Goal: Transaction & Acquisition: Purchase product/service

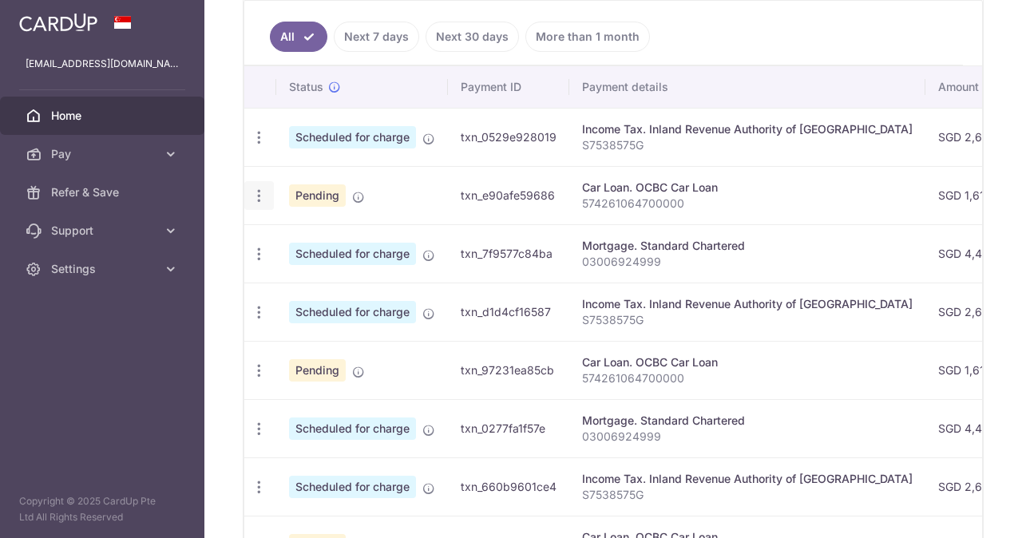
click at [263, 197] on icon "button" at bounding box center [259, 196] width 17 height 17
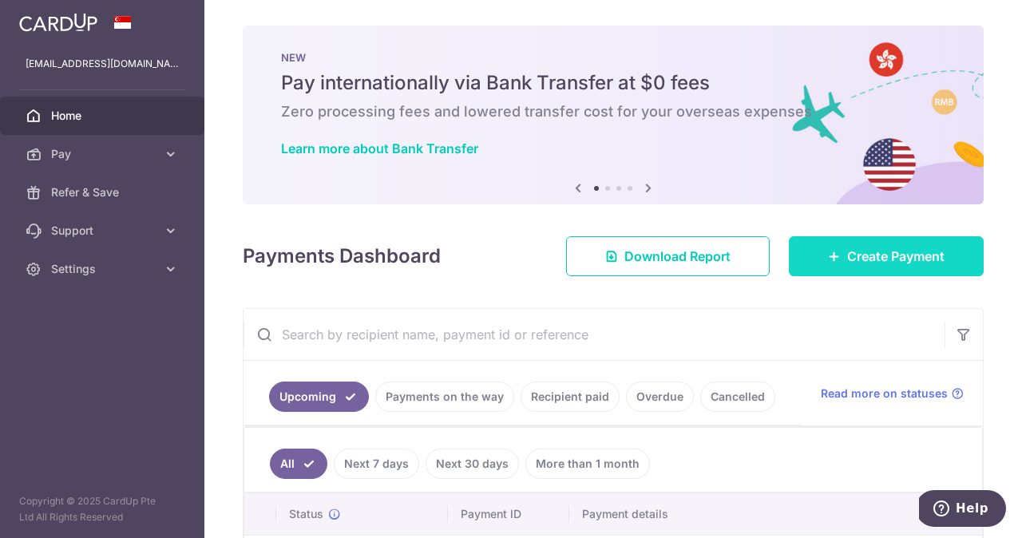
click at [833, 248] on link "Create Payment" at bounding box center [886, 256] width 195 height 40
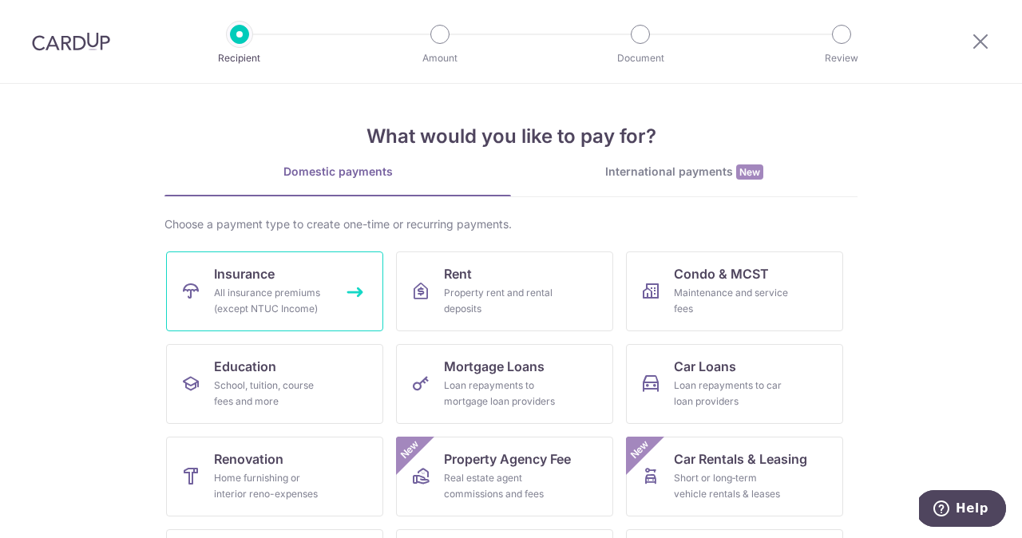
click at [308, 286] on div "All insurance premiums (except NTUC Income)" at bounding box center [271, 301] width 115 height 32
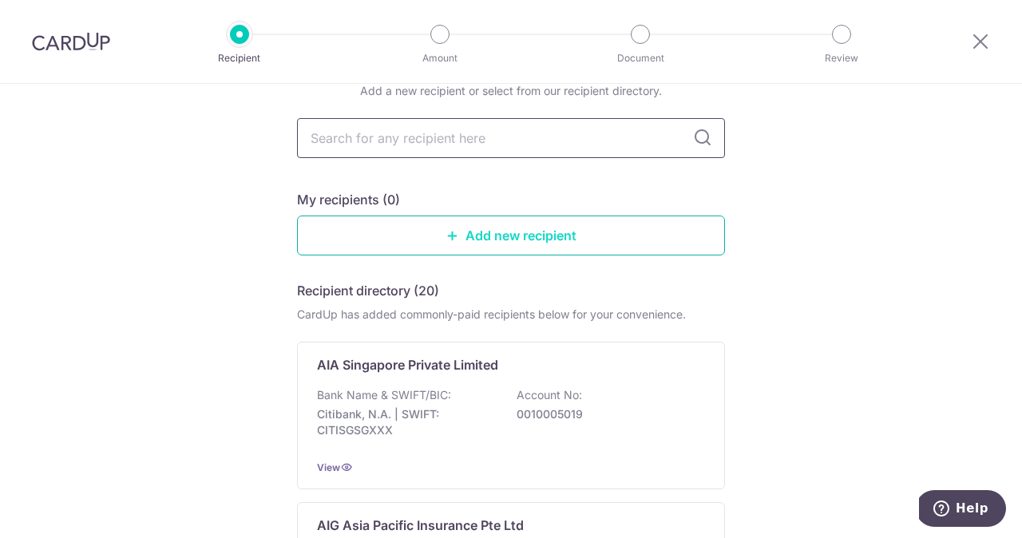
scroll to position [101, 0]
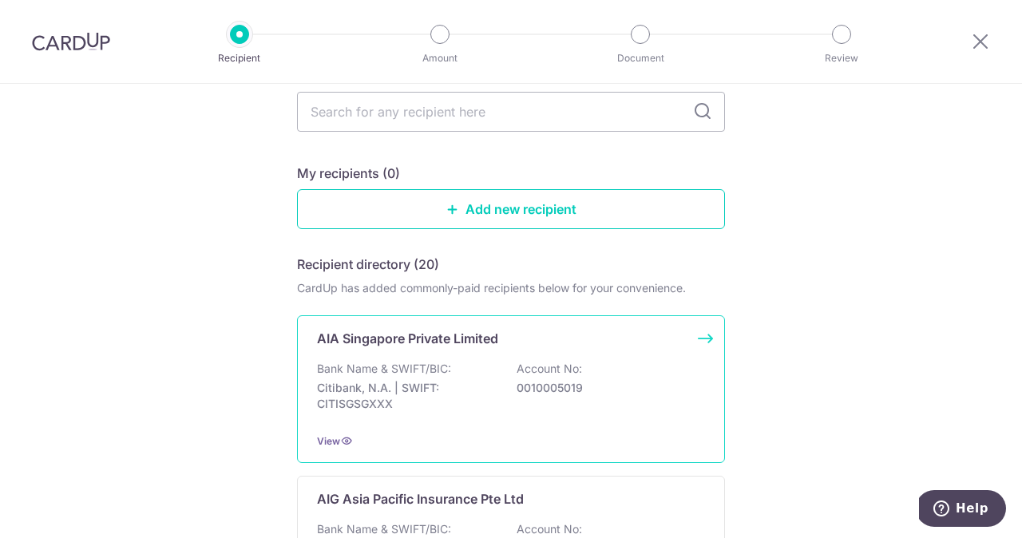
click at [438, 343] on p "AIA Singapore Private Limited" at bounding box center [407, 338] width 181 height 19
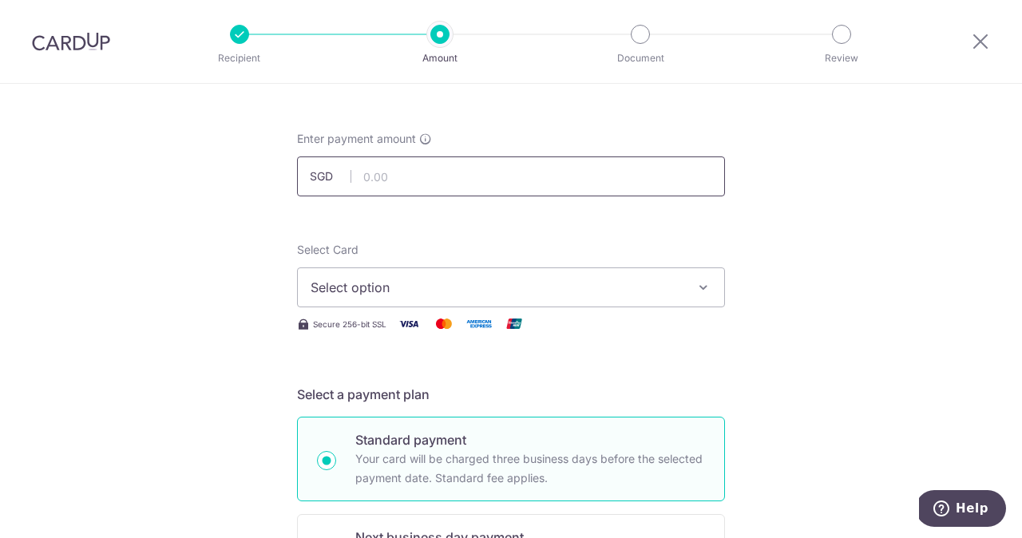
click at [418, 183] on input "text" at bounding box center [511, 177] width 428 height 40
type input "12,753.00"
click at [454, 279] on span "Select option" at bounding box center [497, 287] width 372 height 19
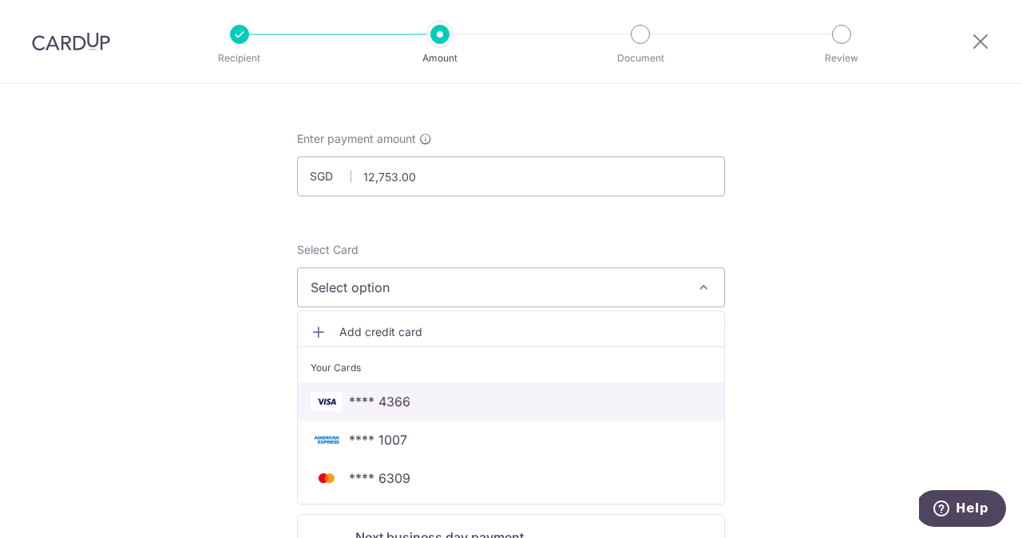
click at [434, 402] on span "**** 4366" at bounding box center [511, 401] width 401 height 19
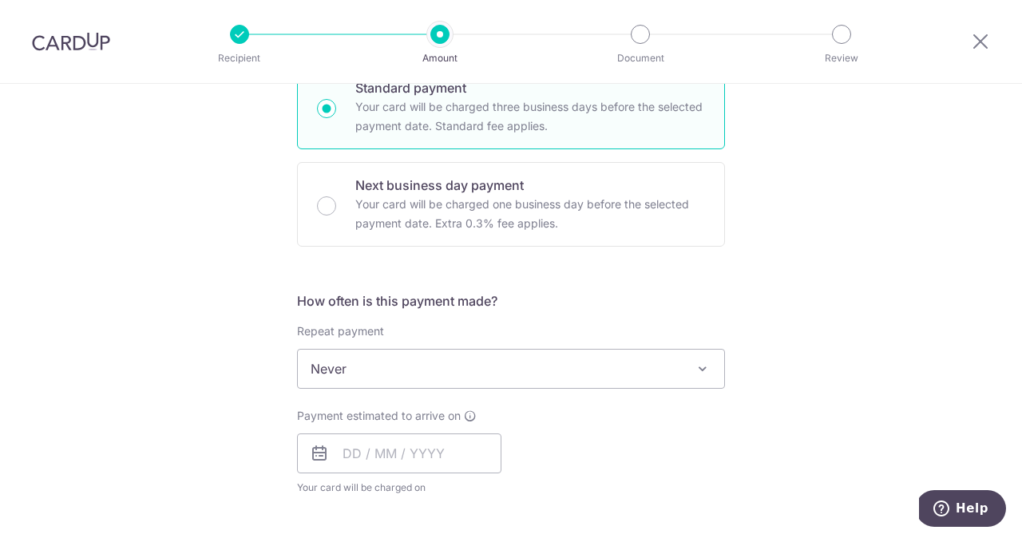
scroll to position [423, 0]
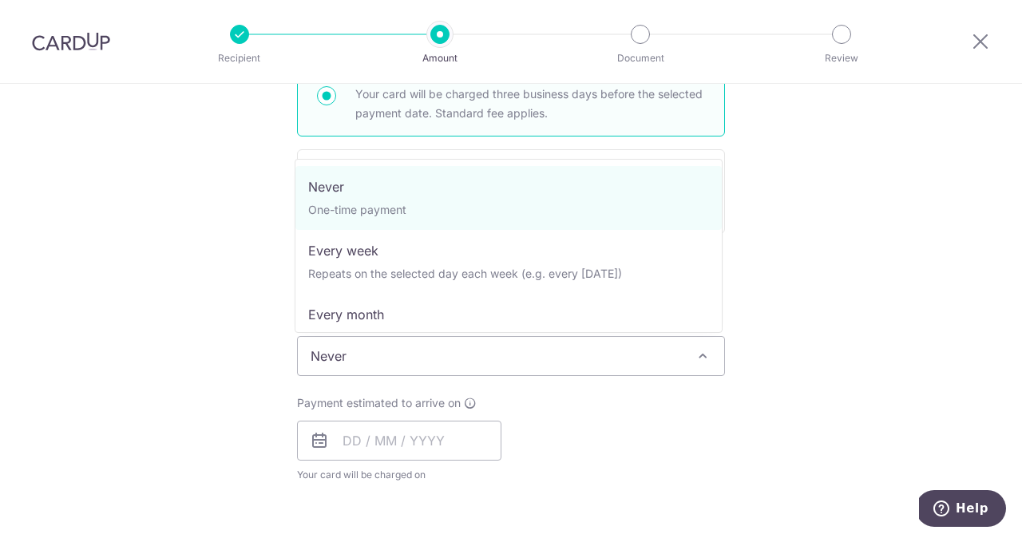
click at [402, 356] on span "Never" at bounding box center [511, 356] width 426 height 38
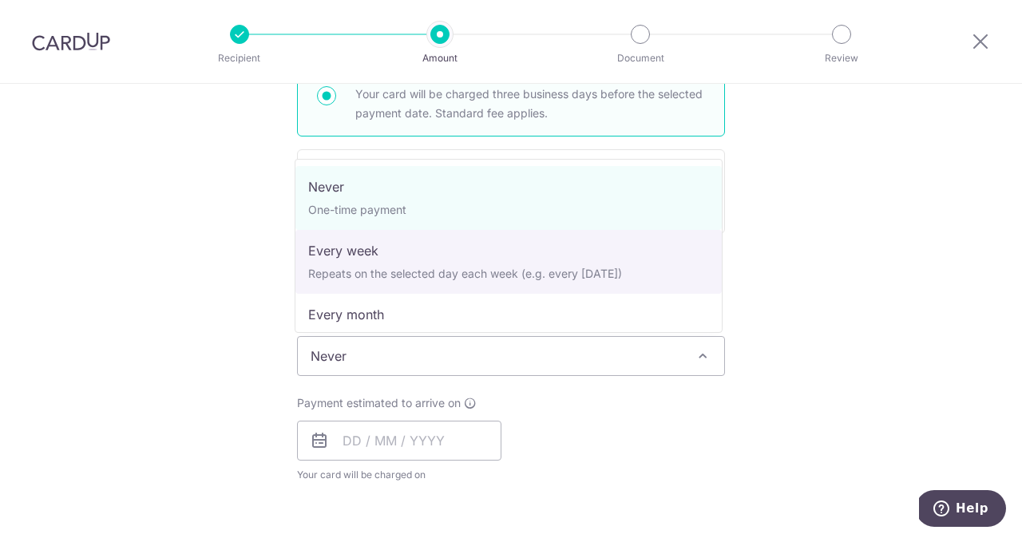
select select "2"
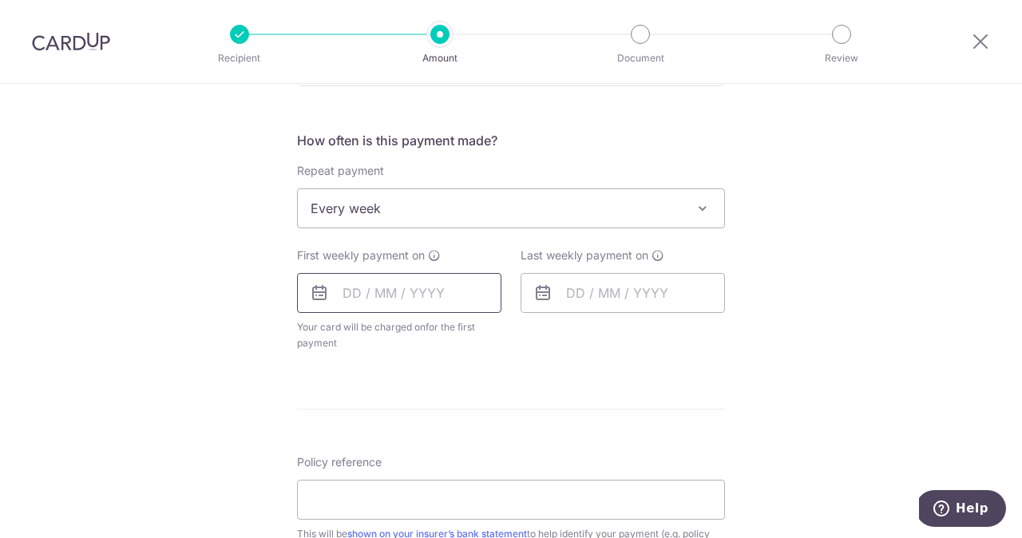
scroll to position [581, 0]
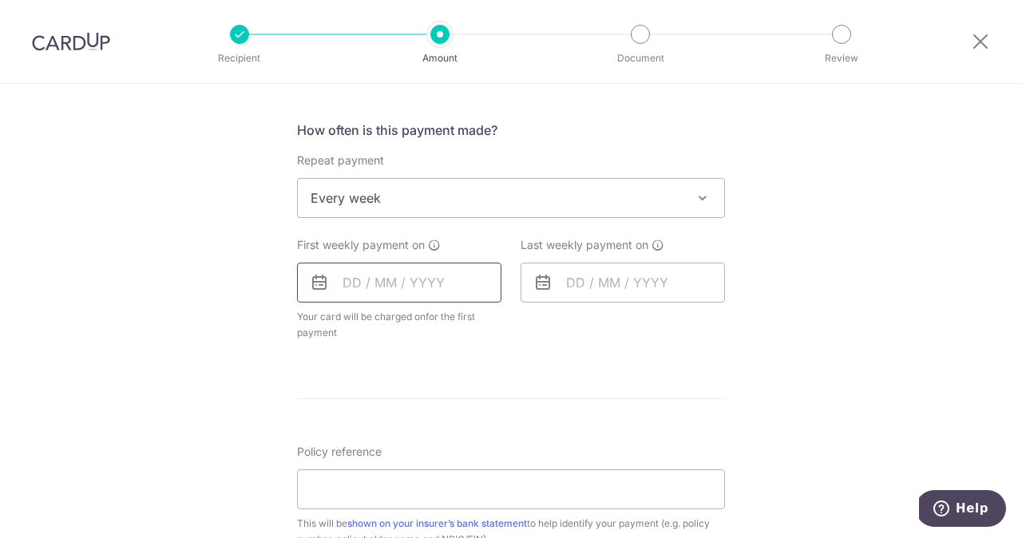
click at [356, 283] on input "text" at bounding box center [399, 283] width 204 height 40
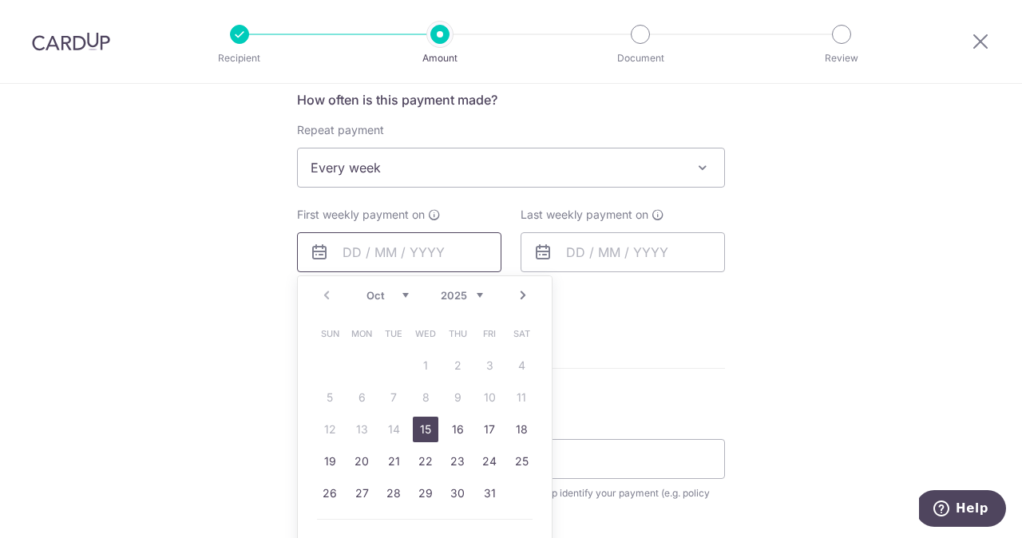
scroll to position [617, 0]
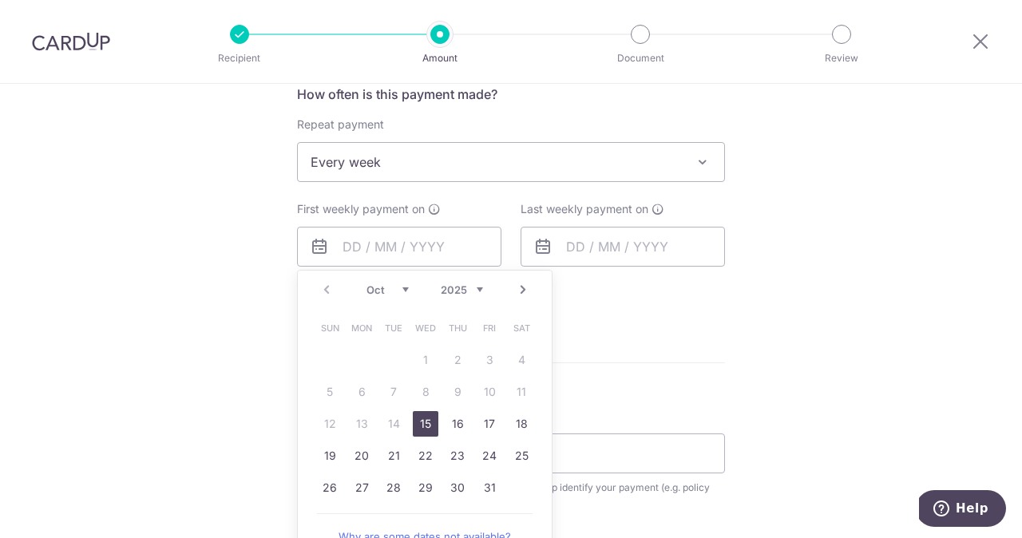
click at [426, 422] on link "15" at bounding box center [426, 424] width 26 height 26
type input "[DATE]"
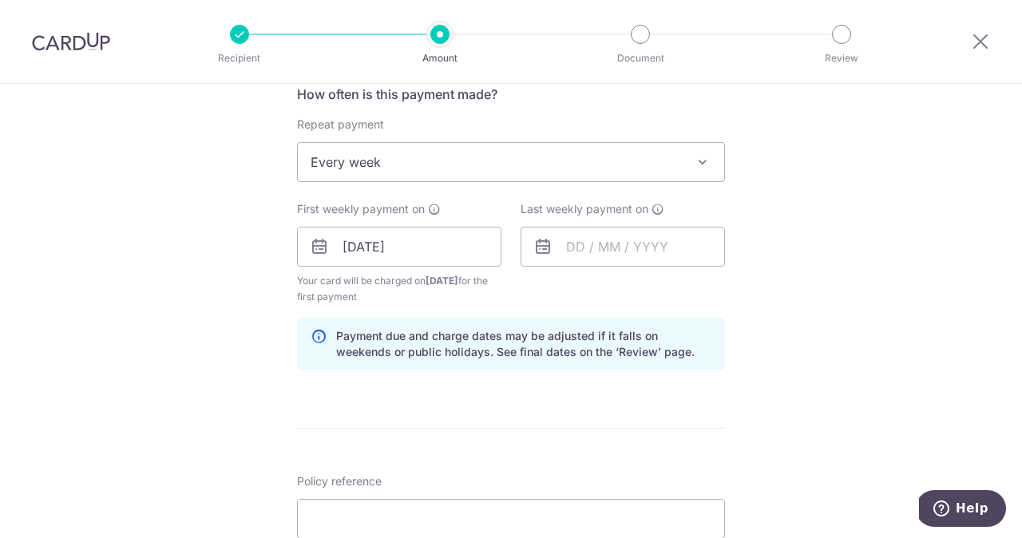
click at [426, 422] on form "Enter payment amount SGD 12,753.00 12753.00 Select Card **** 4366 Add credit ca…" at bounding box center [511, 245] width 428 height 1346
click at [580, 251] on input "text" at bounding box center [623, 247] width 204 height 40
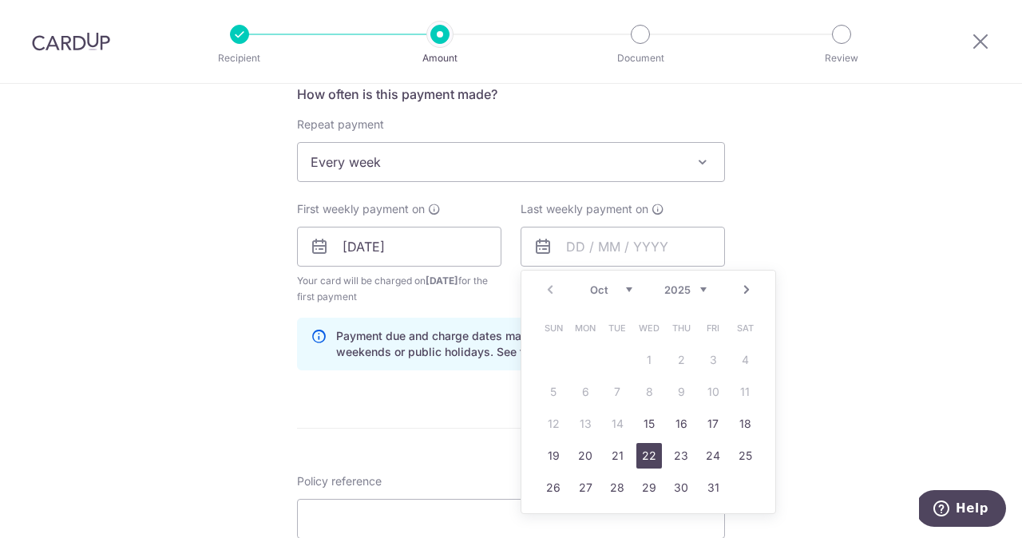
click at [644, 454] on link "22" at bounding box center [649, 456] width 26 height 26
type input "22/10/2025"
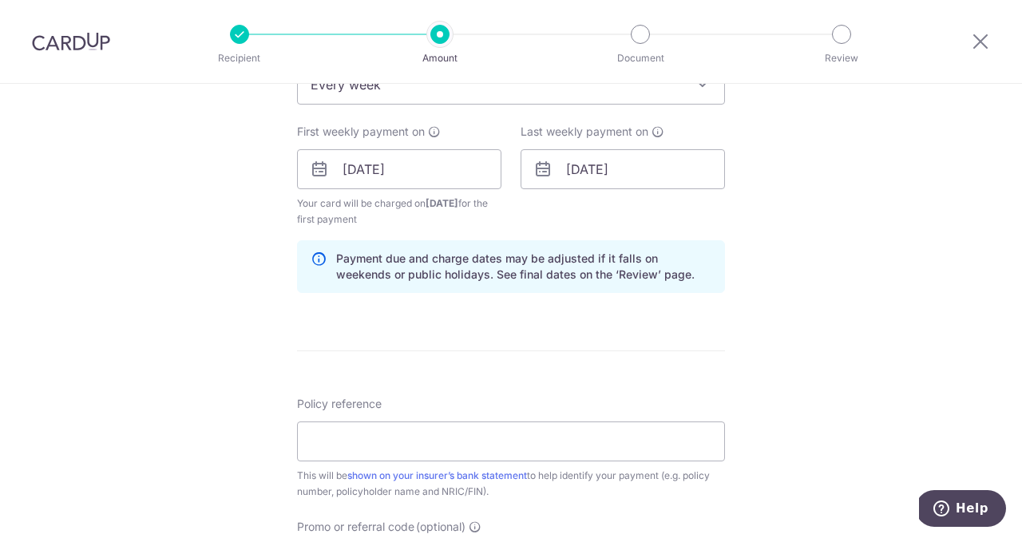
scroll to position [718, 0]
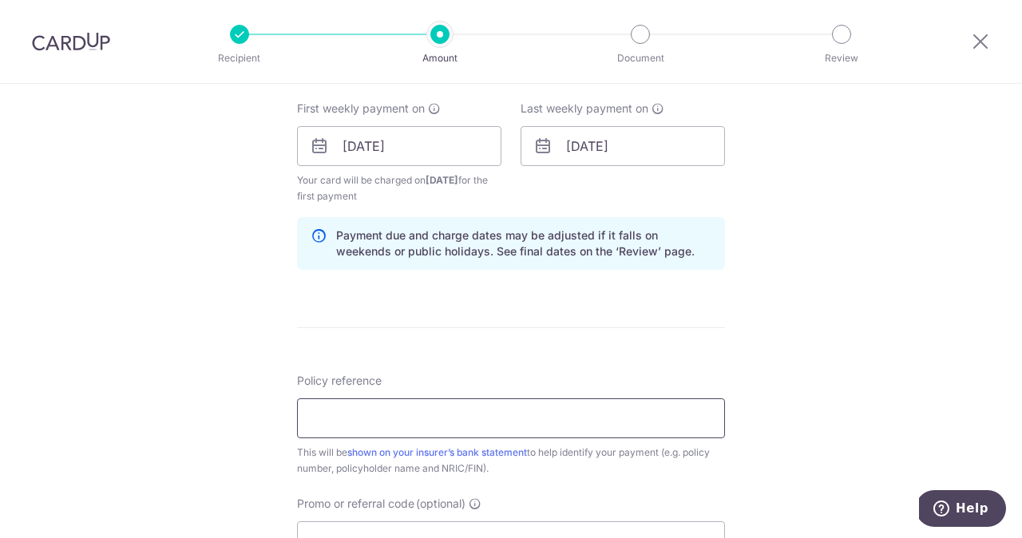
click at [351, 416] on input "Policy reference" at bounding box center [511, 418] width 428 height 40
paste input "U128401727"
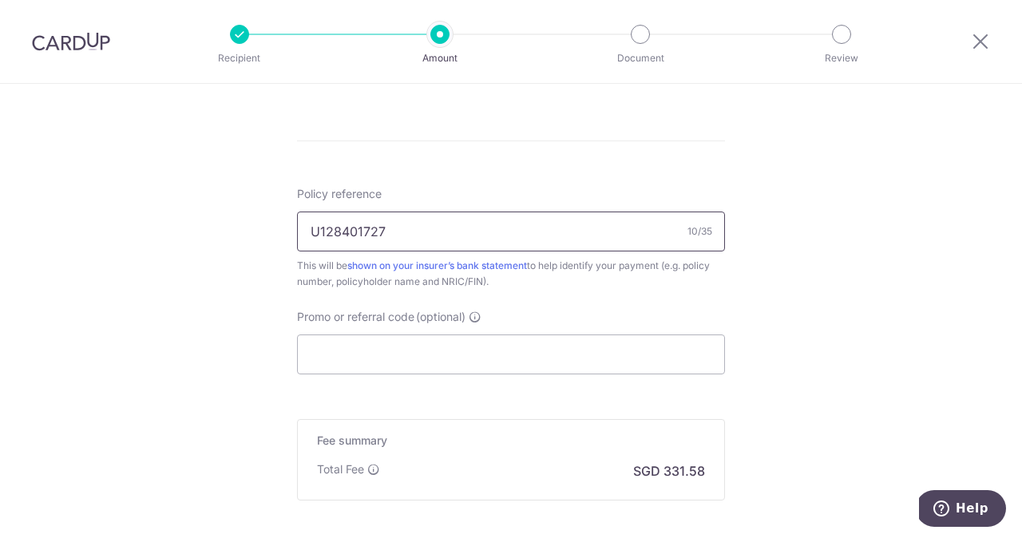
scroll to position [930, 0]
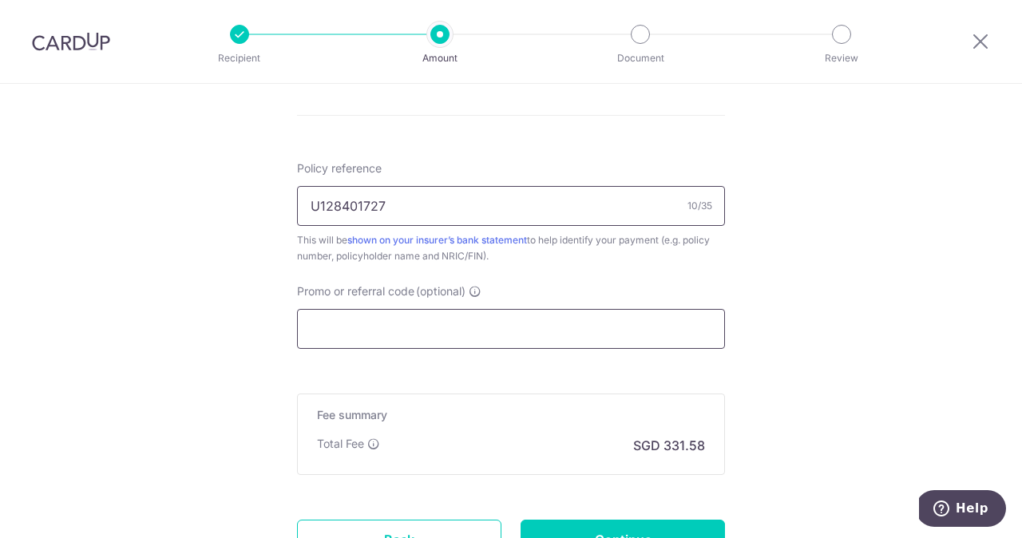
type input "U128401727"
click at [355, 323] on input "Promo or referral code (optional)" at bounding box center [511, 329] width 428 height 40
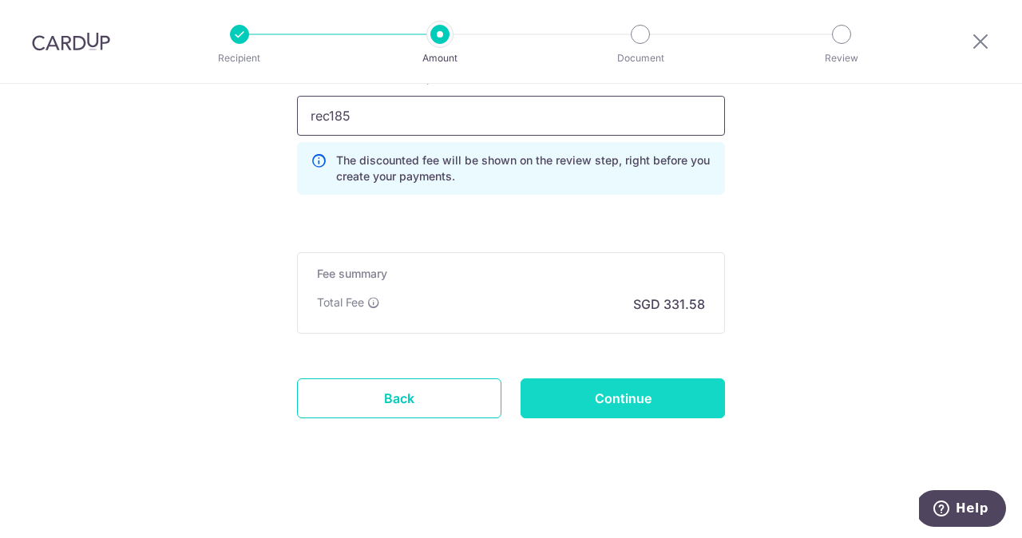
scroll to position [1144, 0]
type input "rec185"
click at [549, 389] on input "Continue" at bounding box center [623, 399] width 204 height 40
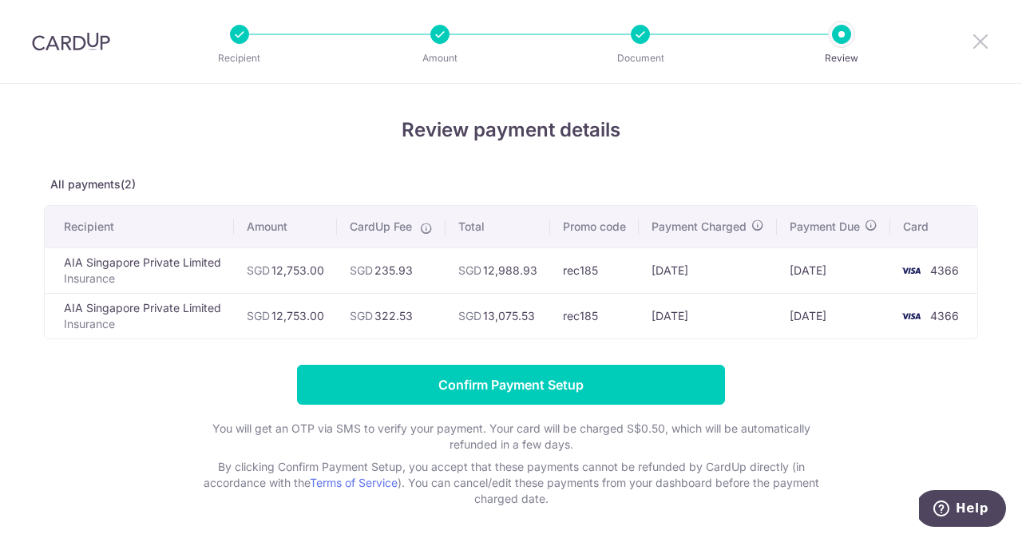
click at [983, 37] on icon at bounding box center [980, 41] width 19 height 20
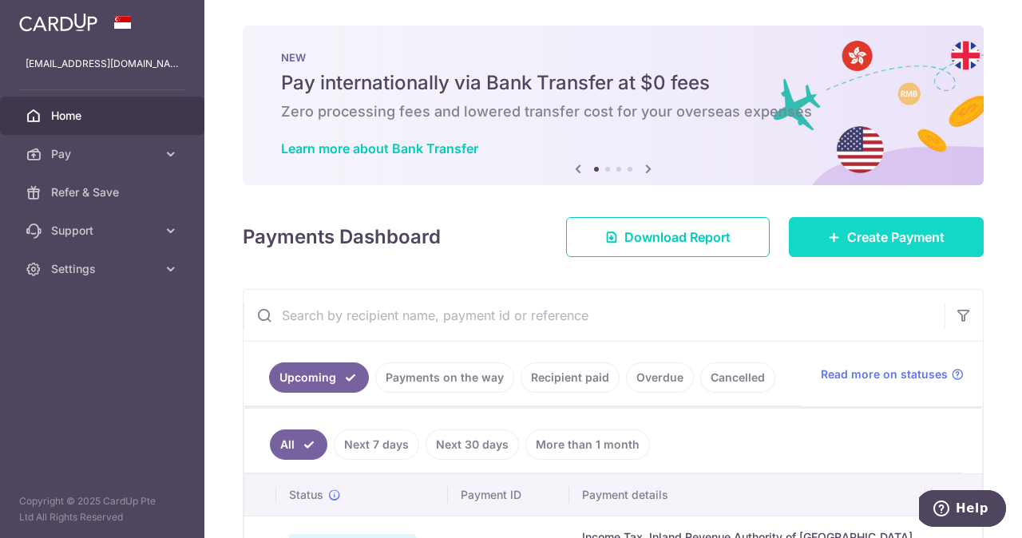
click at [886, 239] on span "Create Payment" at bounding box center [895, 237] width 97 height 19
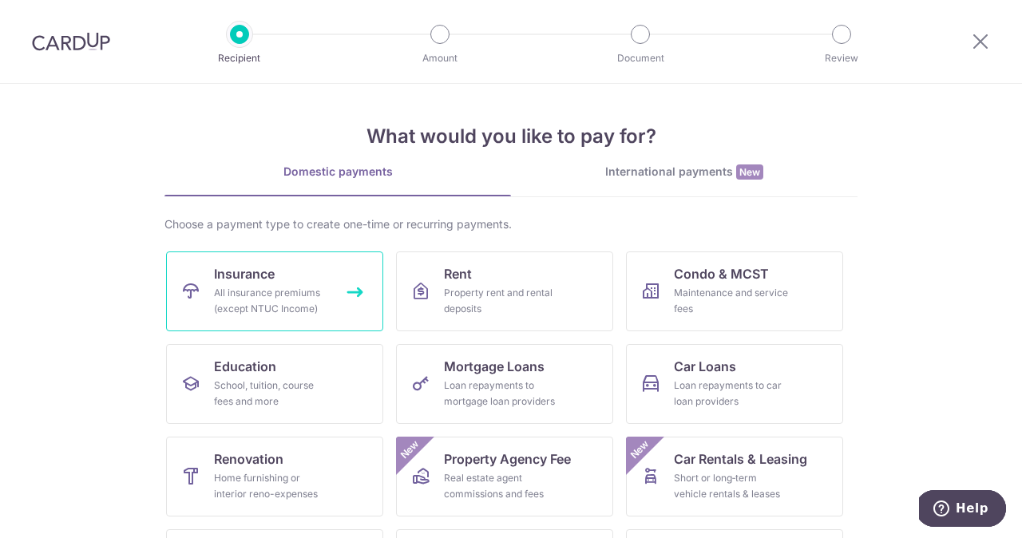
click at [307, 295] on div "All insurance premiums (except NTUC Income)" at bounding box center [271, 301] width 115 height 32
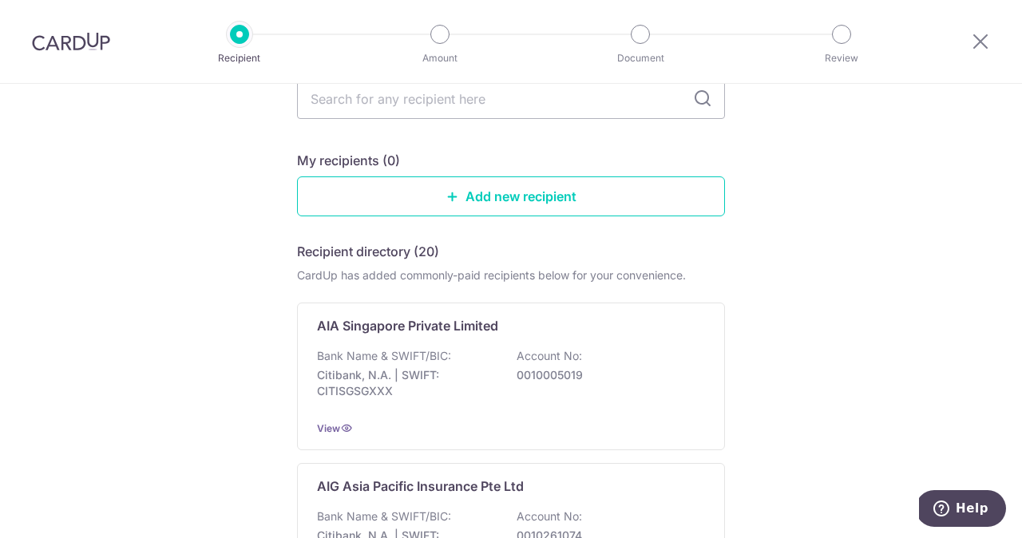
scroll to position [156, 0]
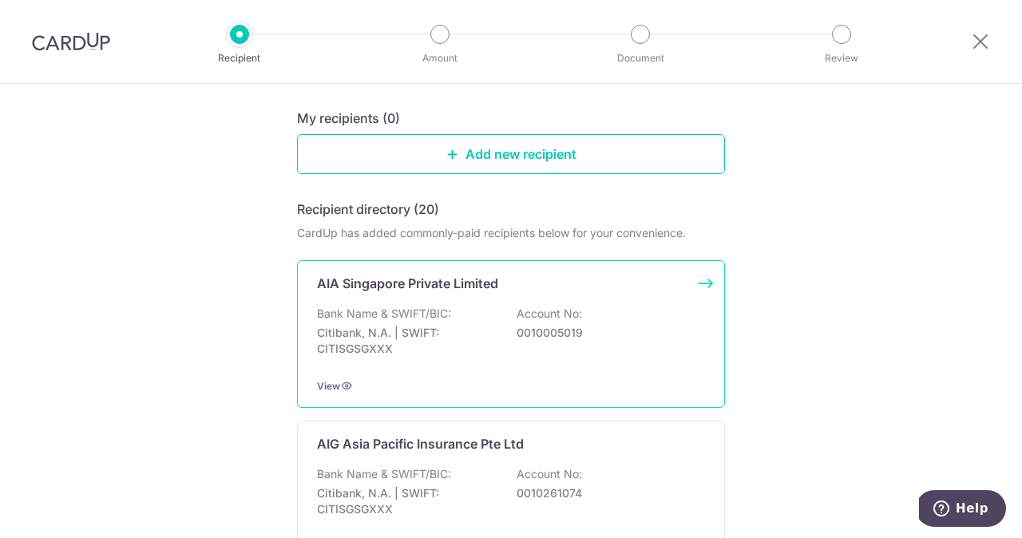
click at [363, 291] on p "AIA Singapore Private Limited" at bounding box center [407, 283] width 181 height 19
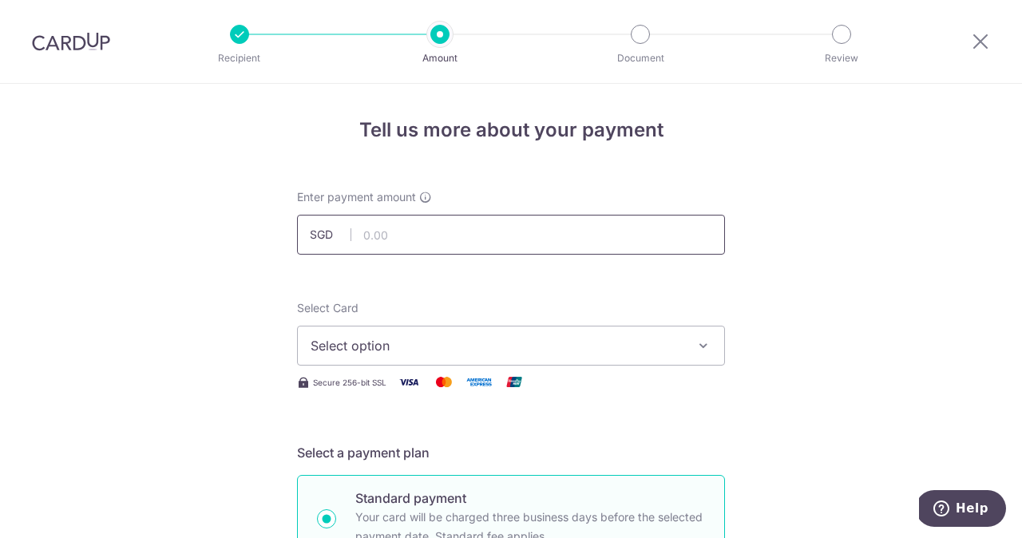
click at [369, 236] on input "text" at bounding box center [511, 235] width 428 height 40
click at [369, 236] on input "6376." at bounding box center [511, 235] width 428 height 40
click at [406, 232] on input "65376." at bounding box center [511, 235] width 428 height 40
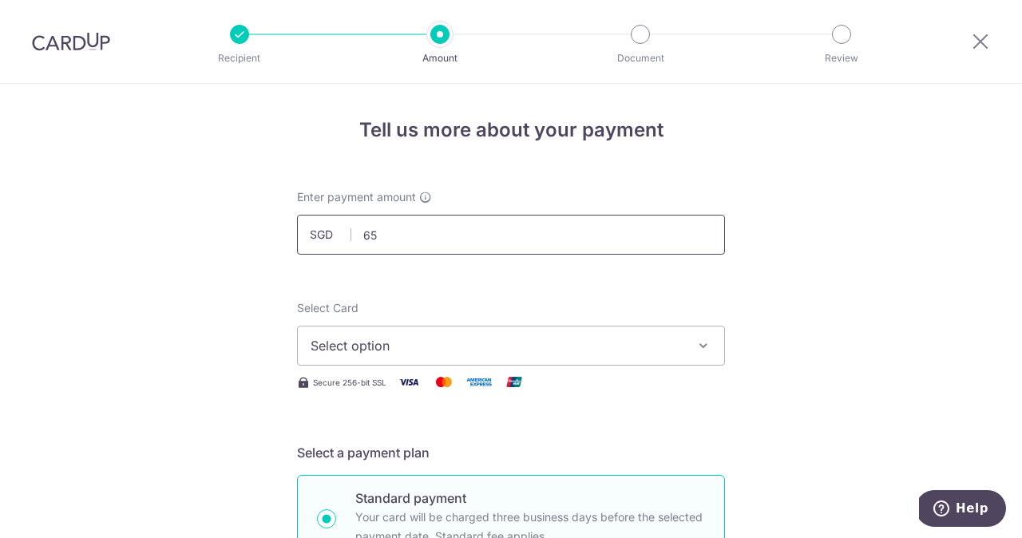
type input "6"
type input "6376.50"
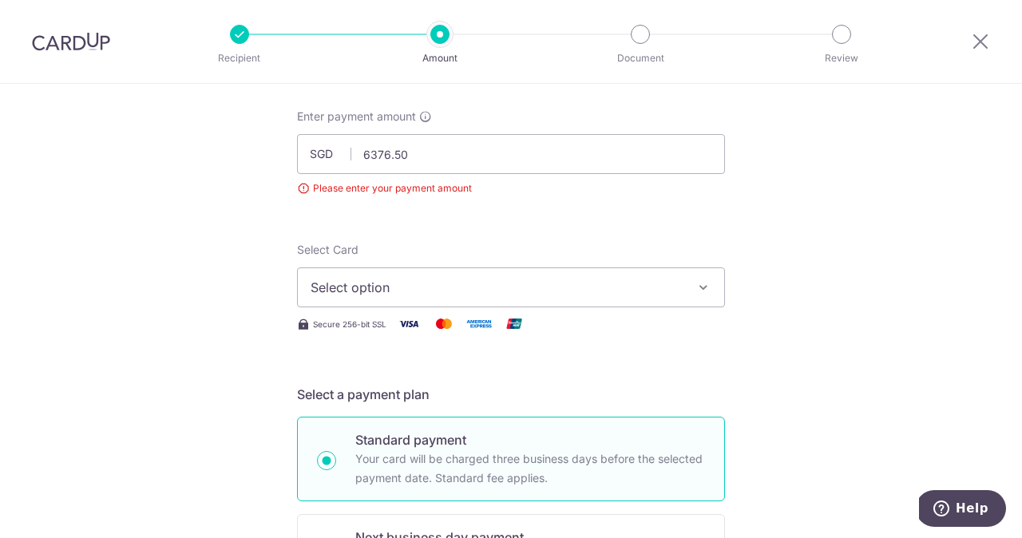
type input "6,376.50"
click at [358, 280] on span "Select option" at bounding box center [497, 287] width 372 height 19
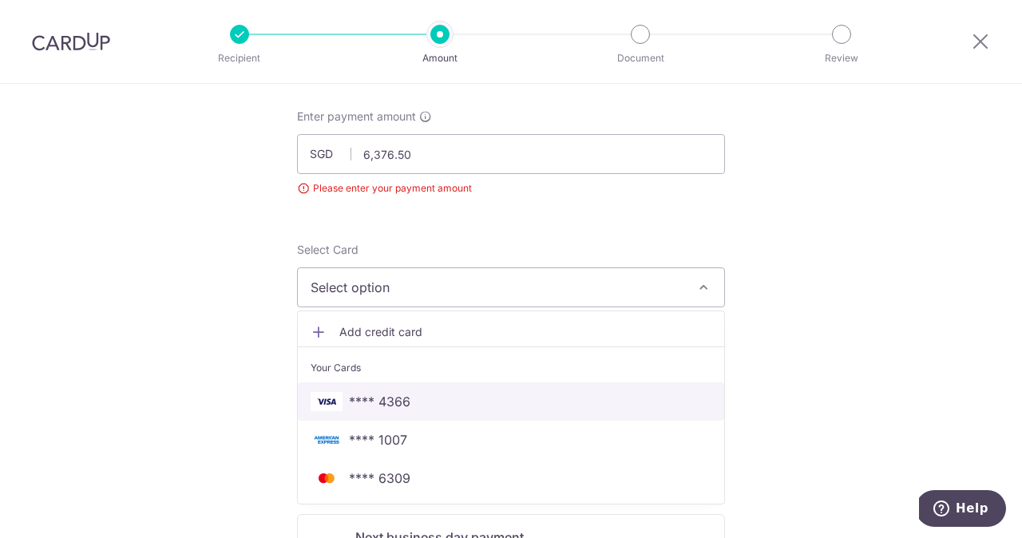
click at [369, 399] on span "**** 4366" at bounding box center [379, 401] width 61 height 19
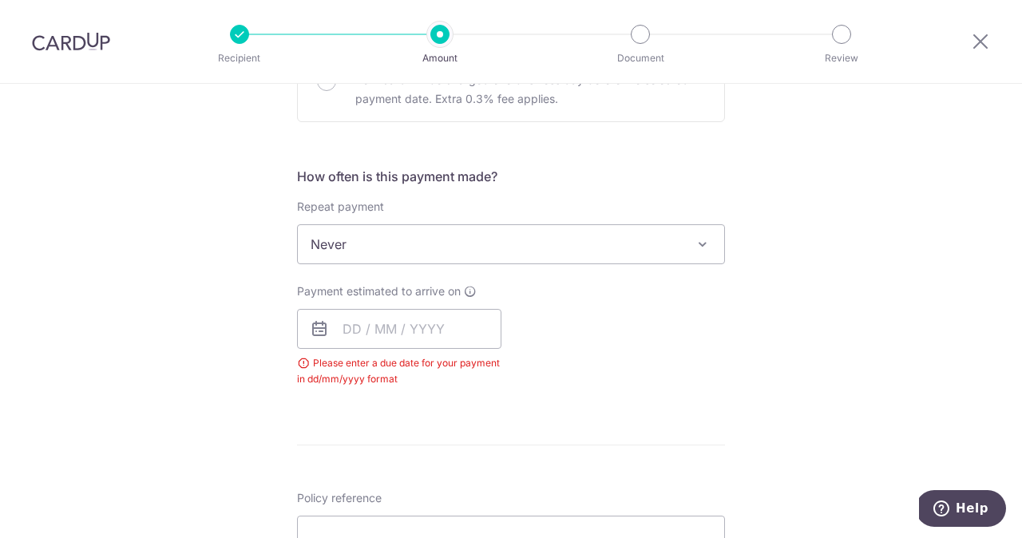
scroll to position [565, 0]
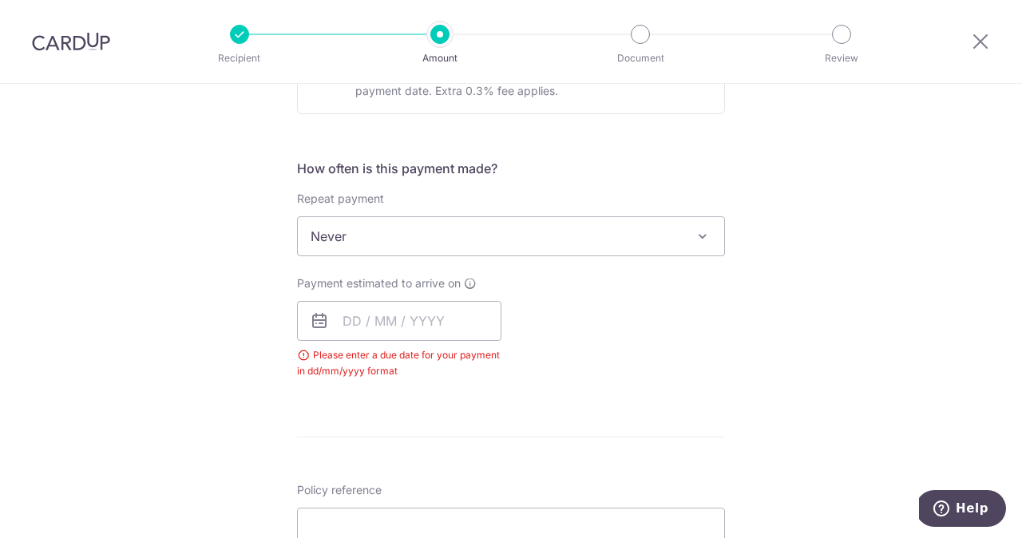
click at [379, 231] on span "Never" at bounding box center [511, 236] width 426 height 38
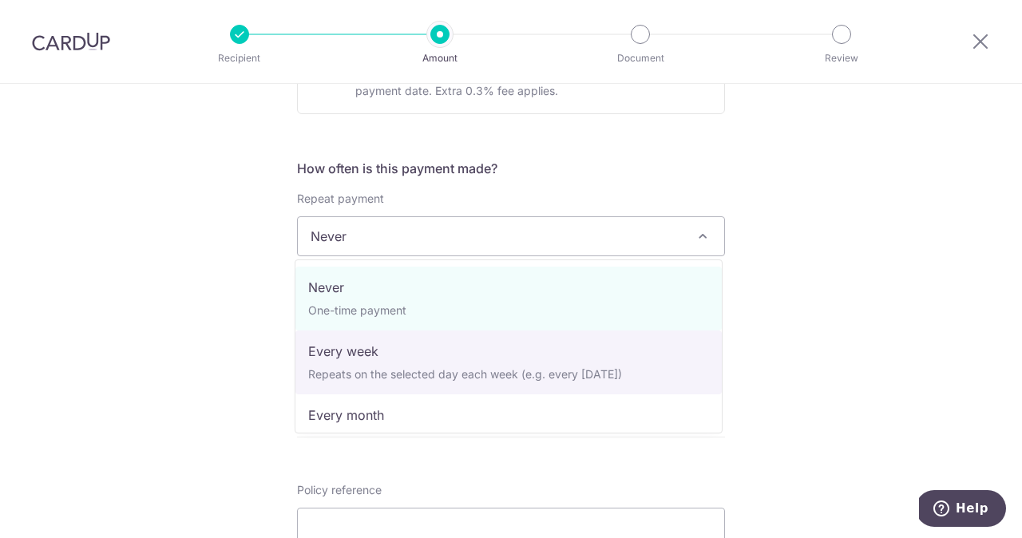
select select "2"
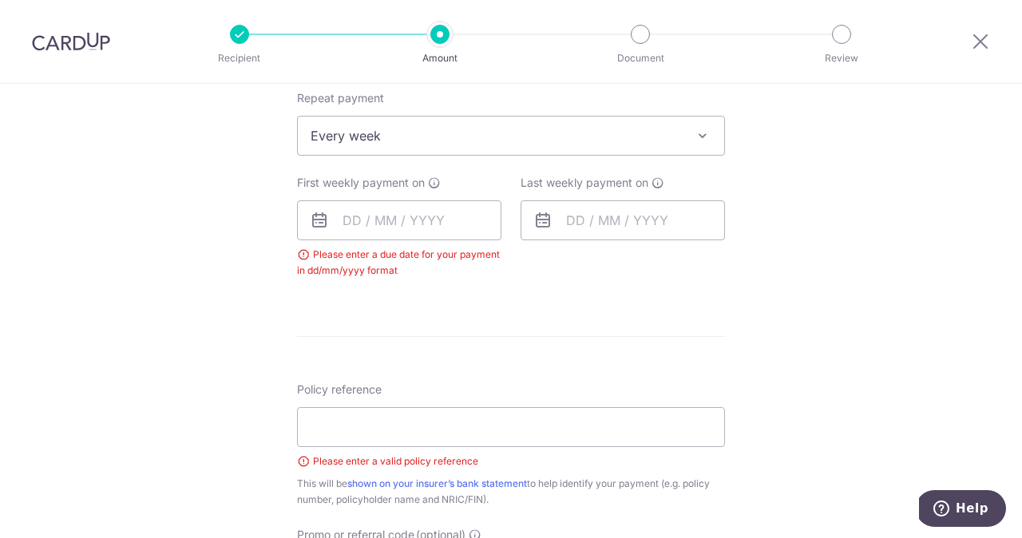
scroll to position [695, 0]
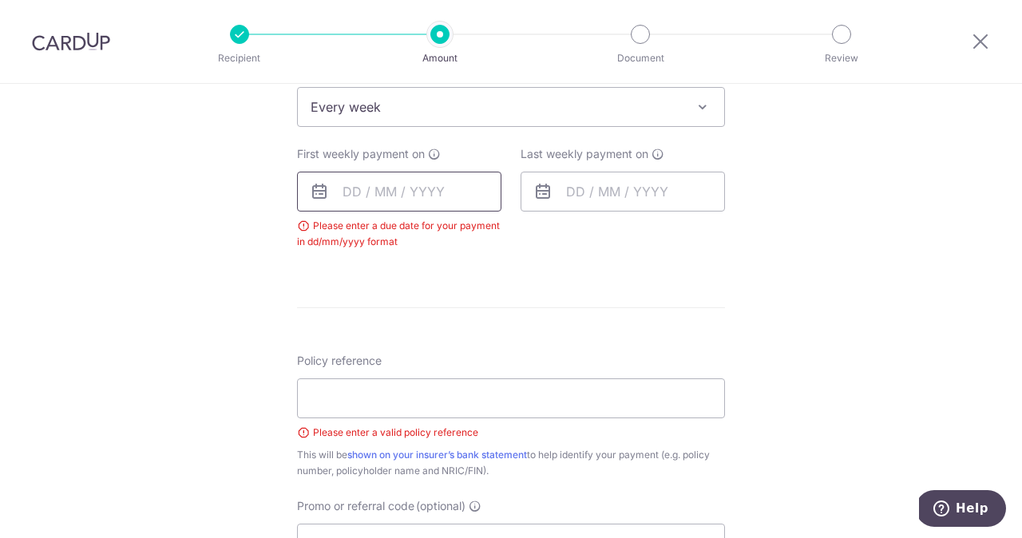
click at [354, 191] on input "text" at bounding box center [399, 192] width 204 height 40
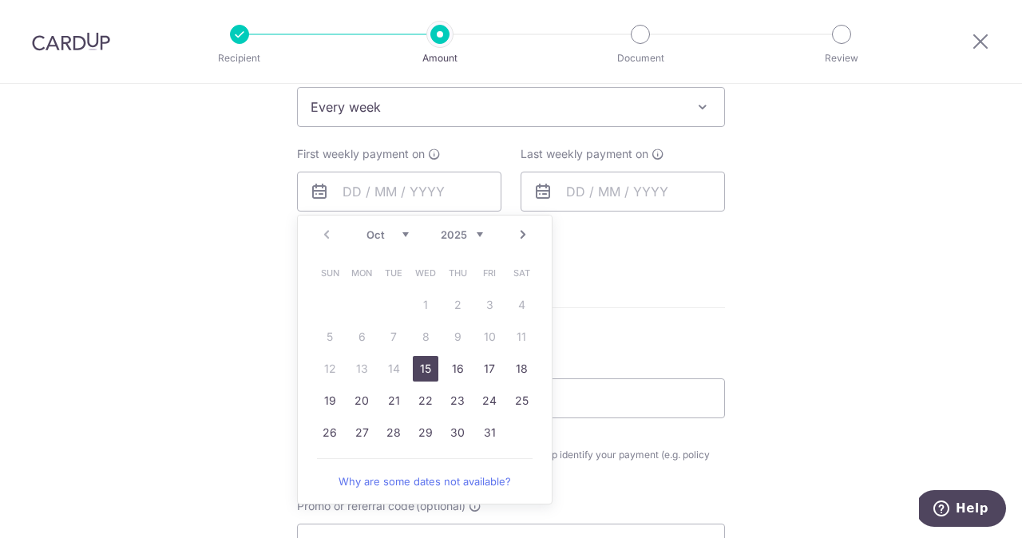
click at [419, 371] on link "15" at bounding box center [426, 369] width 26 height 26
type input "[DATE]"
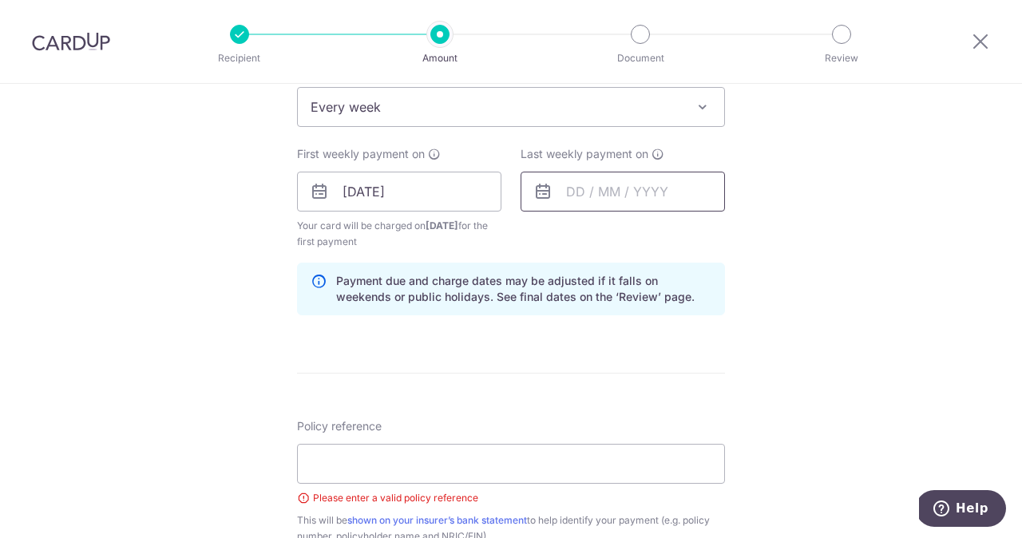
click at [568, 196] on input "text" at bounding box center [623, 192] width 204 height 40
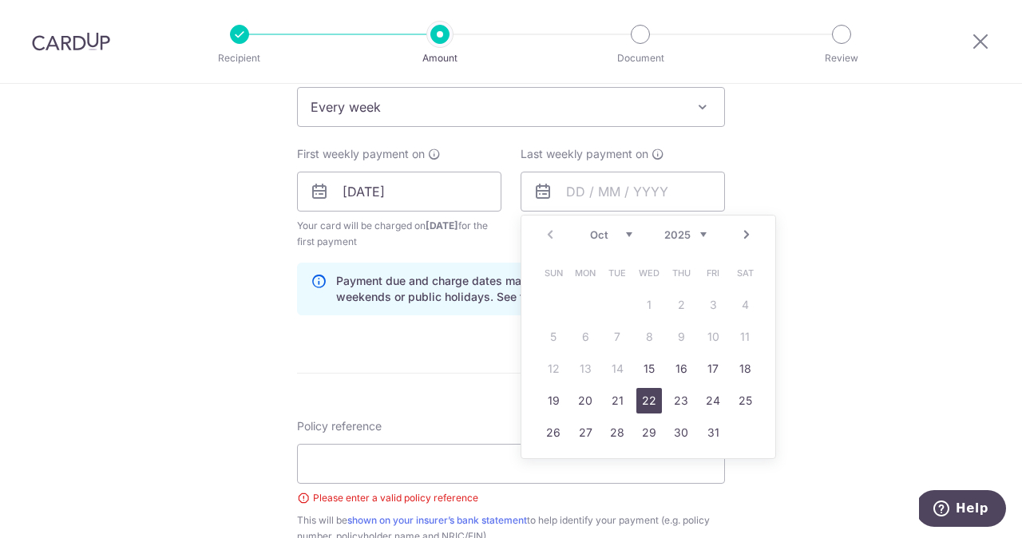
click at [641, 398] on link "22" at bounding box center [649, 401] width 26 height 26
type input "[DATE]"
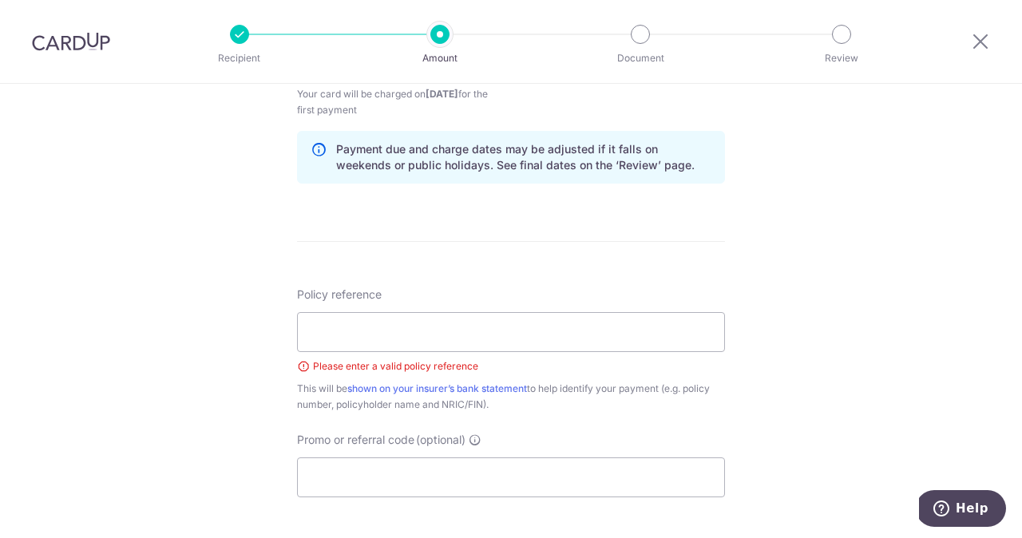
scroll to position [842, 0]
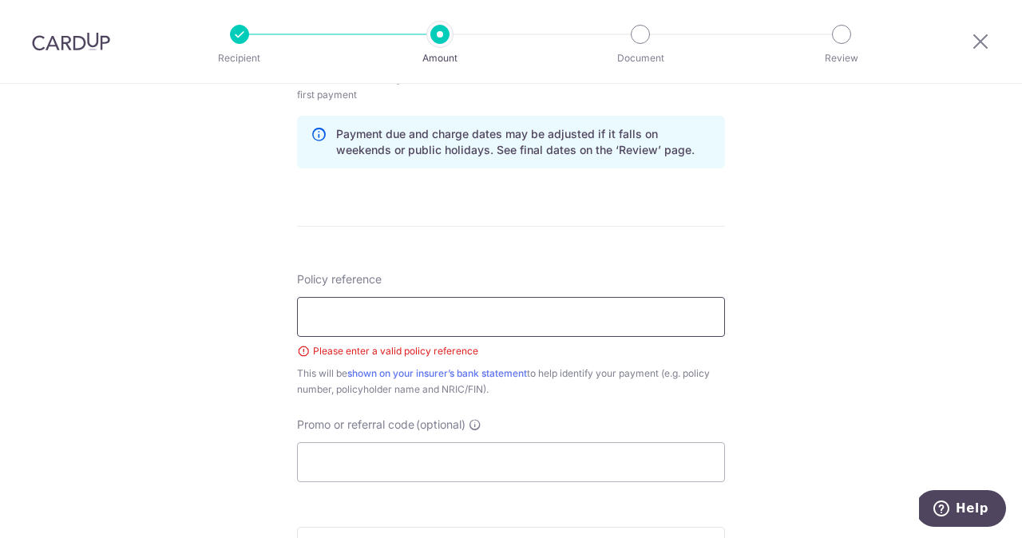
click at [385, 319] on input "Policy reference" at bounding box center [511, 317] width 428 height 40
paste input "U128401727"
type input "U128401727"
click at [418, 450] on input "Promo or referral code (optional)" at bounding box center [511, 462] width 428 height 40
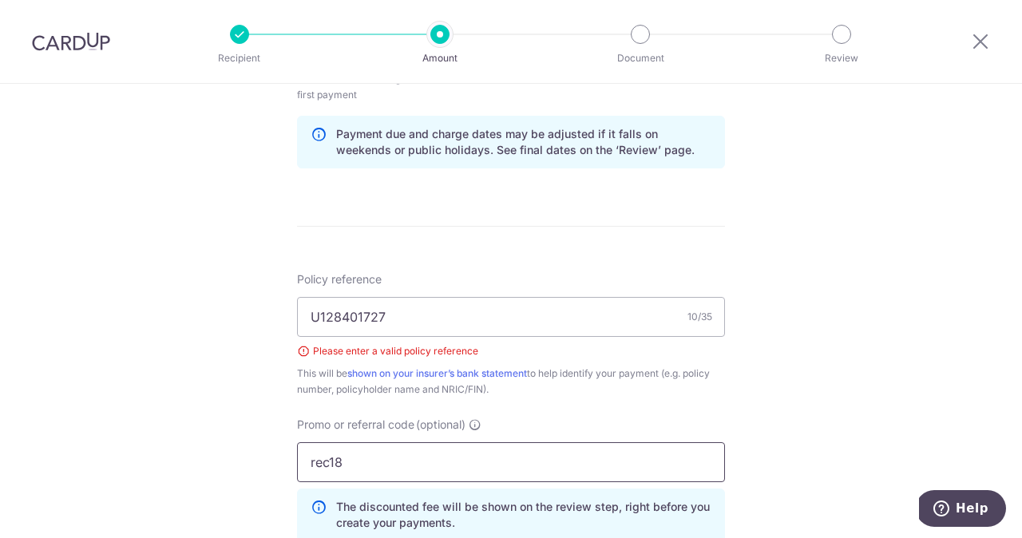
type input "rec185"
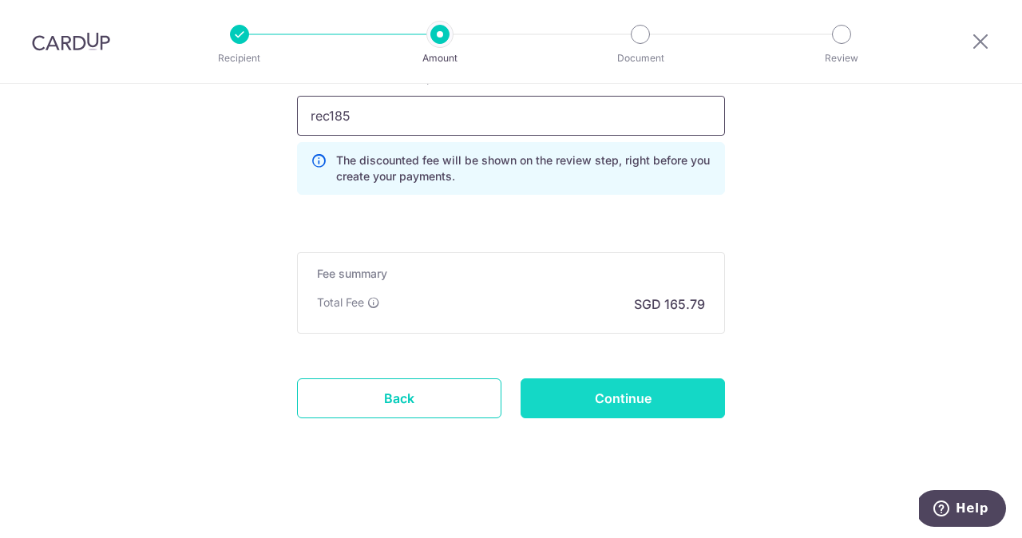
scroll to position [1188, 0]
click at [636, 395] on input "Continue" at bounding box center [623, 399] width 204 height 40
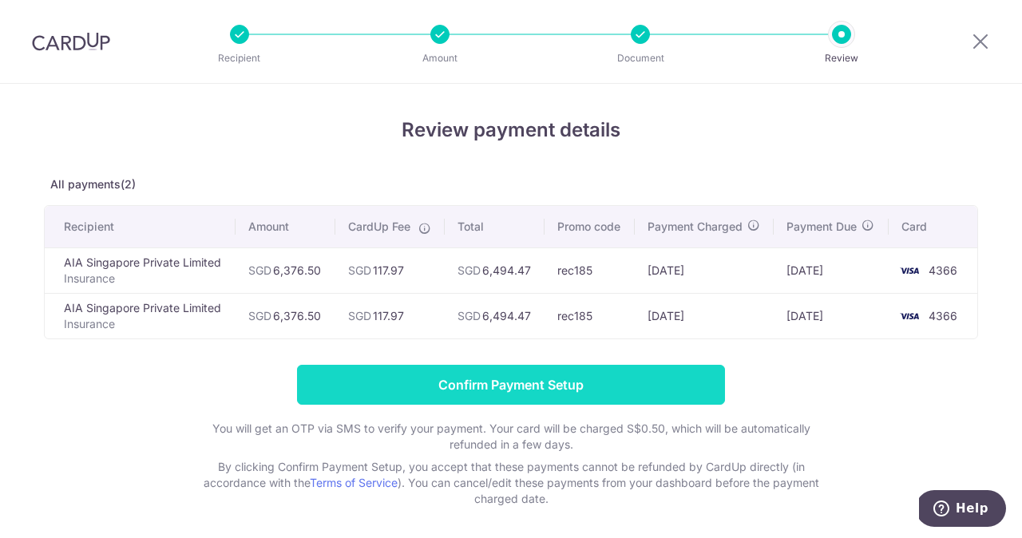
click at [466, 379] on input "Confirm Payment Setup" at bounding box center [511, 385] width 428 height 40
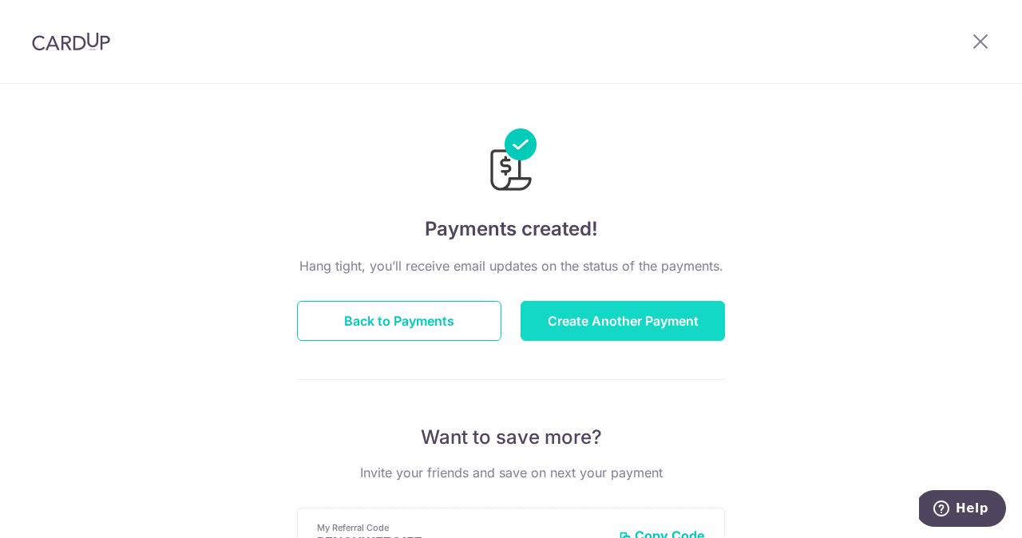
click at [558, 329] on button "Create Another Payment" at bounding box center [623, 321] width 204 height 40
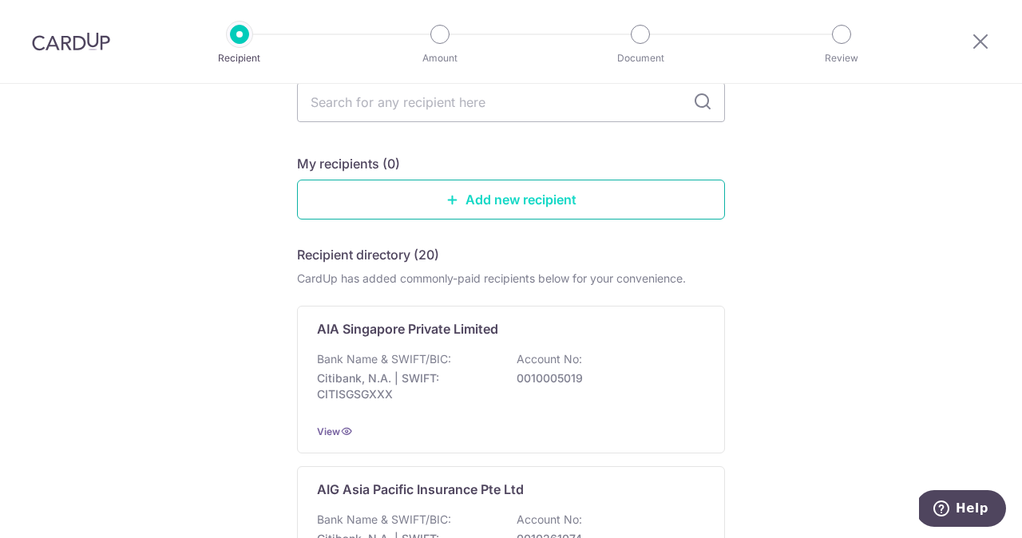
scroll to position [110, 0]
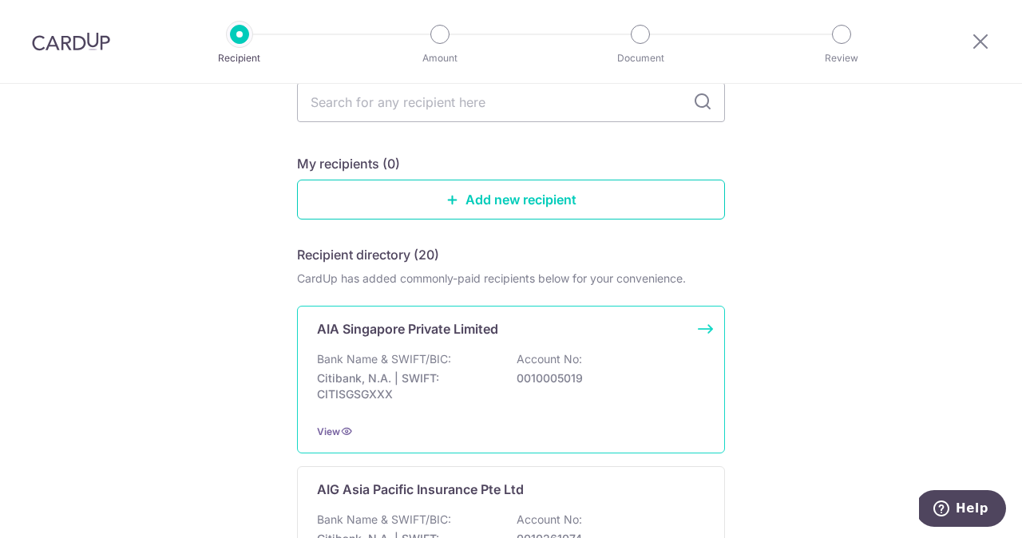
click at [373, 353] on p "Bank Name & SWIFT/BIC:" at bounding box center [384, 359] width 134 height 16
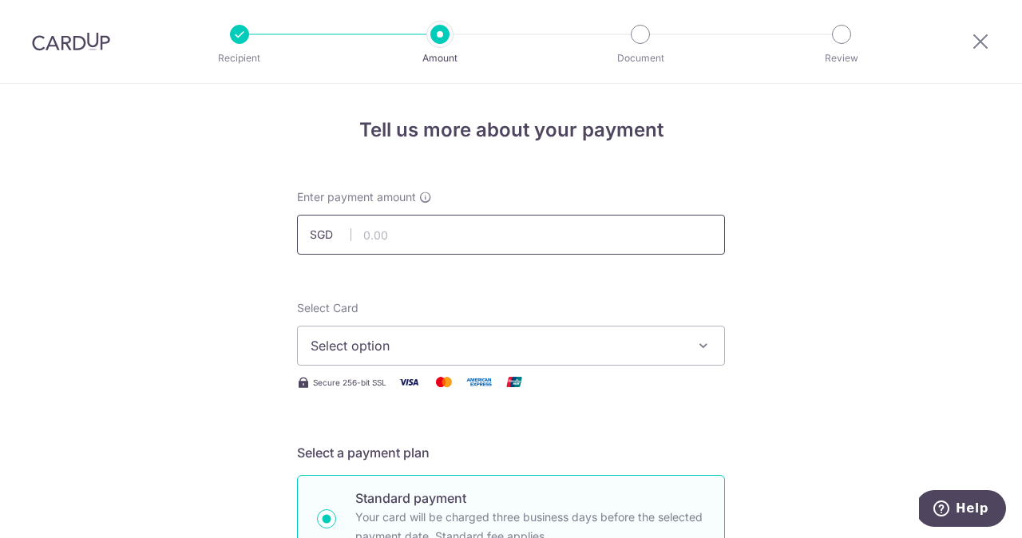
click at [374, 215] on input "text" at bounding box center [511, 235] width 428 height 40
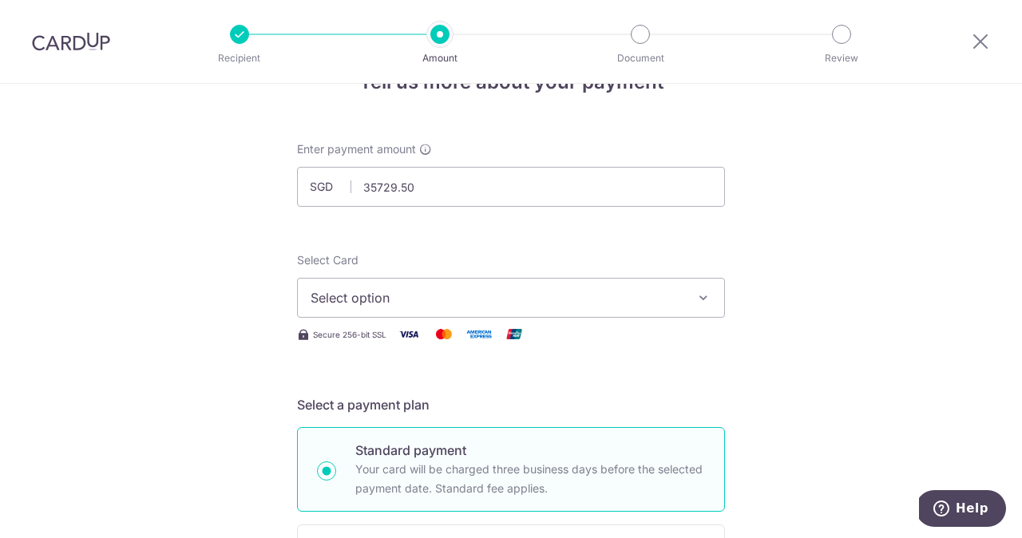
type input "35,729.50"
click at [388, 288] on span "Select option" at bounding box center [497, 297] width 372 height 19
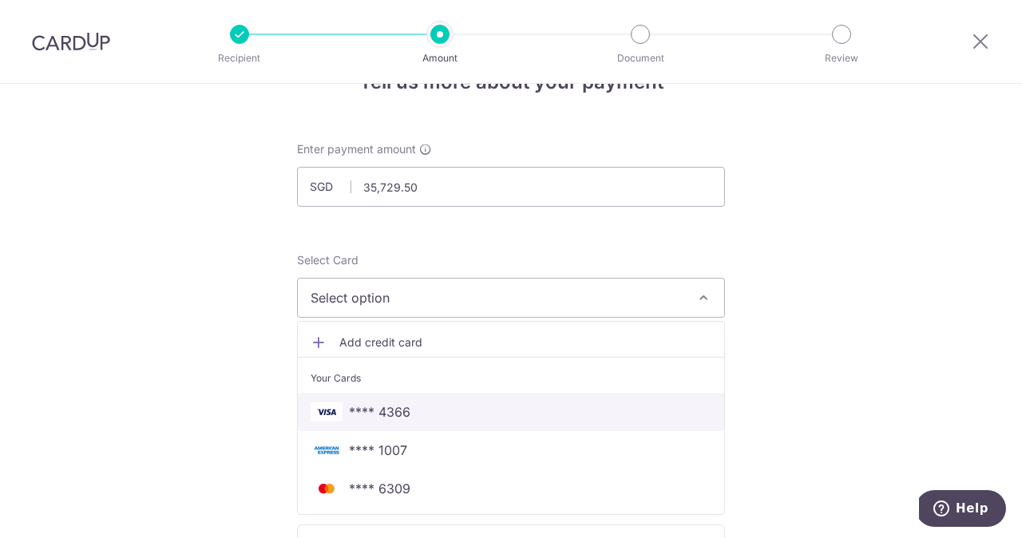
click at [390, 410] on span "**** 4366" at bounding box center [379, 411] width 61 height 19
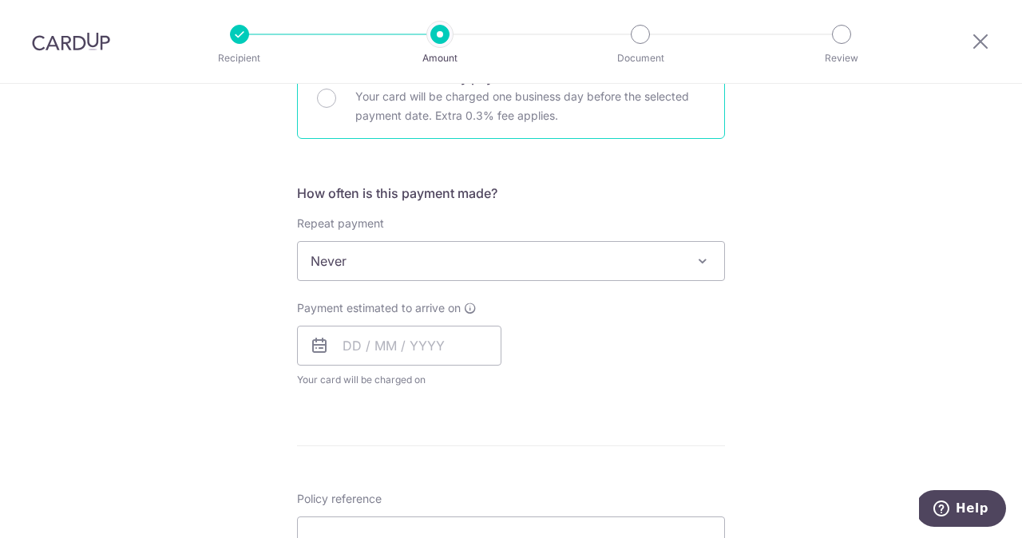
scroll to position [546, 0]
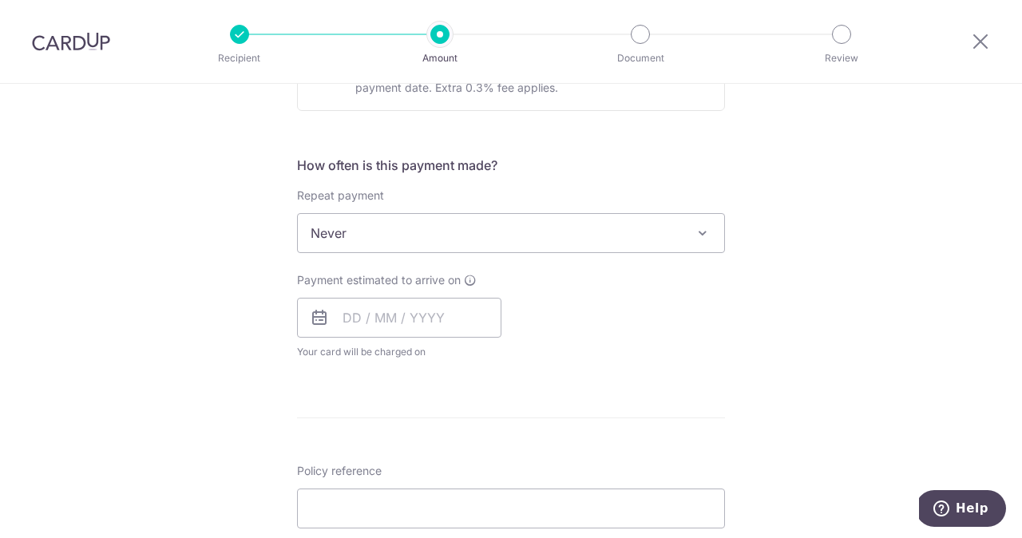
click at [378, 226] on span "Never" at bounding box center [511, 233] width 426 height 38
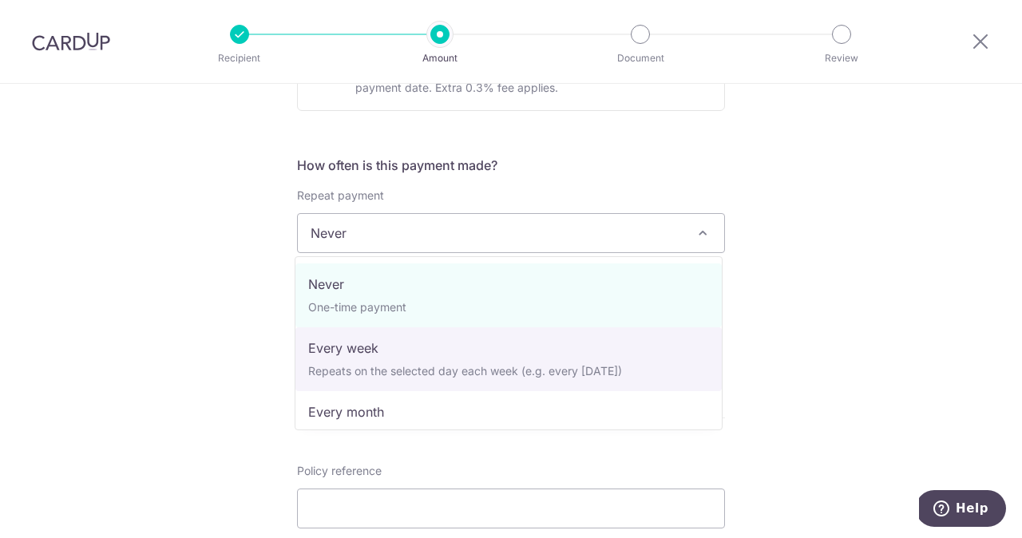
select select "2"
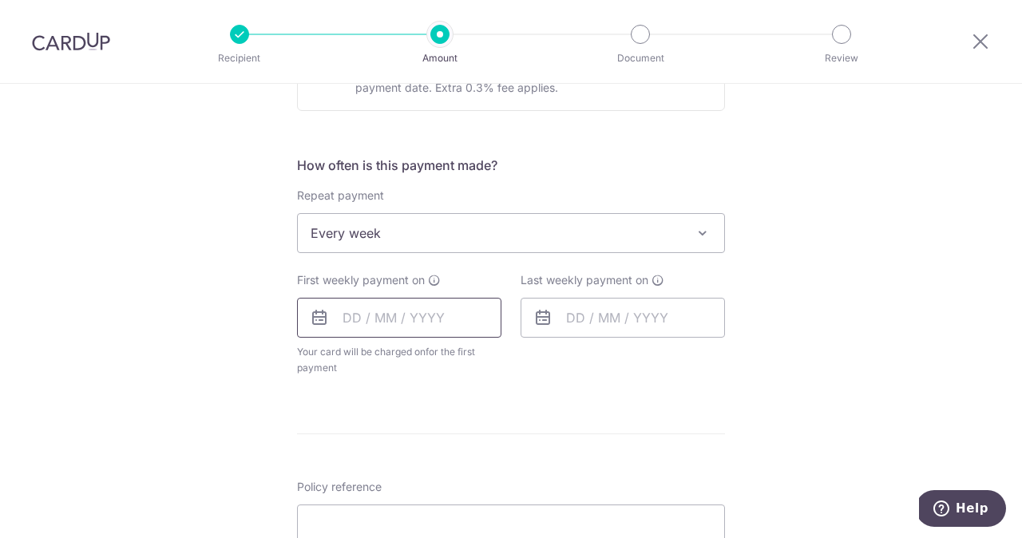
click at [361, 319] on input "text" at bounding box center [399, 318] width 204 height 40
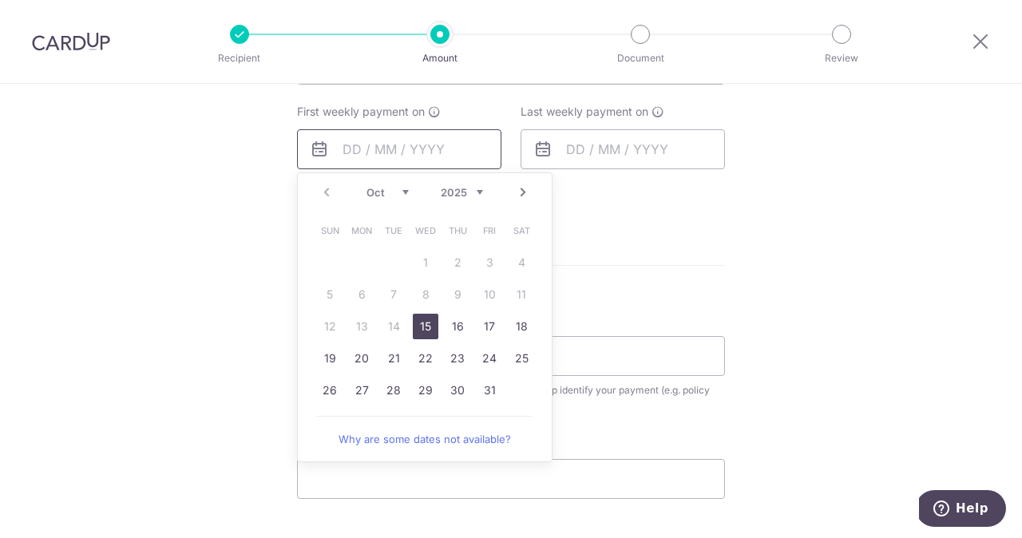
scroll to position [744, 0]
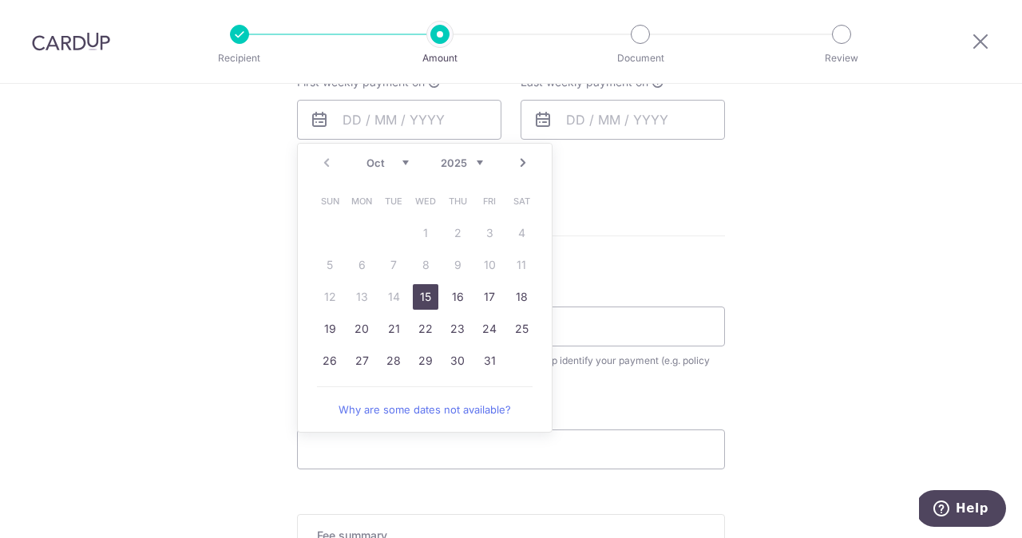
click at [415, 297] on link "15" at bounding box center [426, 297] width 26 height 26
type input "[DATE]"
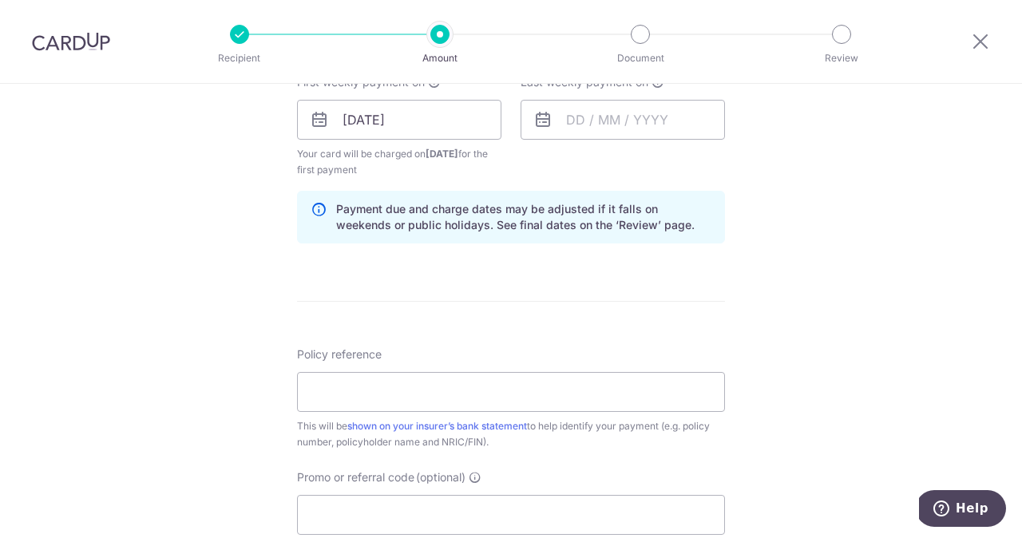
click at [421, 330] on form "Enter payment amount SGD 35,729.50 35729.50 Select Card **** 4366 Add credit ca…" at bounding box center [511, 118] width 428 height 1346
click at [553, 137] on input "text" at bounding box center [623, 120] width 204 height 40
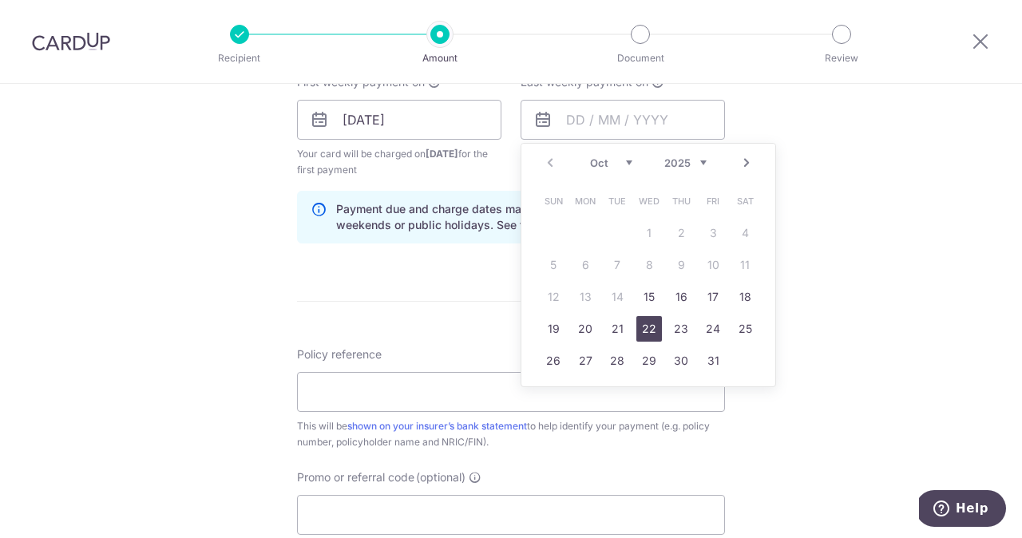
click at [643, 327] on link "22" at bounding box center [649, 329] width 26 height 26
type input "[DATE]"
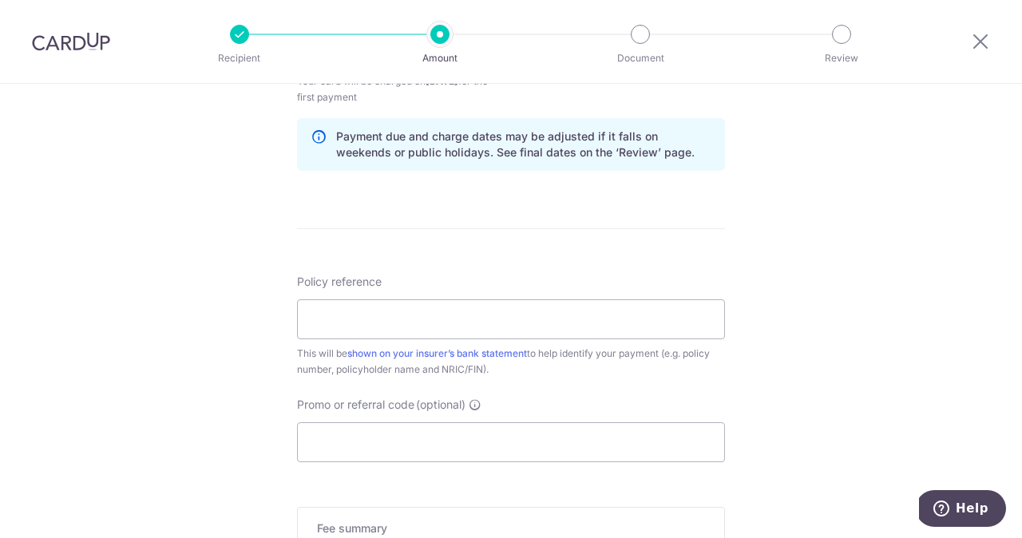
scroll to position [821, 0]
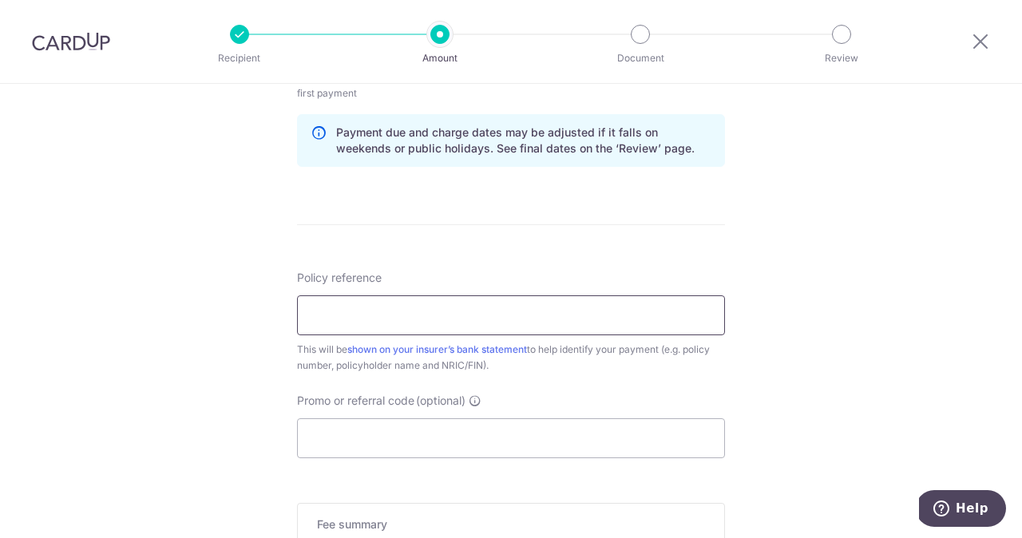
click at [332, 313] on input "Policy reference" at bounding box center [511, 315] width 428 height 40
paste input "U128401730"
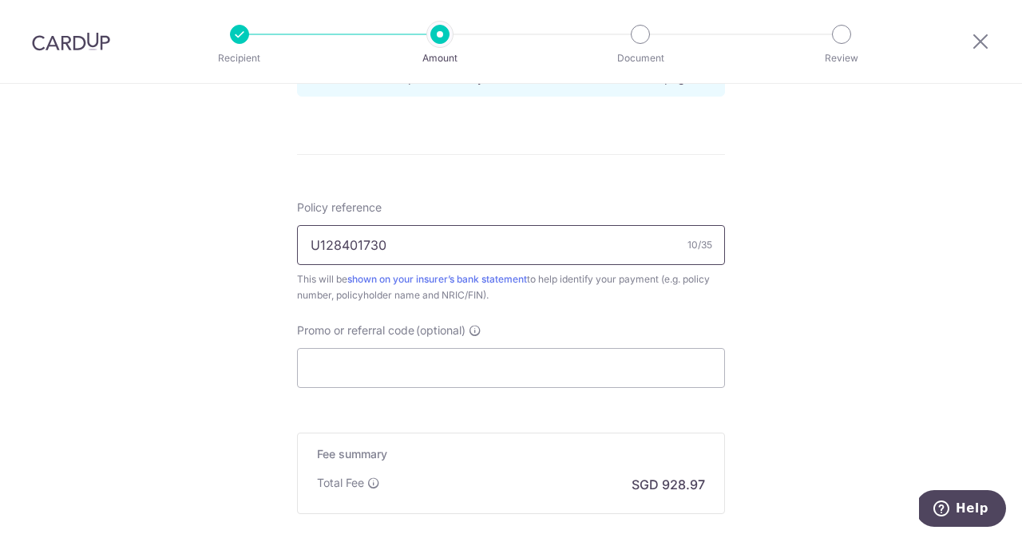
scroll to position [895, 0]
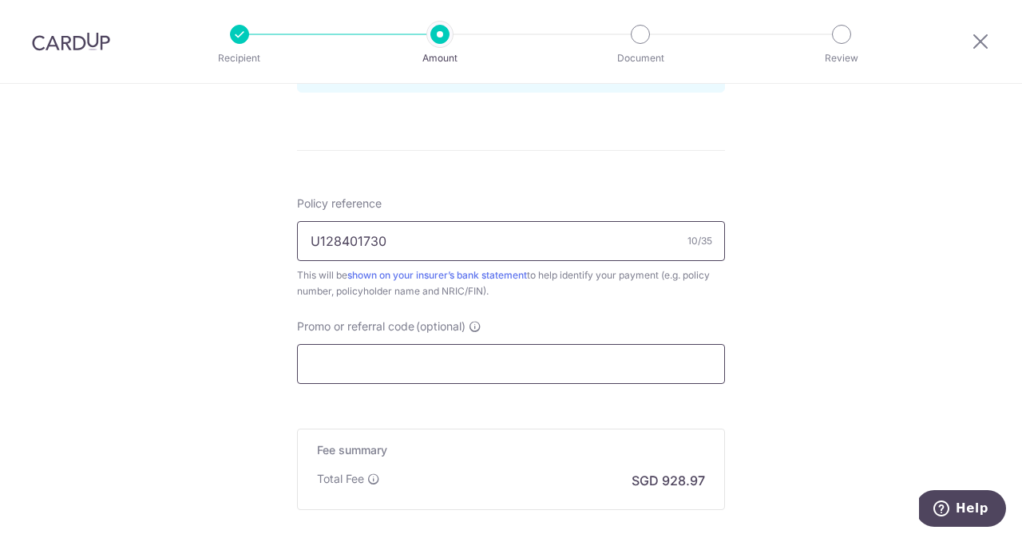
type input "U128401730"
click at [360, 355] on input "Promo or referral code (optional)" at bounding box center [511, 364] width 428 height 40
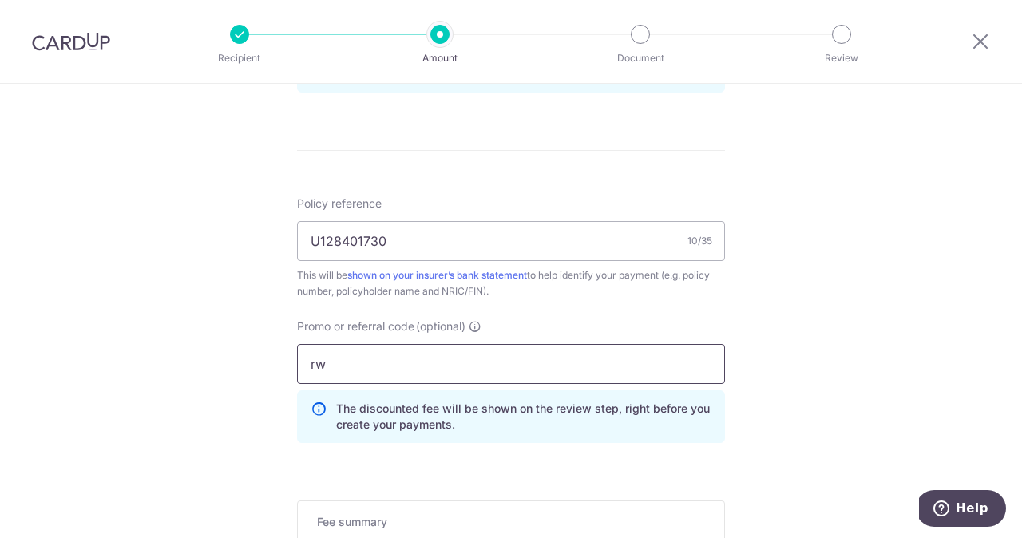
type input "r"
type input "rec185"
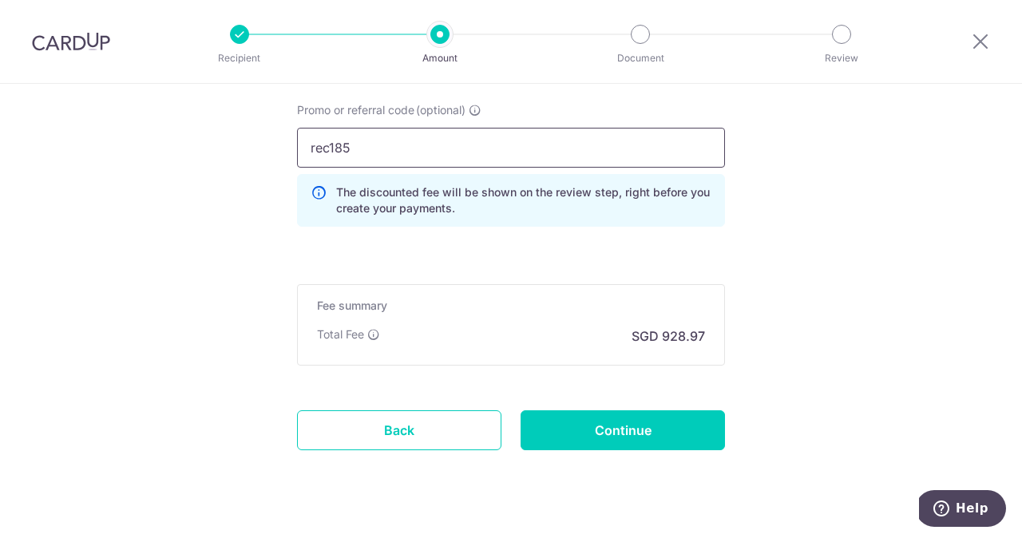
scroll to position [1122, 0]
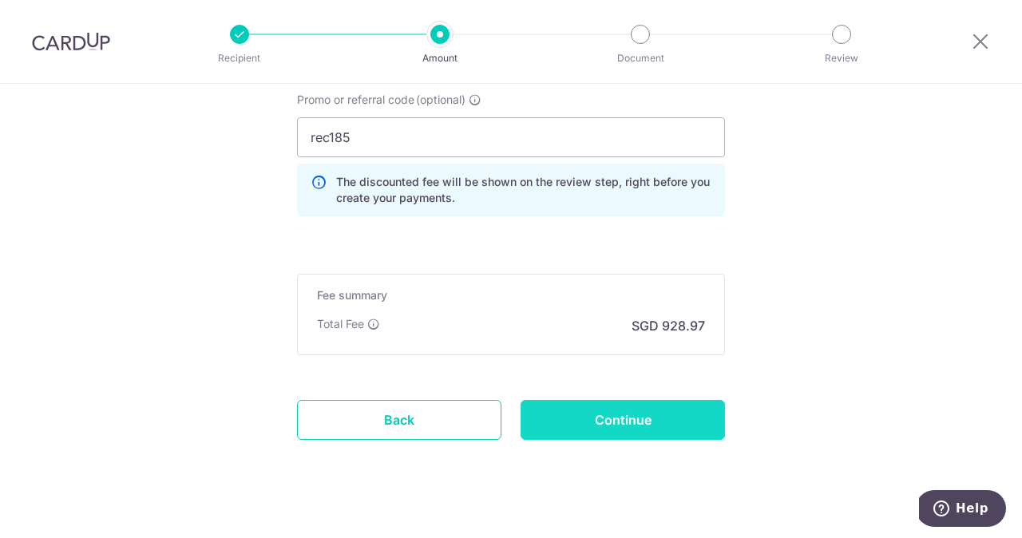
click at [563, 414] on input "Continue" at bounding box center [623, 420] width 204 height 40
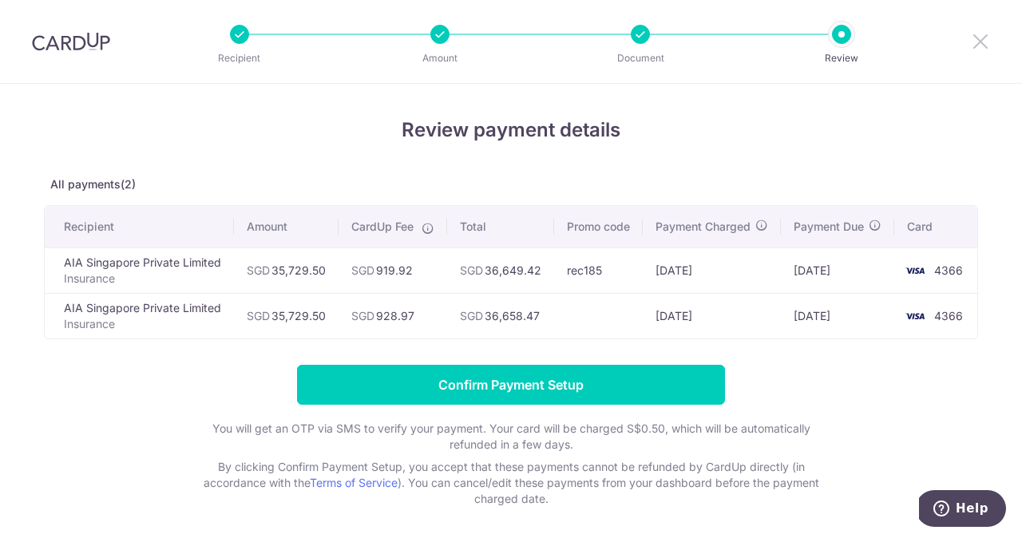
click at [978, 40] on icon at bounding box center [980, 41] width 19 height 20
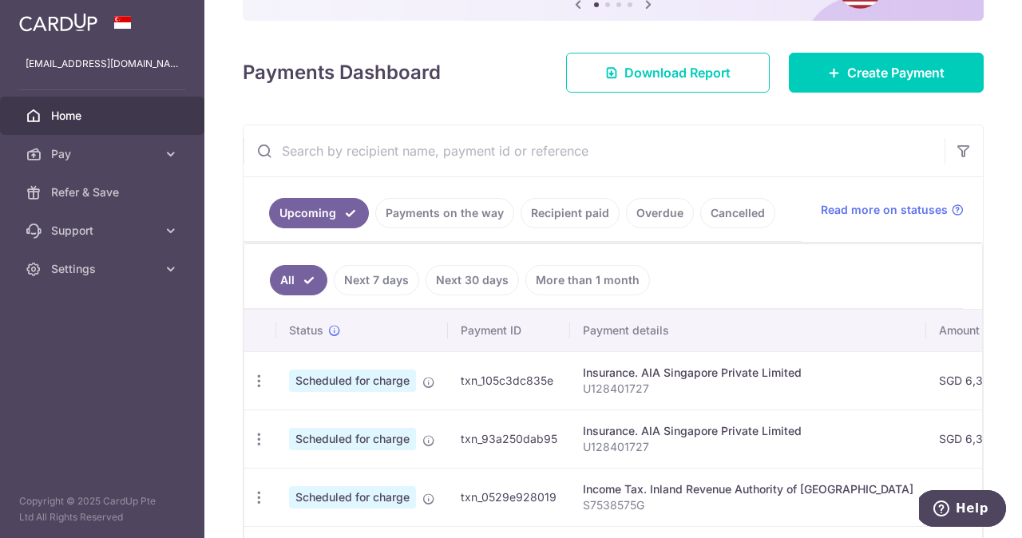
scroll to position [162, 0]
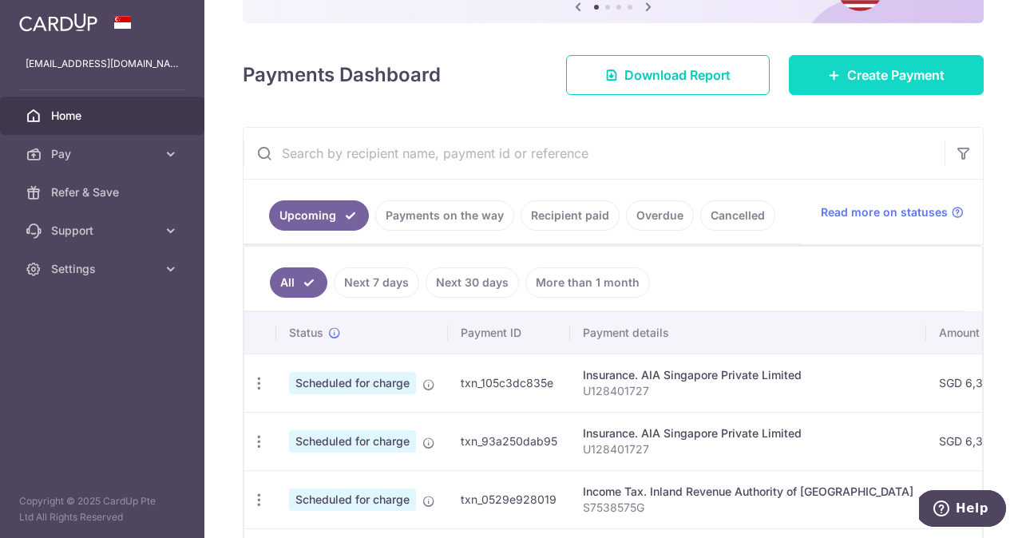
click at [835, 73] on link "Create Payment" at bounding box center [886, 75] width 195 height 40
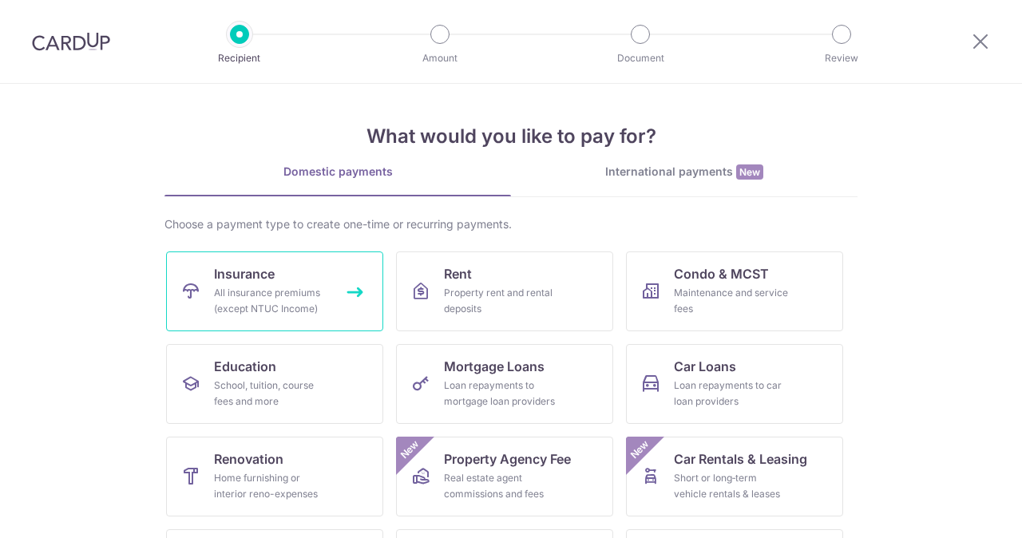
click at [299, 274] on link "Insurance All insurance premiums (except NTUC Income)" at bounding box center [274, 292] width 217 height 80
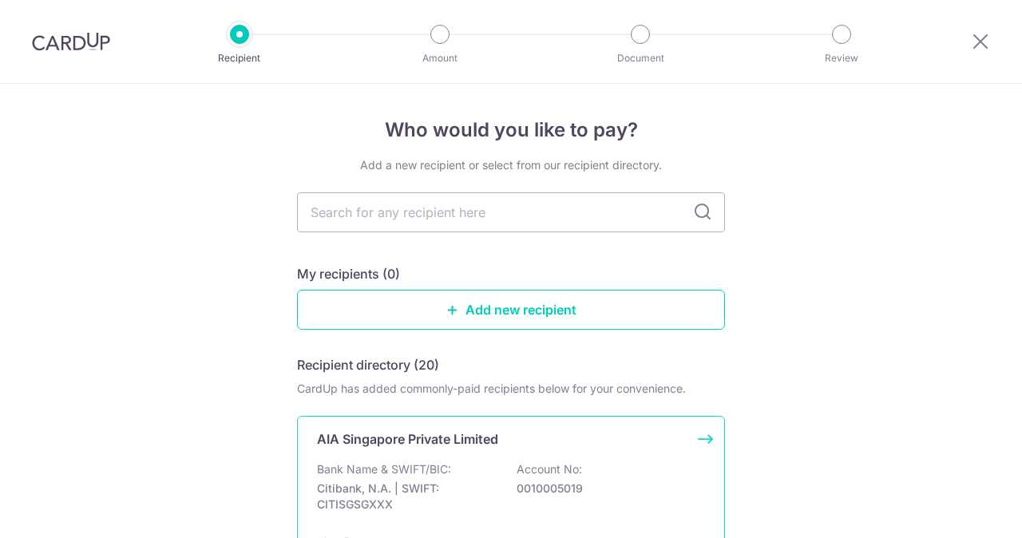
click at [404, 462] on p "Bank Name & SWIFT/BIC:" at bounding box center [384, 470] width 134 height 16
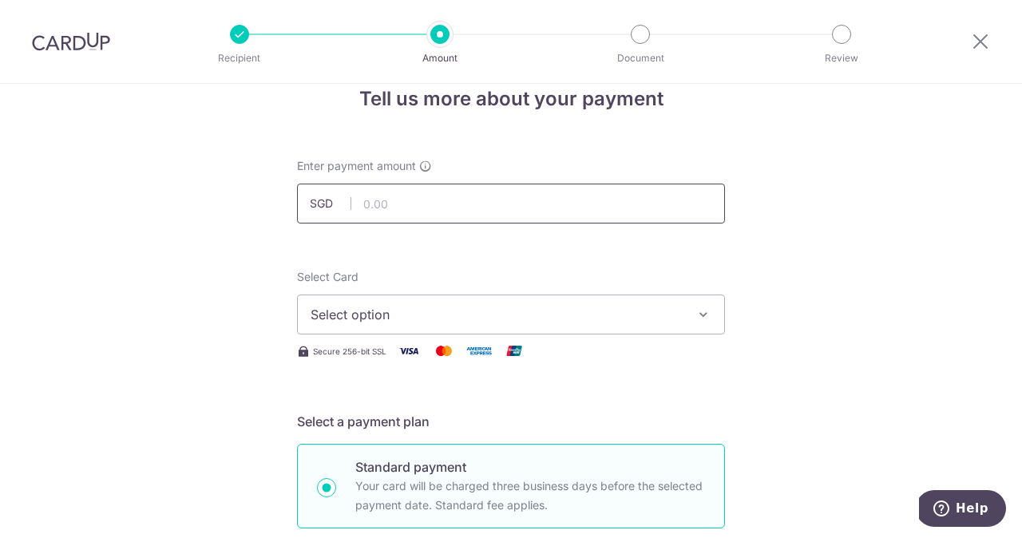
click at [470, 212] on input "text" at bounding box center [511, 204] width 428 height 40
click at [358, 316] on span "Select option" at bounding box center [497, 314] width 372 height 19
type input "5,929.50"
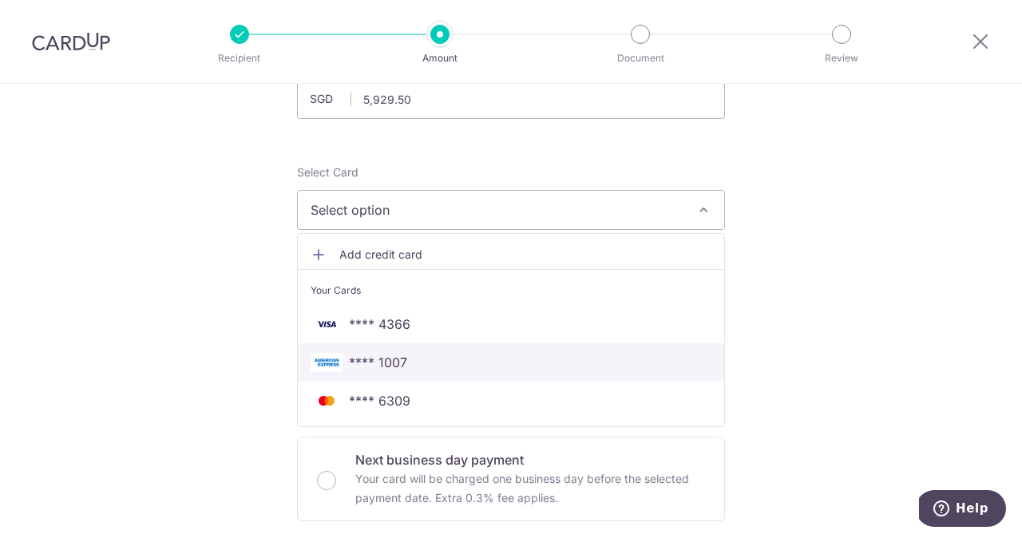
scroll to position [132, 0]
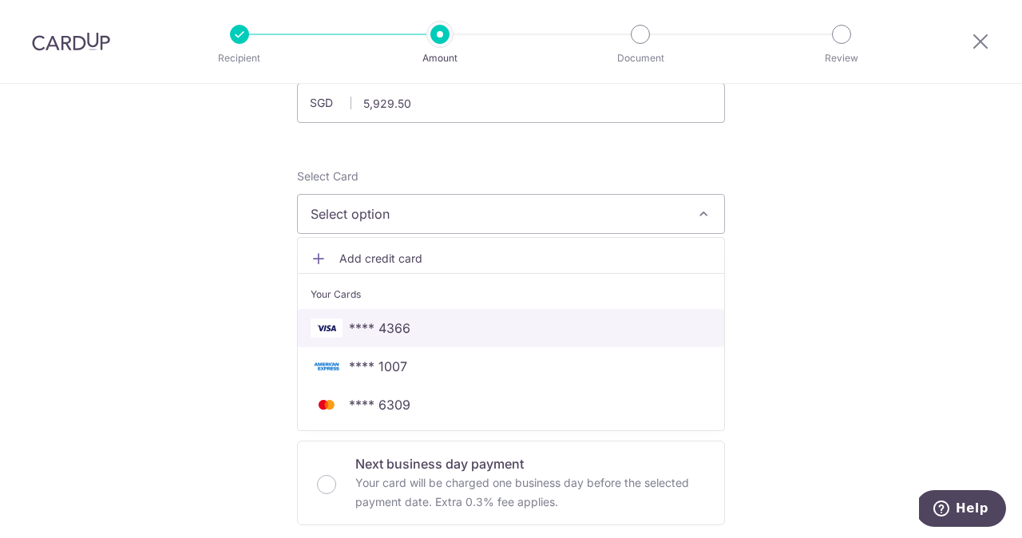
click at [368, 323] on span "**** 4366" at bounding box center [379, 328] width 61 height 19
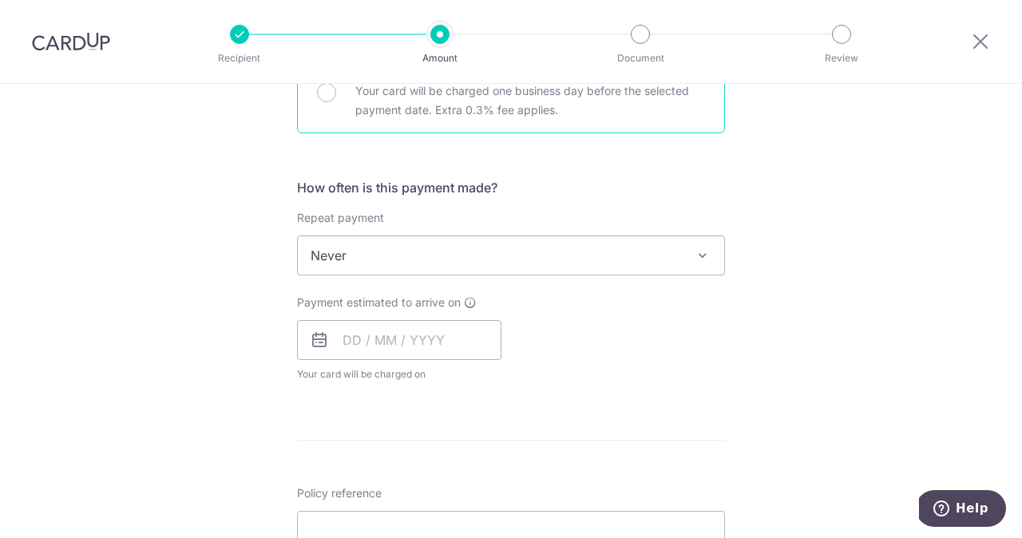
scroll to position [569, 0]
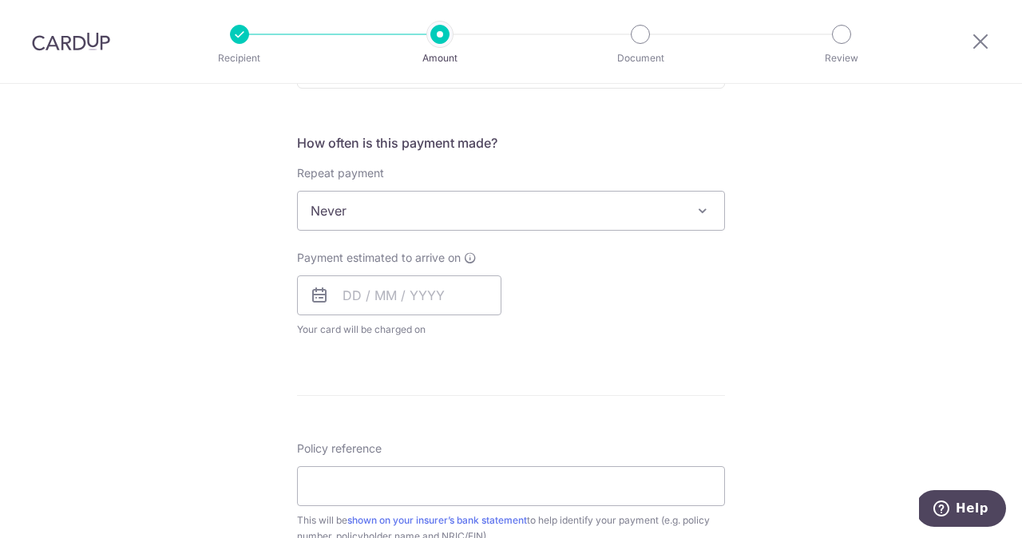
click at [358, 217] on span "Never" at bounding box center [511, 211] width 426 height 38
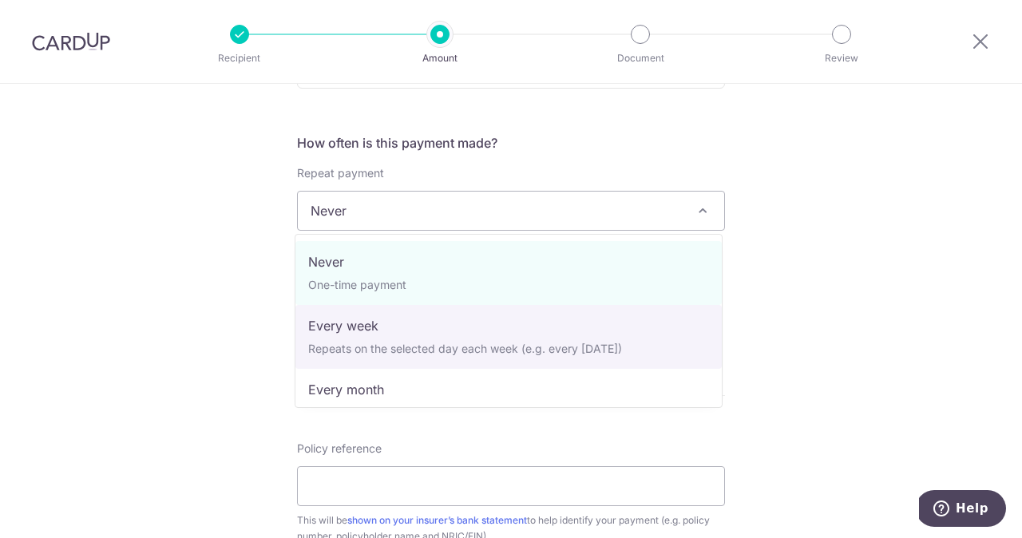
select select "2"
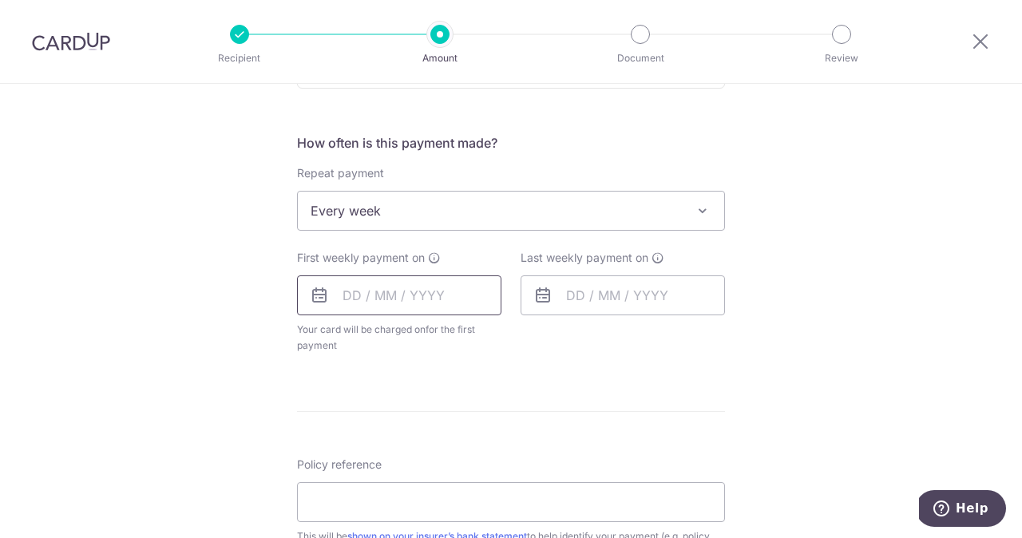
click at [355, 292] on input "text" at bounding box center [399, 296] width 204 height 40
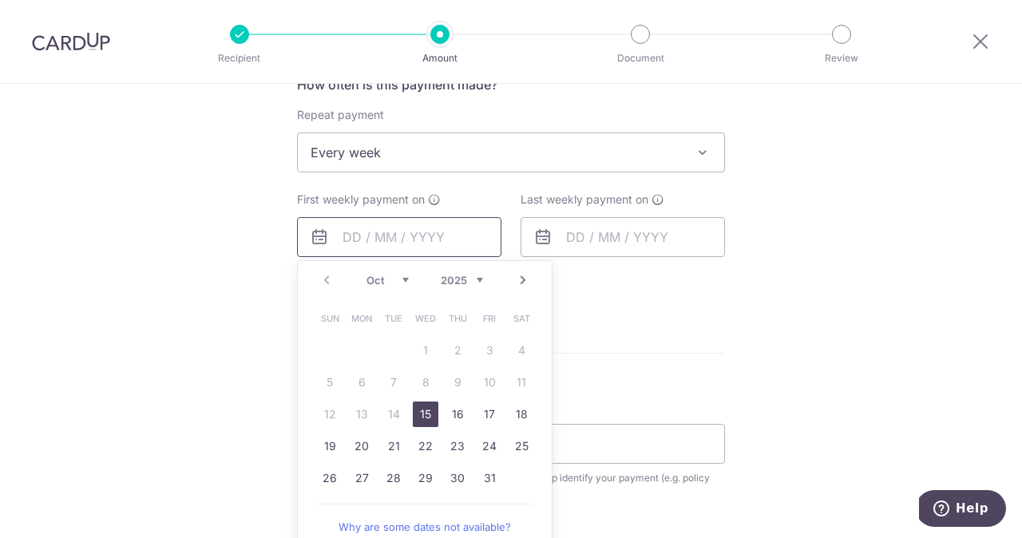
scroll to position [636, 0]
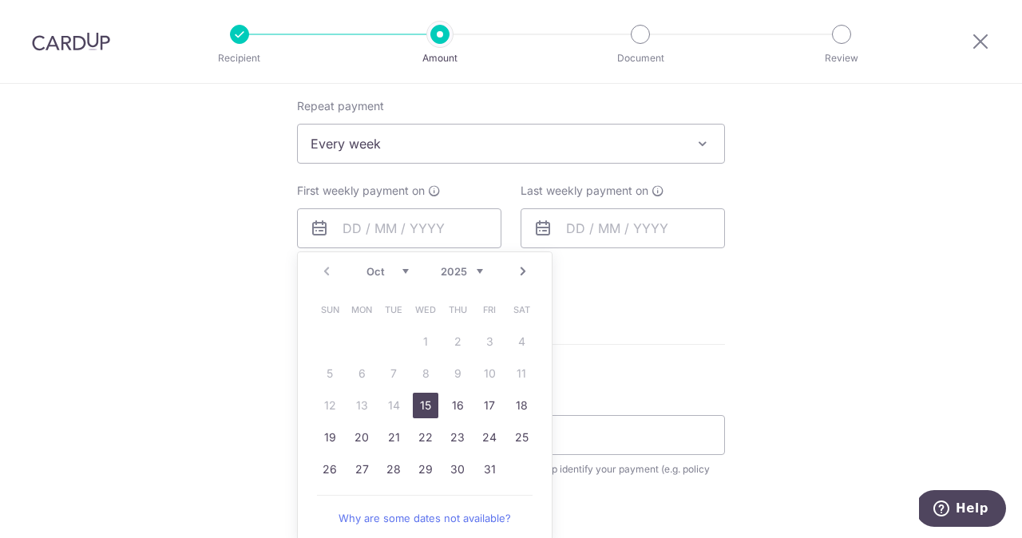
click at [425, 406] on link "15" at bounding box center [426, 406] width 26 height 26
type input "[DATE]"
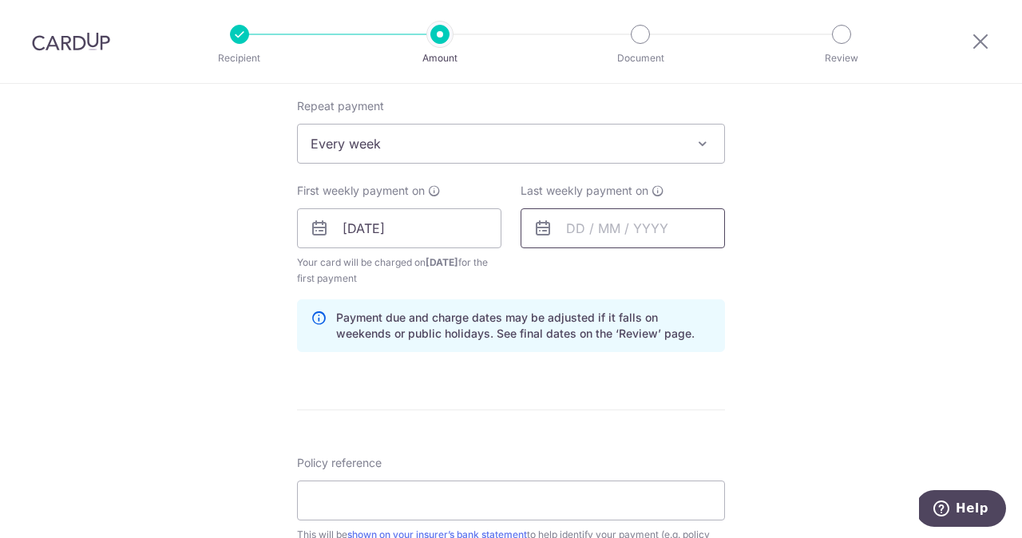
click at [584, 236] on input "text" at bounding box center [623, 228] width 204 height 40
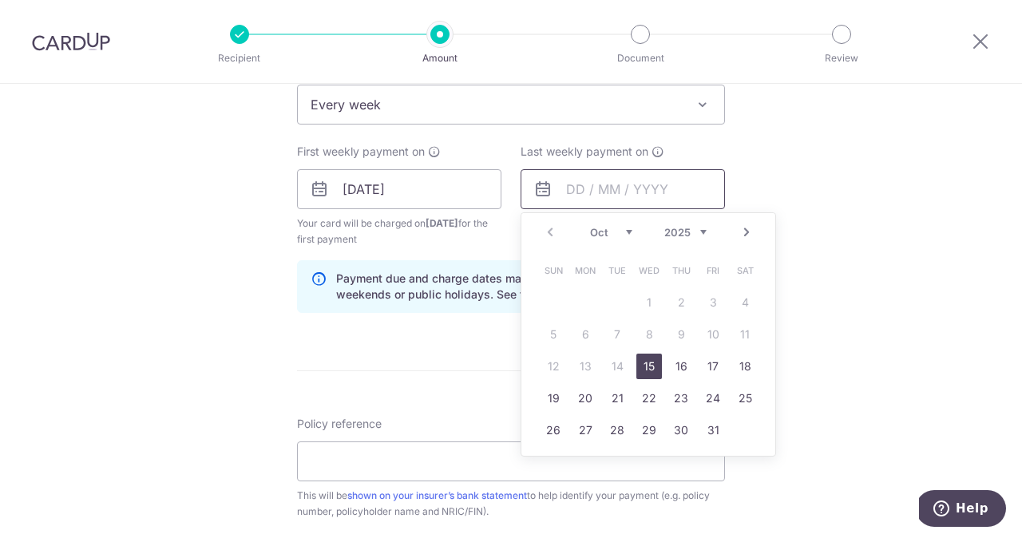
scroll to position [684, 0]
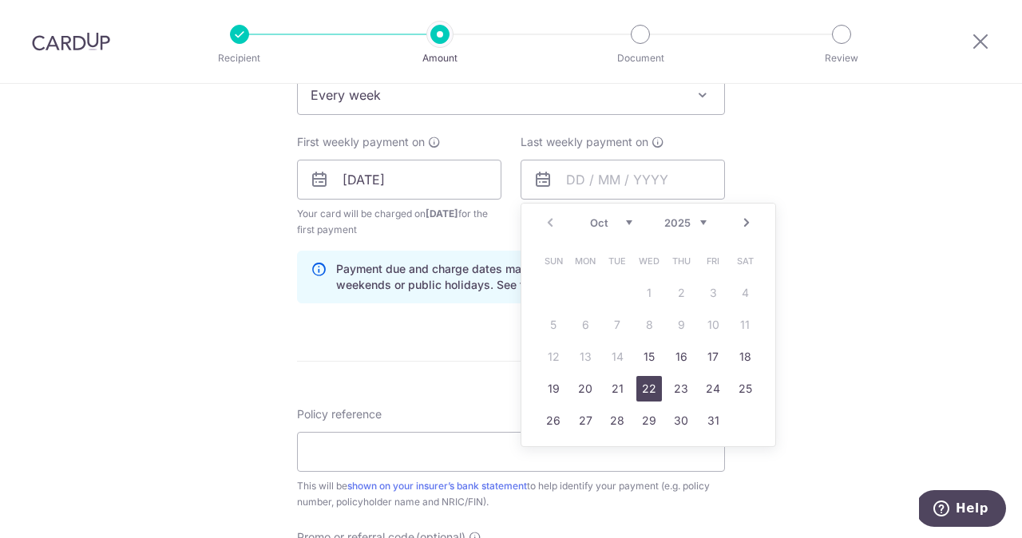
click at [645, 387] on link "22" at bounding box center [649, 389] width 26 height 26
type input "22/10/2025"
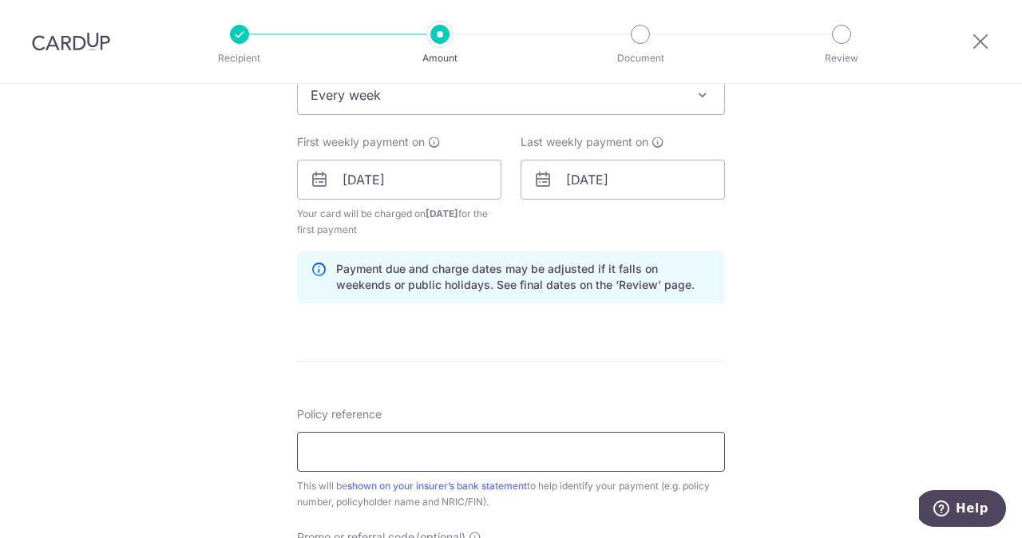
click at [322, 459] on input "Policy reference" at bounding box center [511, 452] width 428 height 40
paste input "U128401523"
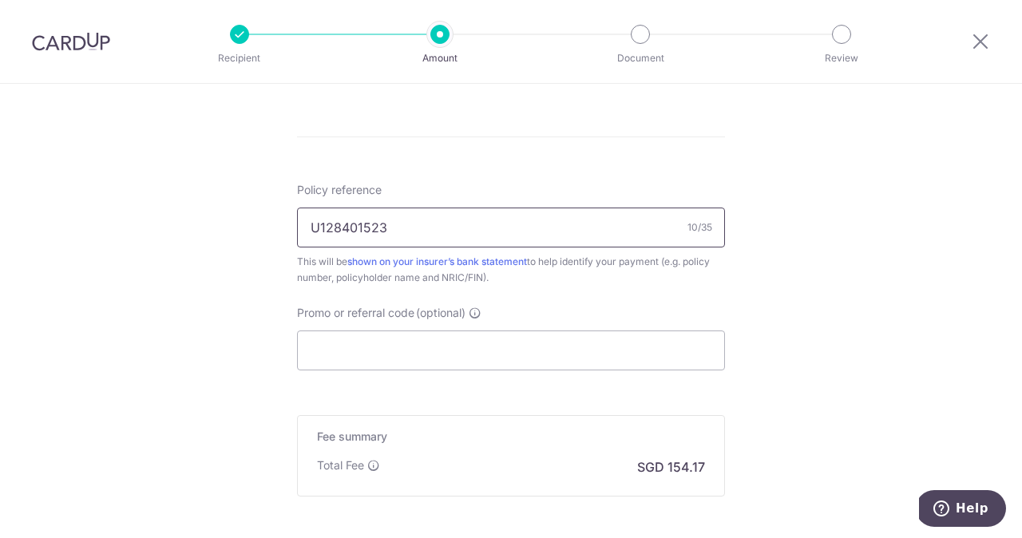
scroll to position [975, 0]
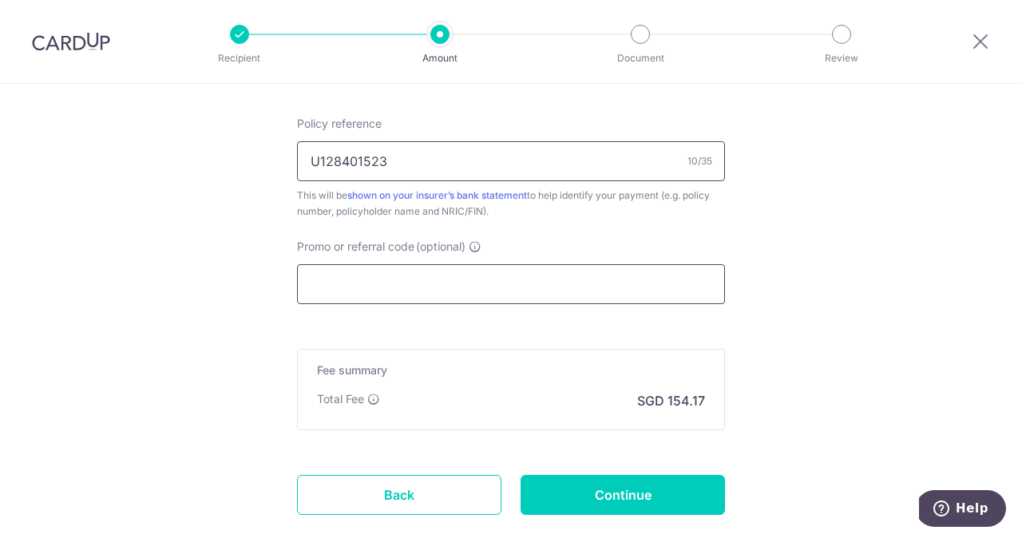
type input "U128401523"
click at [346, 291] on input "Promo or referral code (optional)" at bounding box center [511, 284] width 428 height 40
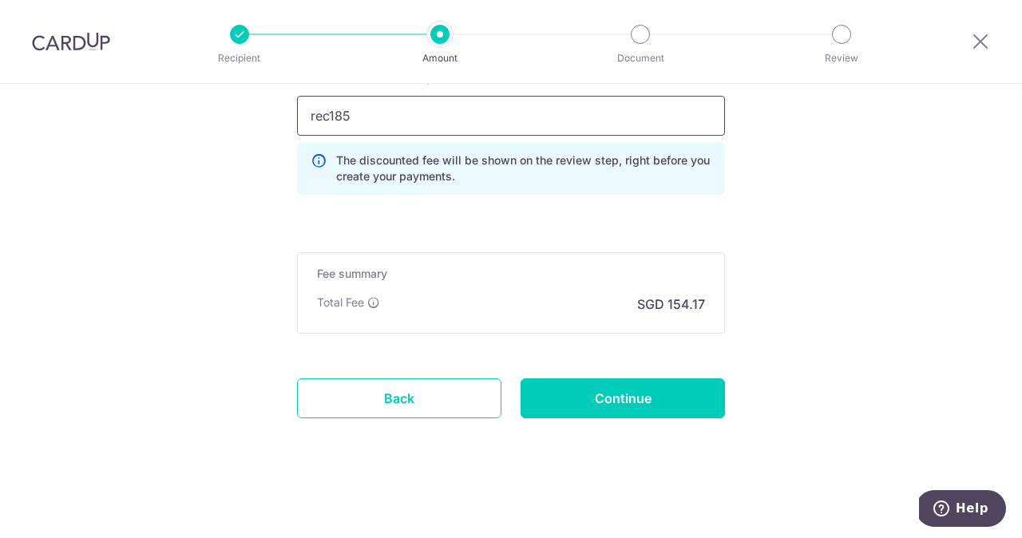
scroll to position [1144, 0]
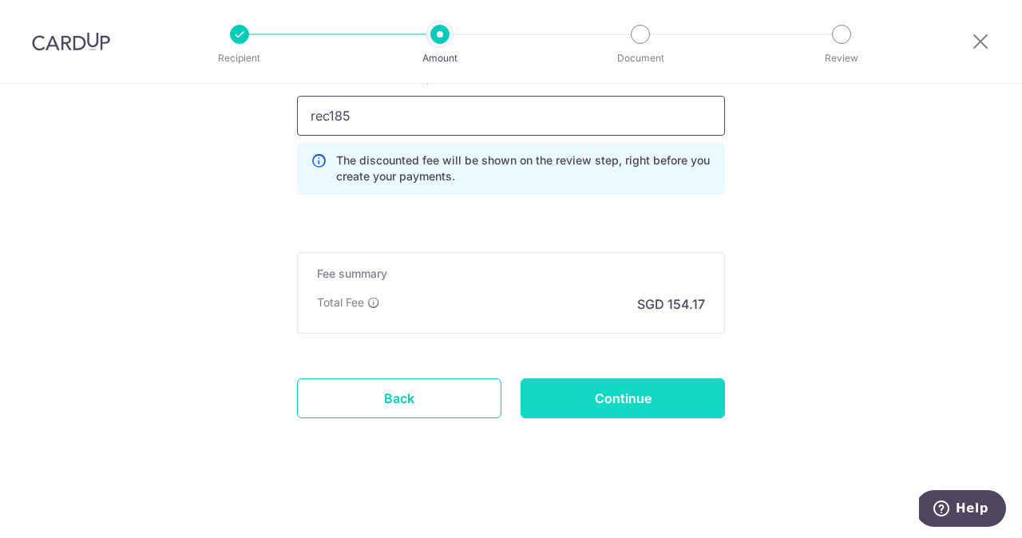
type input "rec185"
click at [591, 404] on input "Continue" at bounding box center [623, 399] width 204 height 40
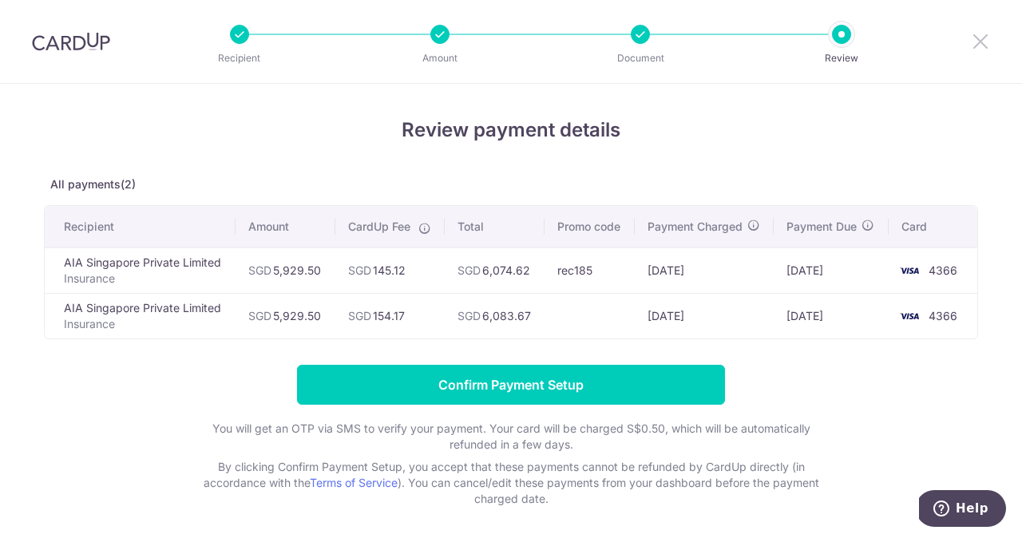
click at [983, 42] on icon at bounding box center [980, 41] width 19 height 20
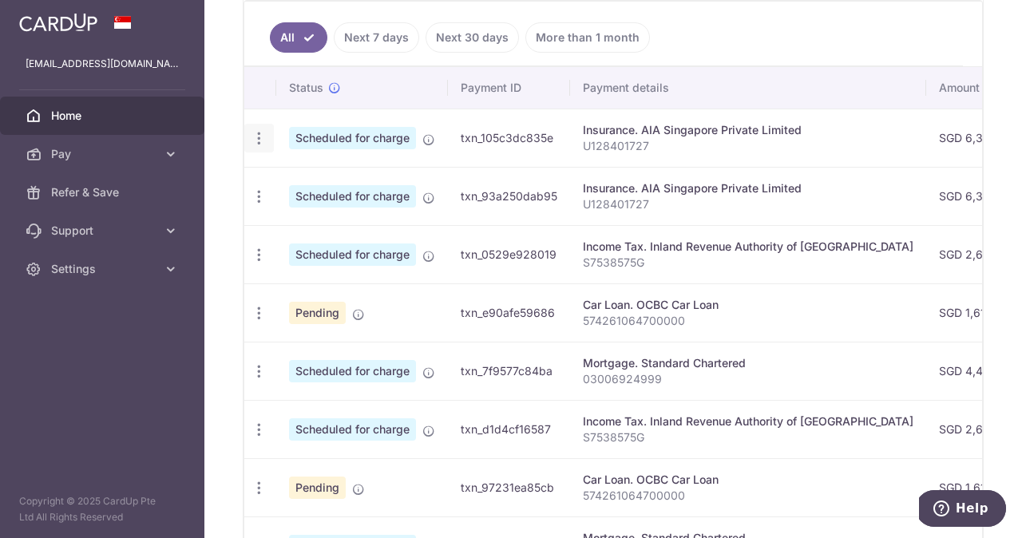
click at [261, 145] on icon "button" at bounding box center [259, 138] width 17 height 17
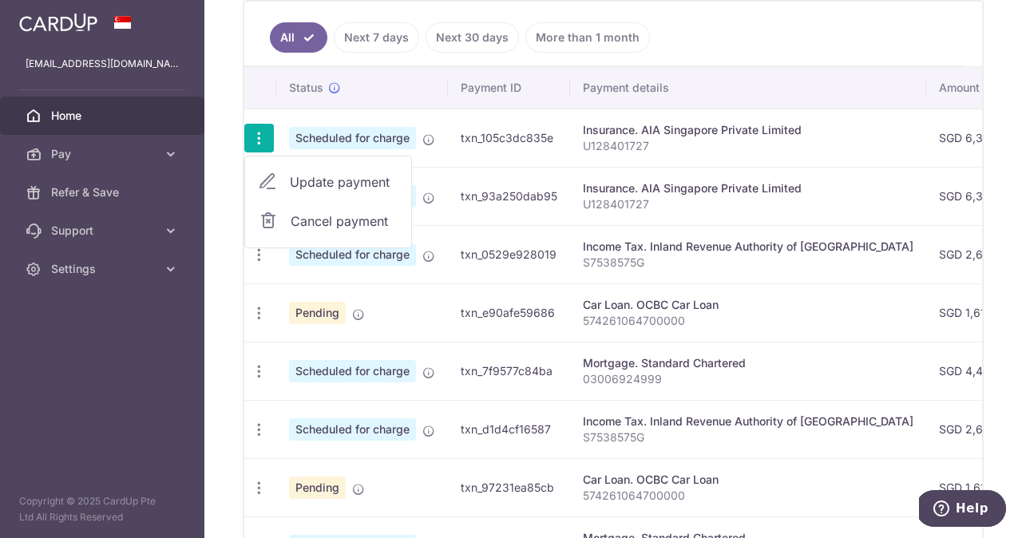
click at [302, 221] on span "Cancel payment" at bounding box center [344, 221] width 107 height 19
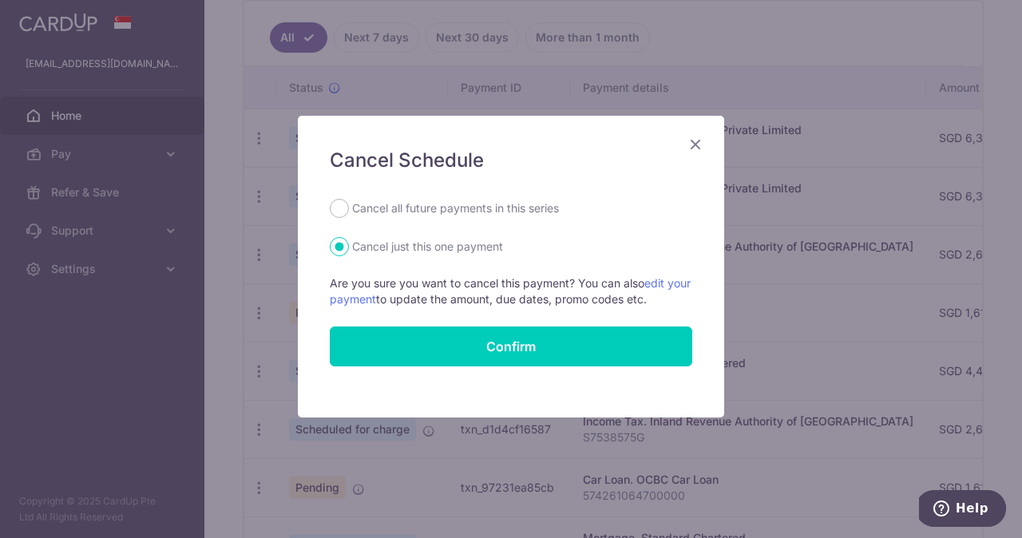
click at [433, 211] on label "Cancel all future payments in this series" at bounding box center [455, 208] width 207 height 19
click at [349, 211] on input "Cancel all future payments in this series" at bounding box center [339, 208] width 19 height 19
radio input "true"
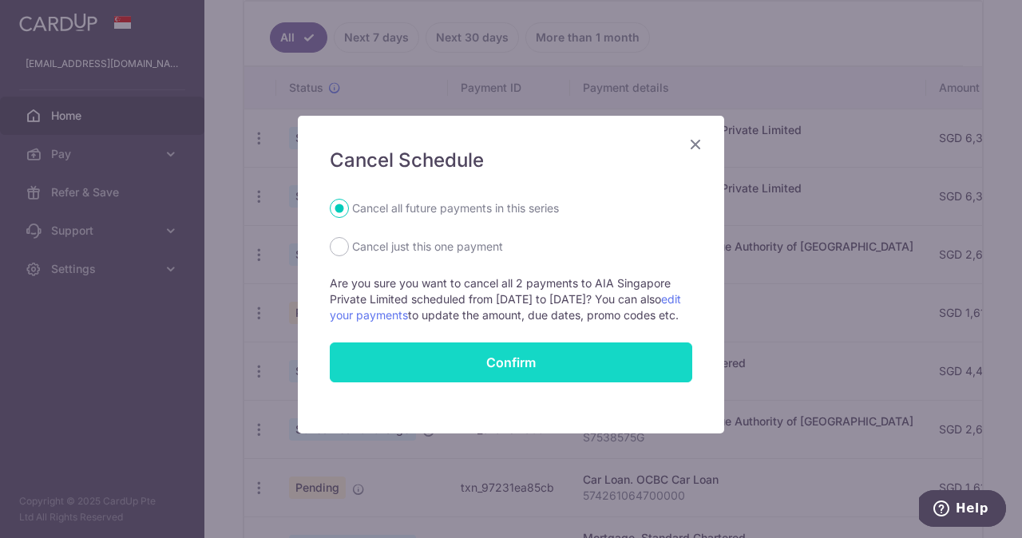
click at [482, 383] on button "Confirm" at bounding box center [511, 363] width 363 height 40
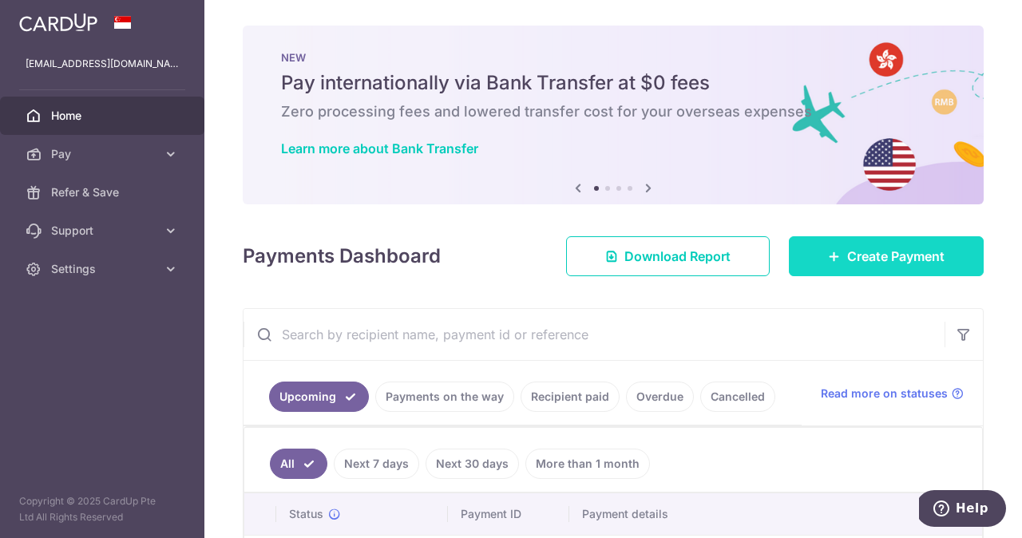
click at [856, 264] on span "Create Payment" at bounding box center [895, 256] width 97 height 19
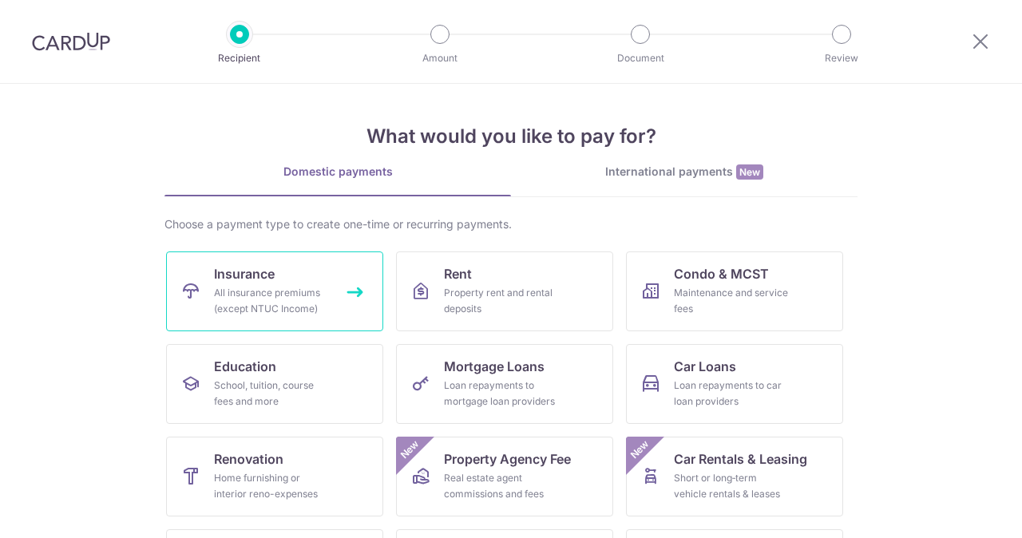
click at [295, 291] on div "All insurance premiums (except NTUC Income)" at bounding box center [271, 301] width 115 height 32
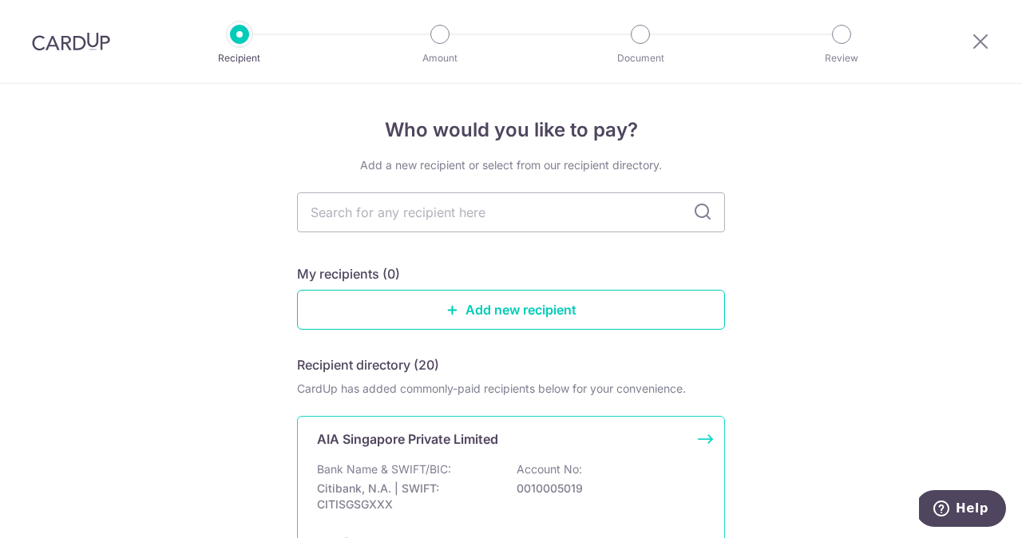
click at [378, 455] on div "AIA Singapore Private Limited Bank Name & SWIFT/BIC: Citibank, N.A. | SWIFT: CI…" at bounding box center [511, 490] width 428 height 148
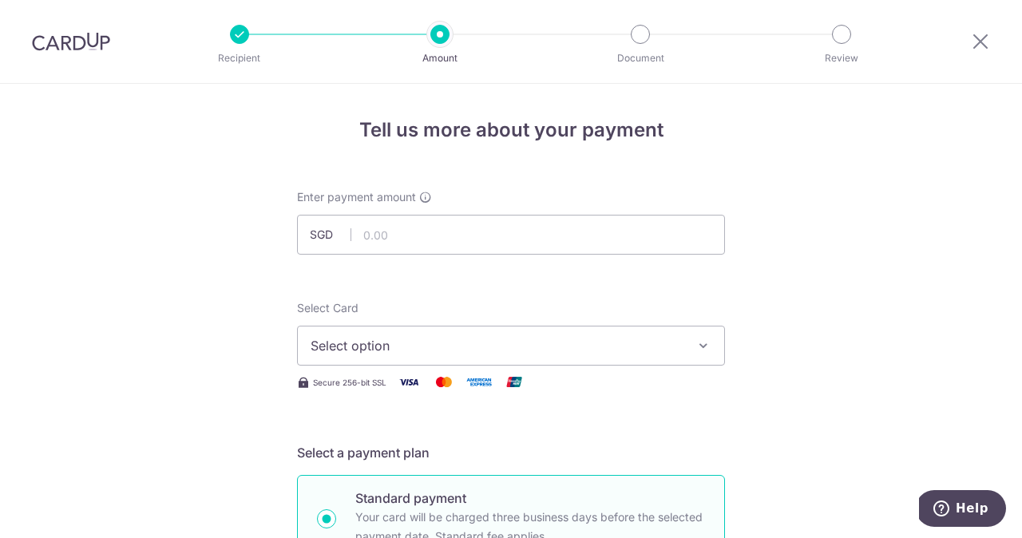
scroll to position [36, 0]
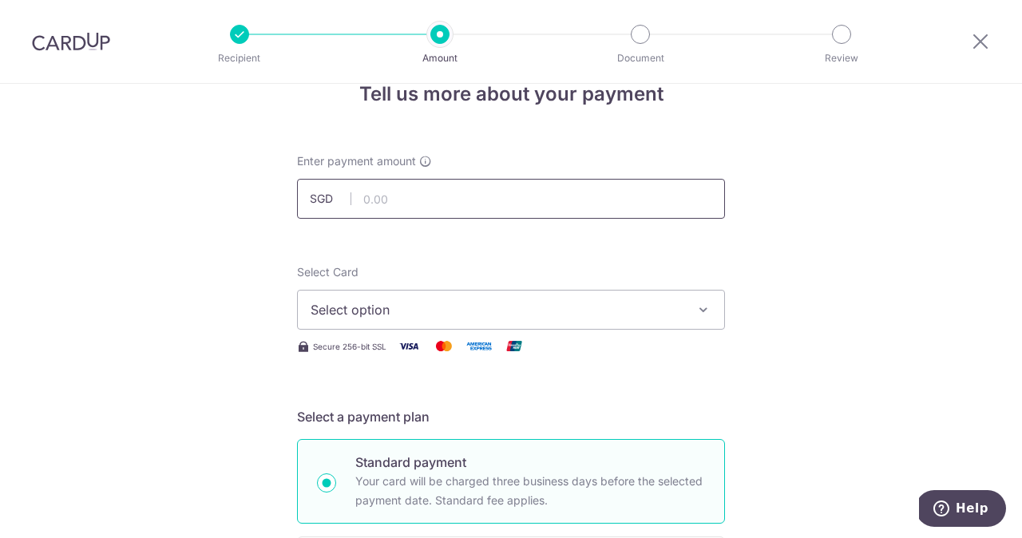
click at [399, 204] on input "text" at bounding box center [511, 199] width 428 height 40
type input "5,929.50"
click at [329, 305] on span "Select option" at bounding box center [497, 309] width 372 height 19
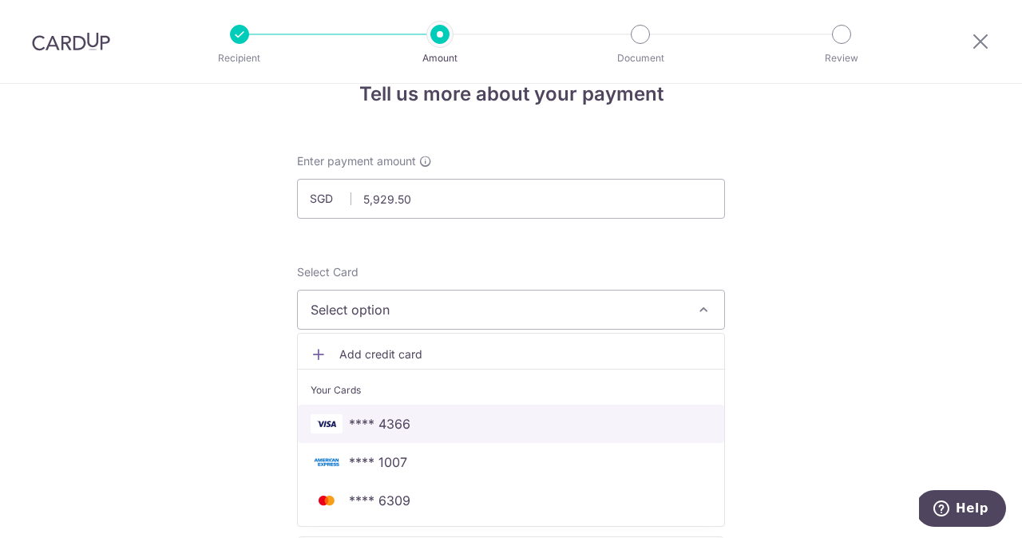
click at [351, 419] on span "**** 4366" at bounding box center [379, 423] width 61 height 19
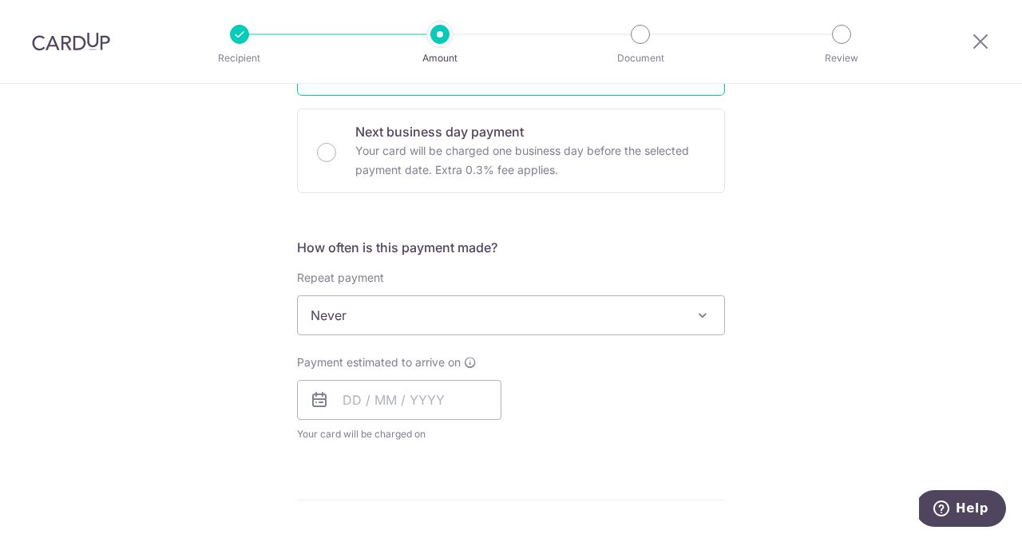
scroll to position [468, 0]
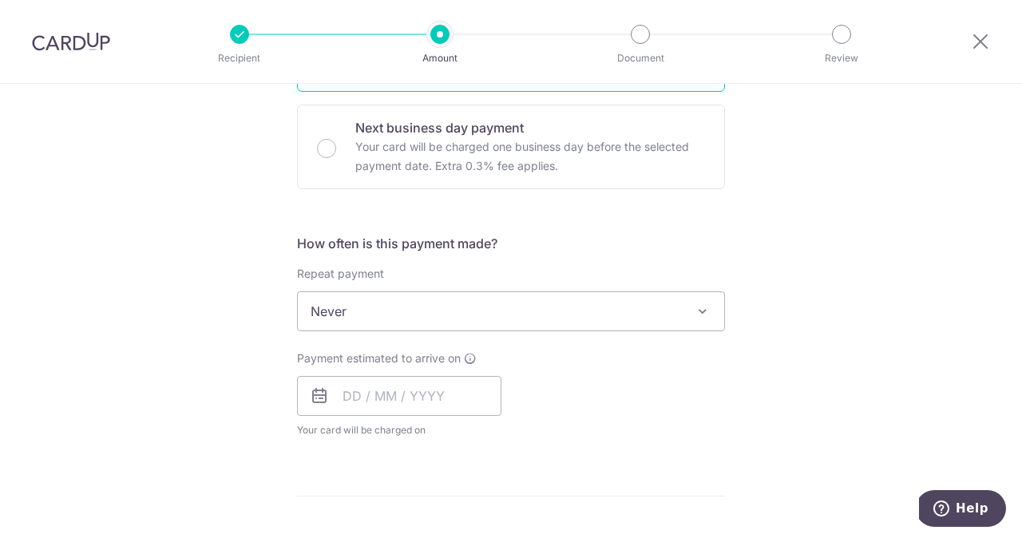
click at [359, 318] on span "Never" at bounding box center [511, 311] width 426 height 38
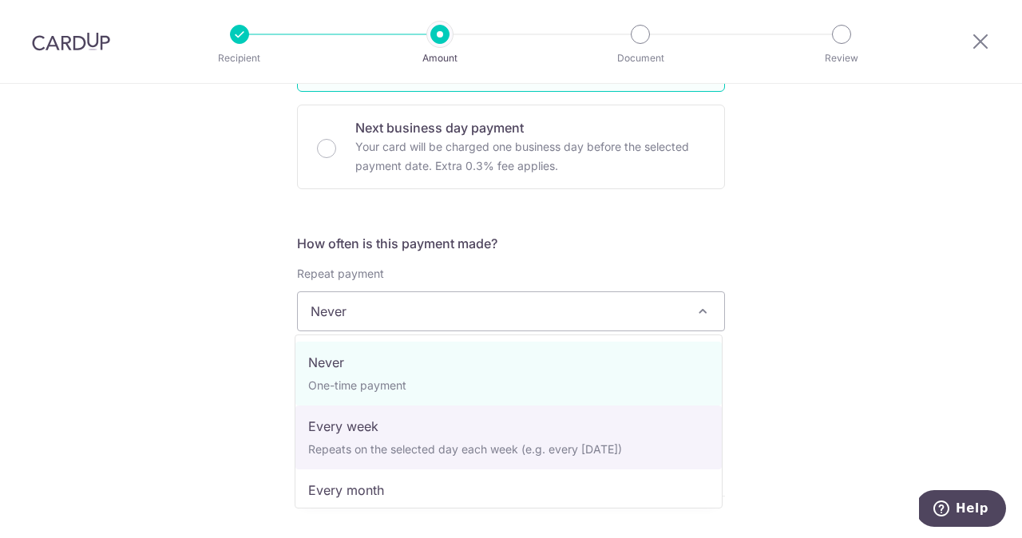
select select "2"
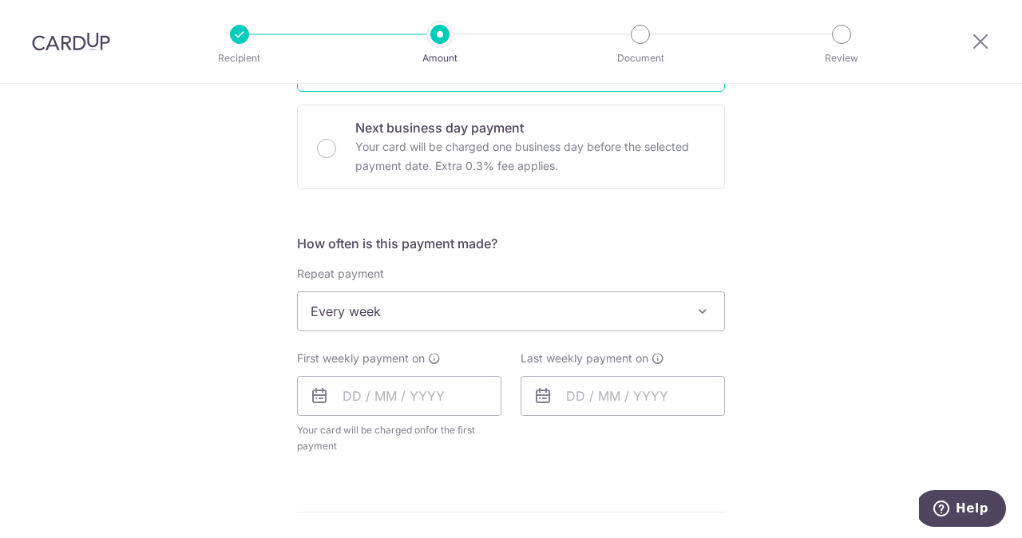
scroll to position [529, 0]
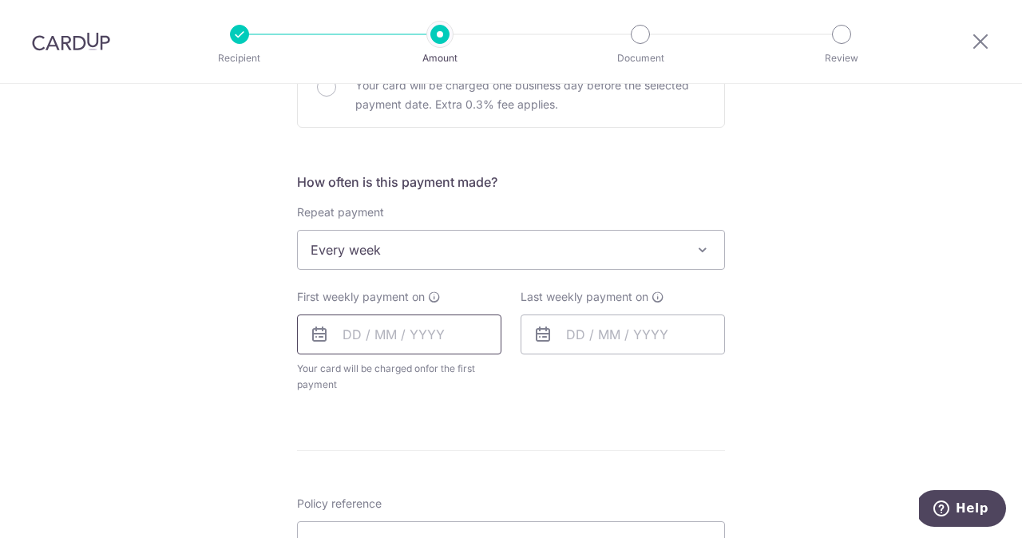
click at [357, 338] on input "text" at bounding box center [399, 335] width 204 height 40
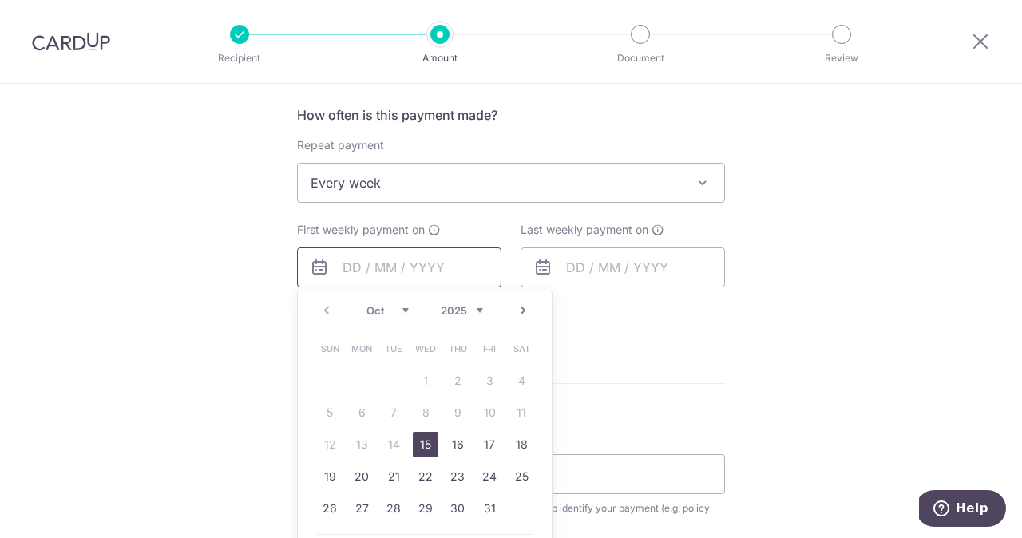
scroll to position [612, 0]
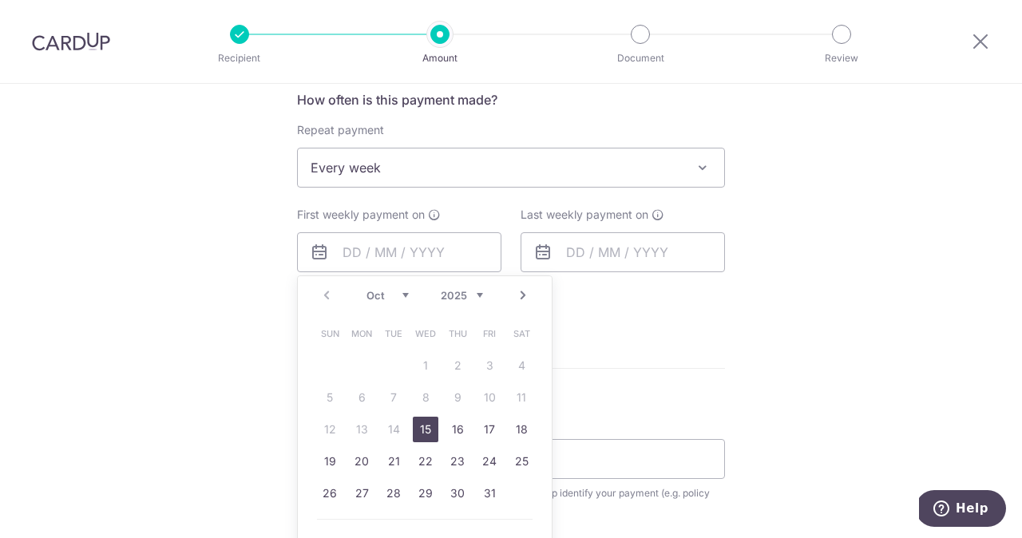
click at [419, 423] on link "15" at bounding box center [426, 430] width 26 height 26
type input "15/10/2025"
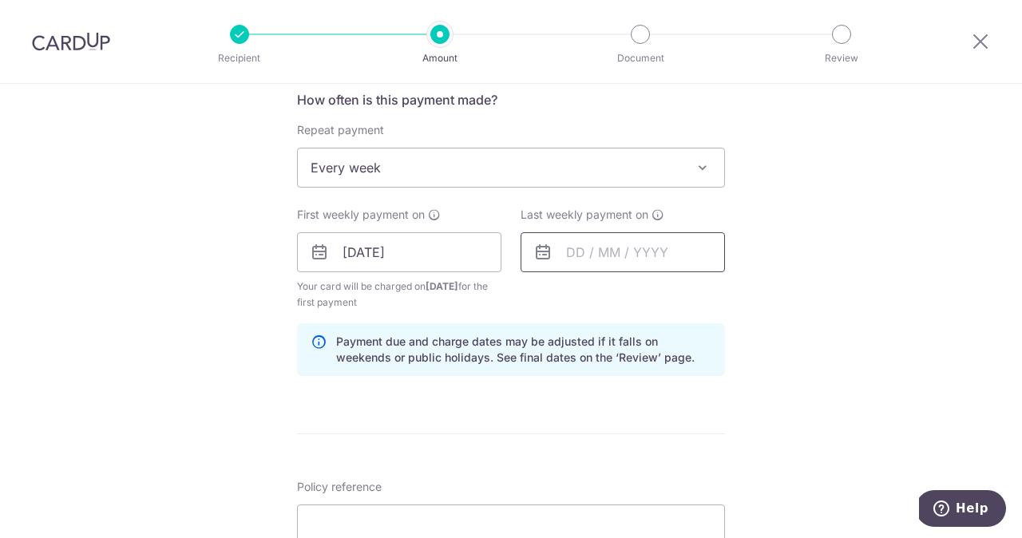
scroll to position [608, 0]
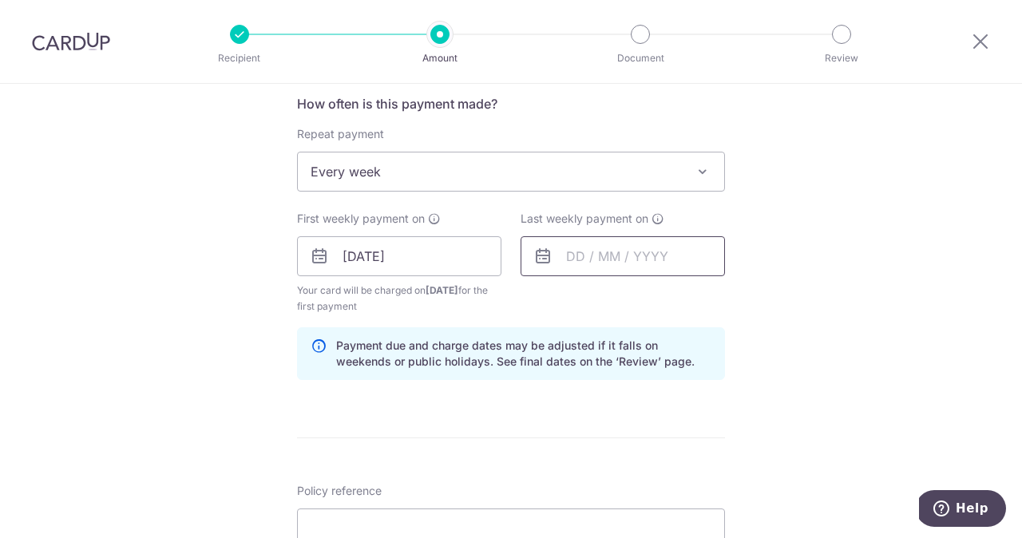
click at [555, 271] on input "text" at bounding box center [623, 256] width 204 height 40
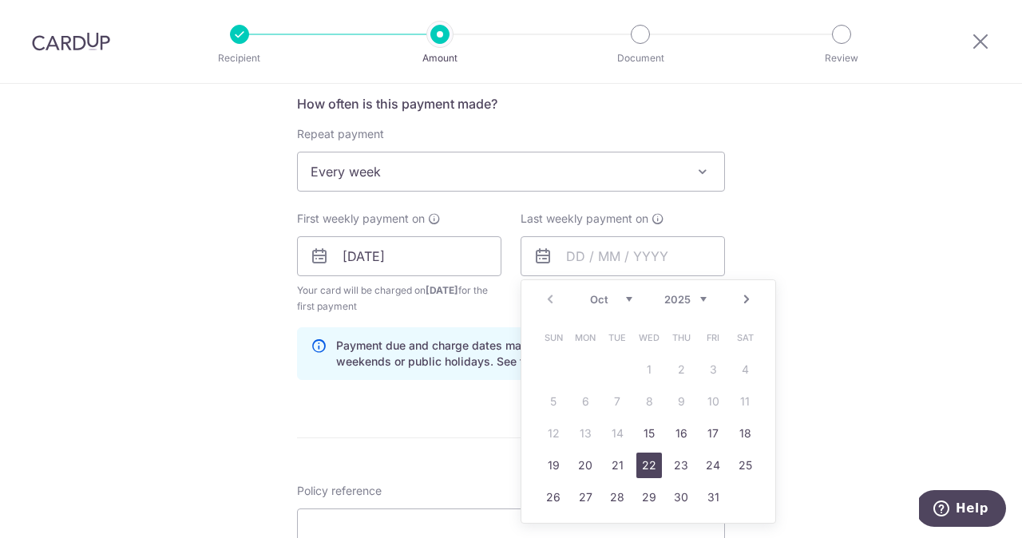
click at [644, 459] on link "22" at bounding box center [649, 466] width 26 height 26
type input "22/10/2025"
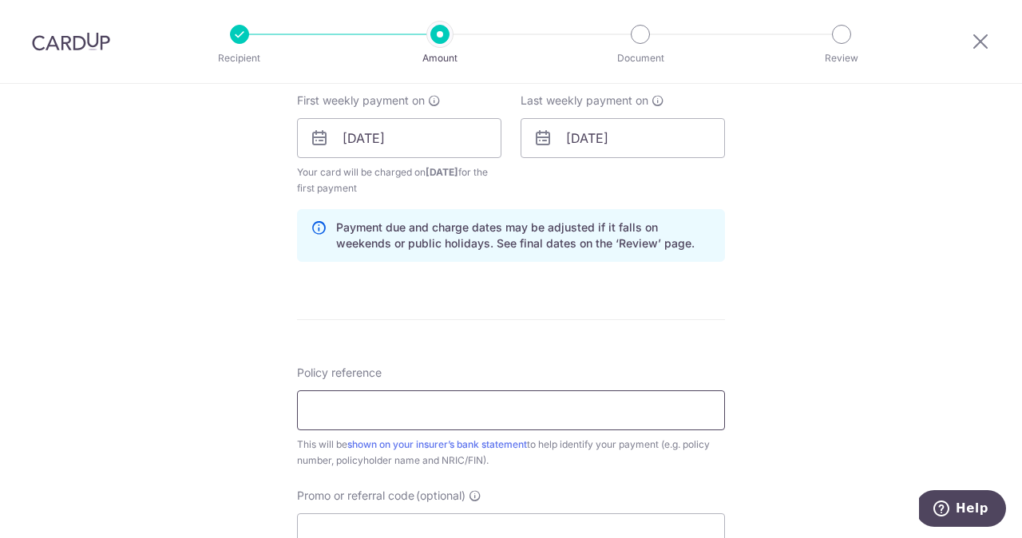
scroll to position [730, 0]
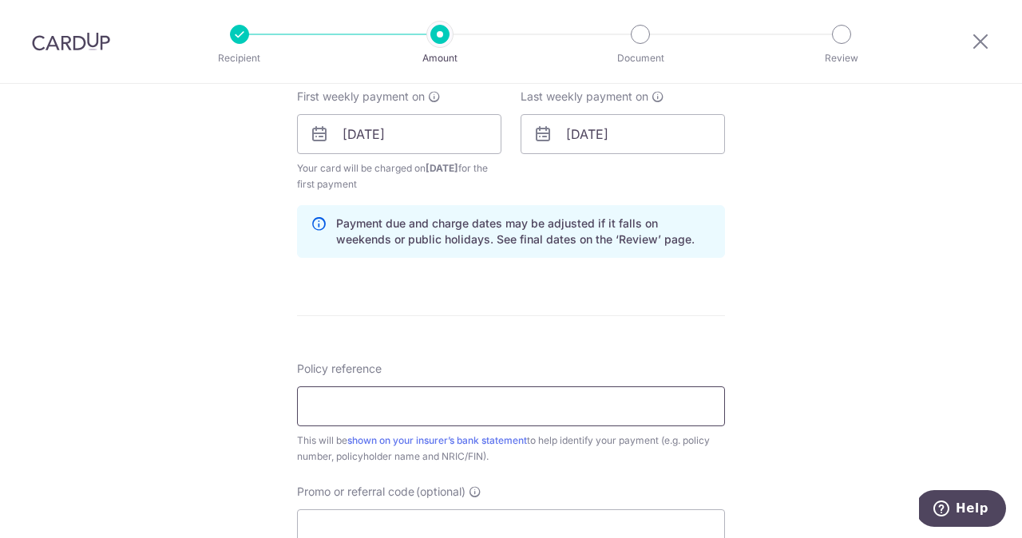
click at [418, 408] on input "Policy reference" at bounding box center [511, 407] width 428 height 40
paste input "U128401523"
type input "U128401523"
click at [388, 513] on input "Promo or referral code (optional)" at bounding box center [511, 529] width 428 height 40
type input "rec185"
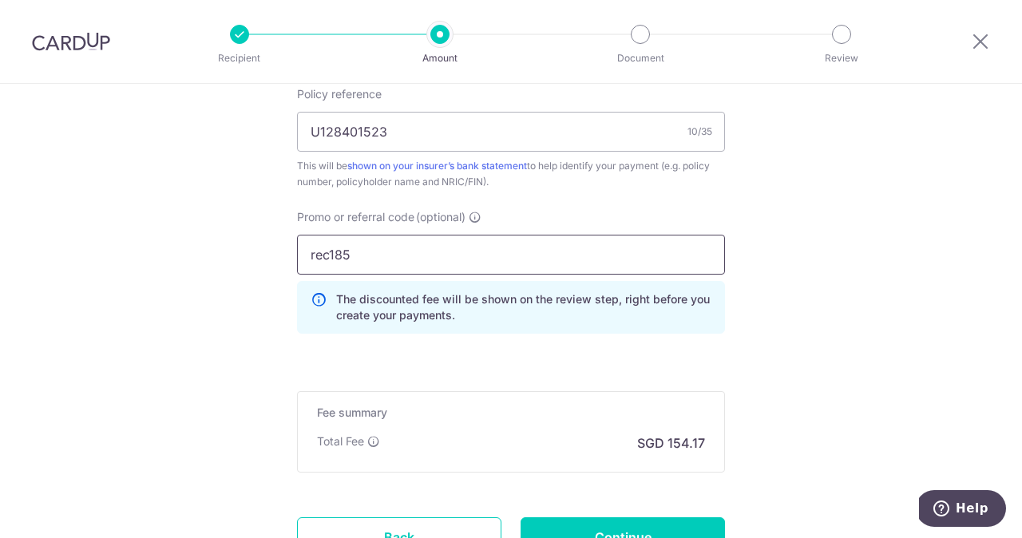
scroll to position [1021, 0]
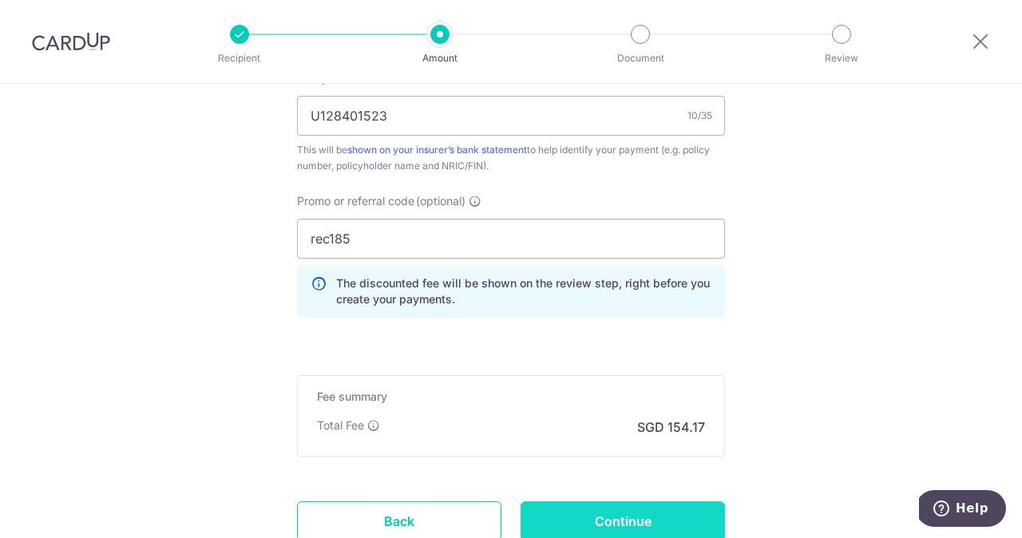
click at [579, 513] on input "Continue" at bounding box center [623, 522] width 204 height 40
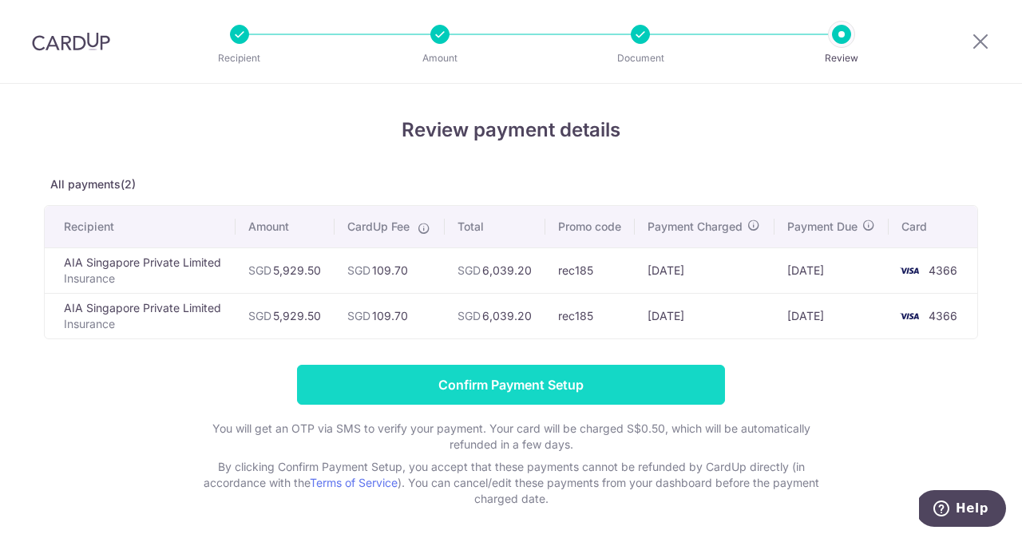
click at [448, 383] on input "Confirm Payment Setup" at bounding box center [511, 385] width 428 height 40
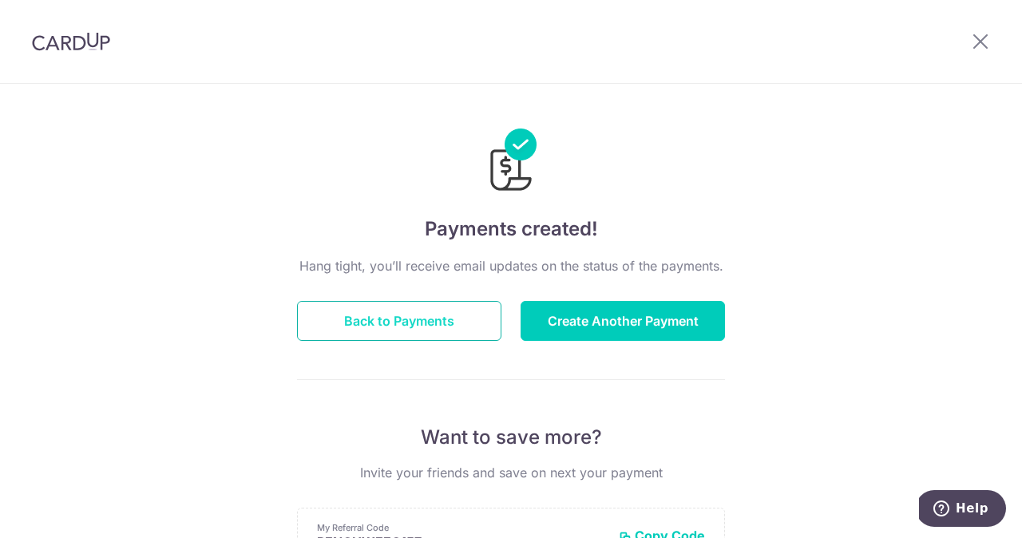
click at [386, 312] on button "Back to Payments" at bounding box center [399, 321] width 204 height 40
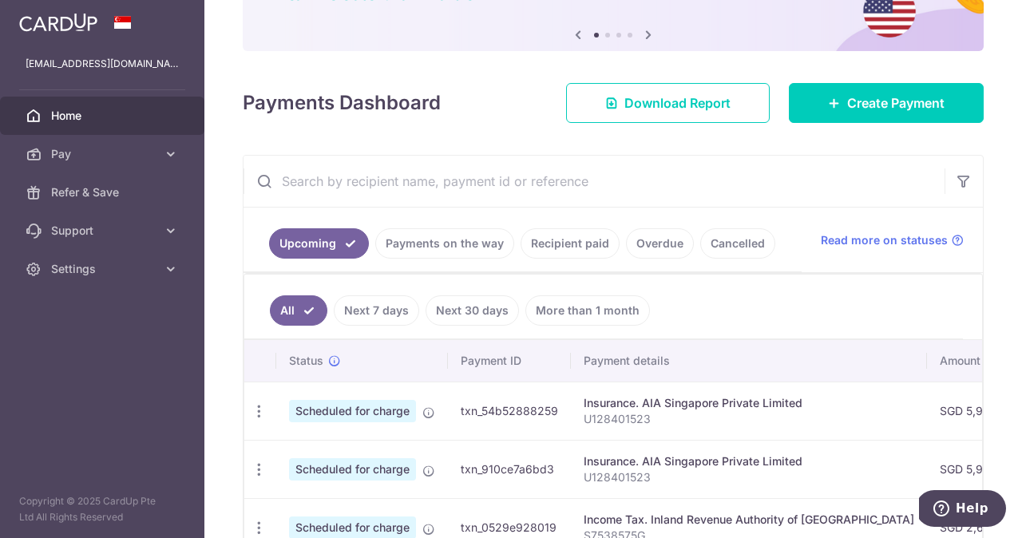
scroll to position [152, 0]
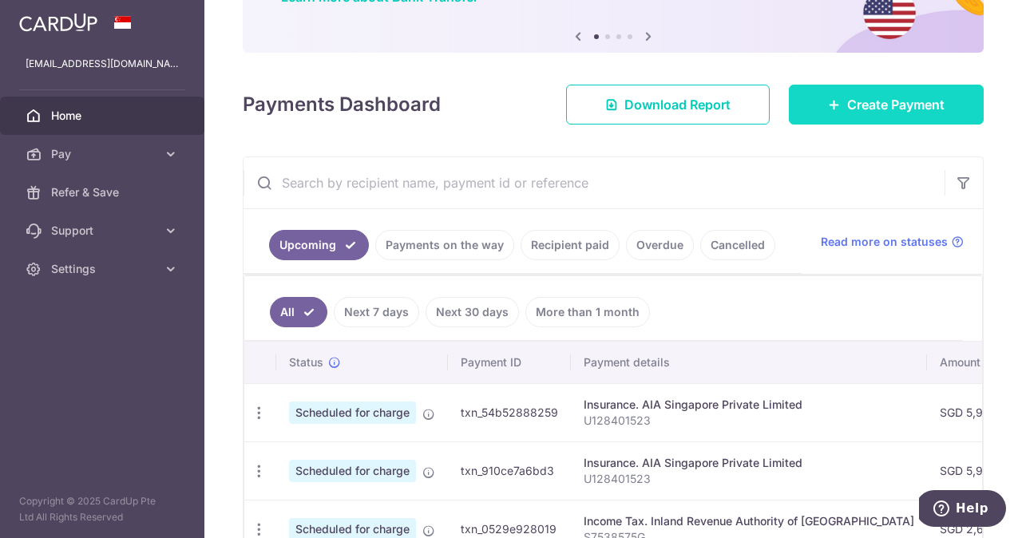
click at [875, 111] on span "Create Payment" at bounding box center [895, 104] width 97 height 19
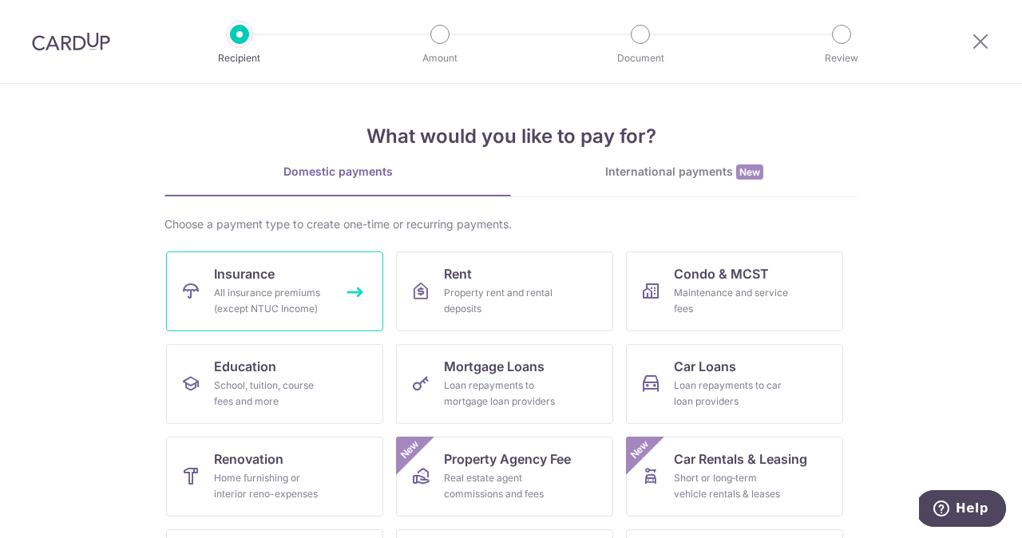
click at [243, 279] on span "Insurance" at bounding box center [244, 273] width 61 height 19
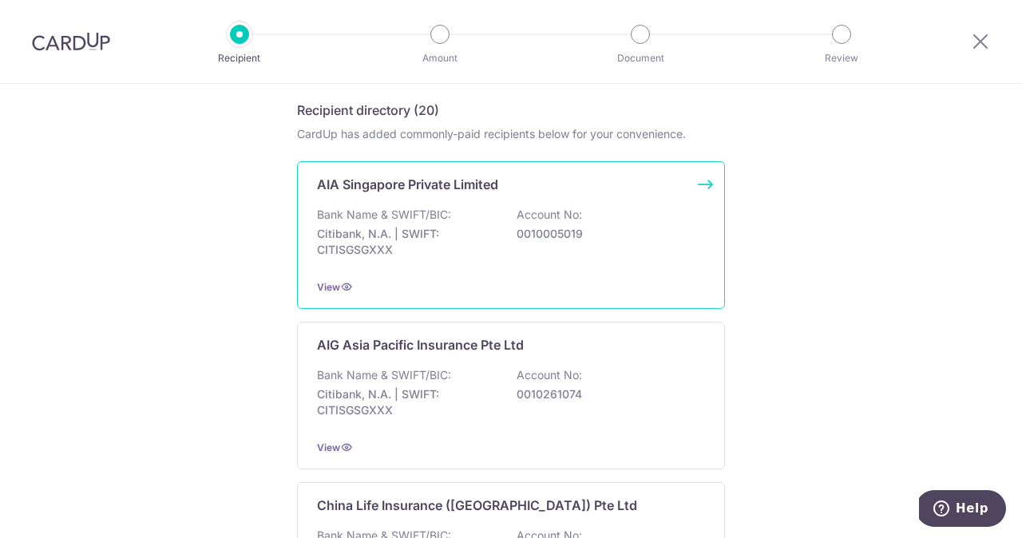
click at [378, 212] on p "Bank Name & SWIFT/BIC:" at bounding box center [384, 215] width 134 height 16
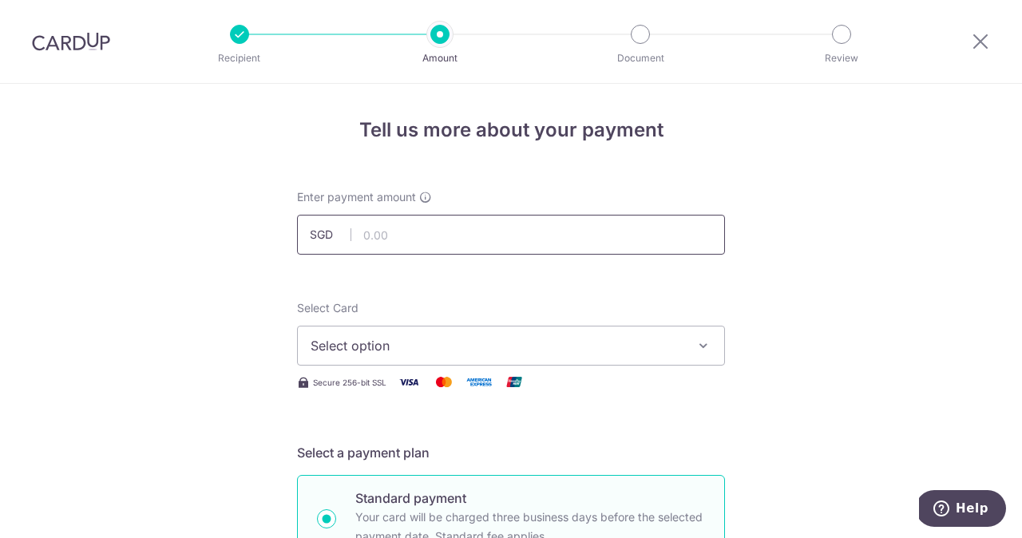
scroll to position [28, 0]
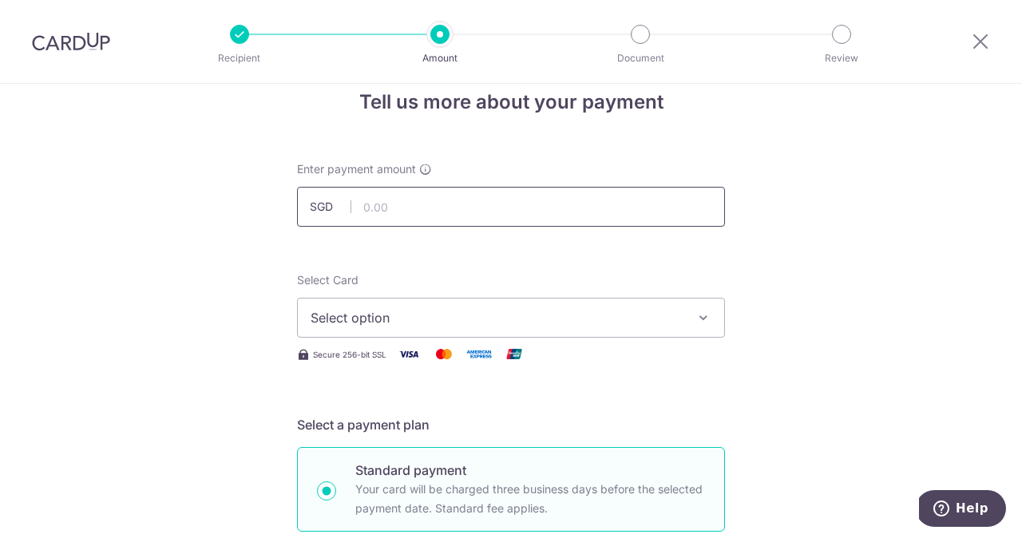
click at [377, 213] on input "text" at bounding box center [511, 207] width 428 height 40
type input "12,753.00"
click at [379, 319] on span "Select option" at bounding box center [497, 317] width 372 height 19
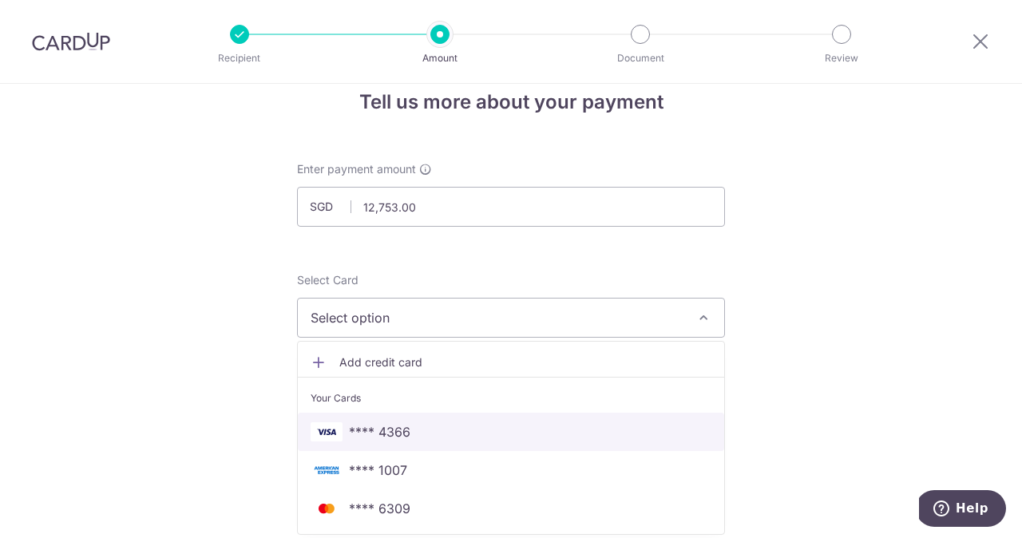
click at [379, 419] on link "**** 4366" at bounding box center [511, 432] width 426 height 38
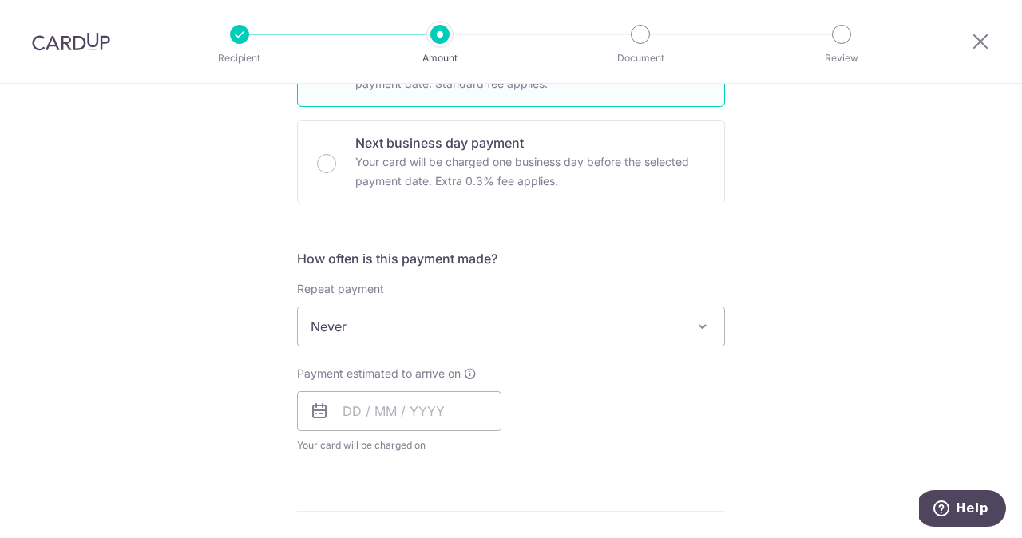
scroll to position [485, 0]
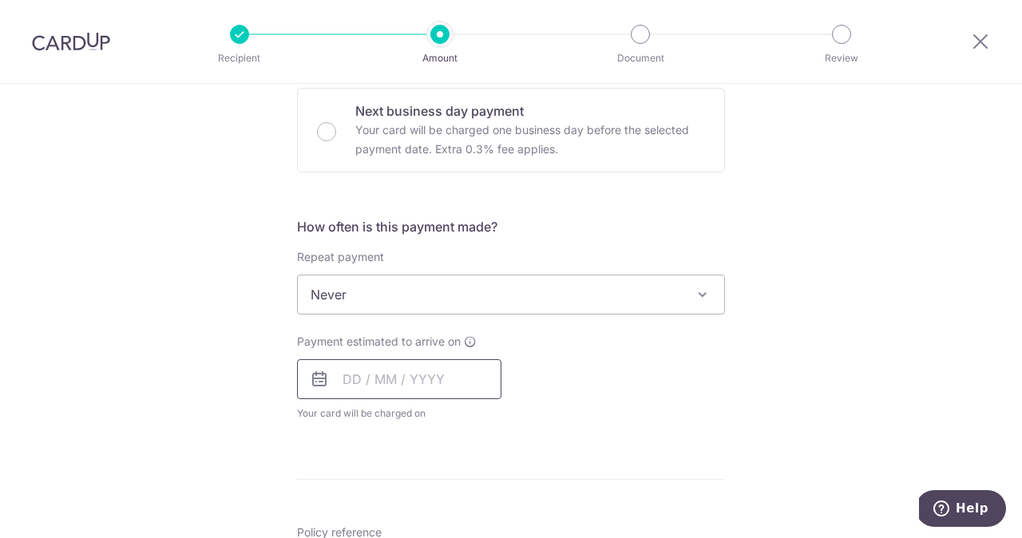
click at [352, 383] on input "text" at bounding box center [399, 379] width 204 height 40
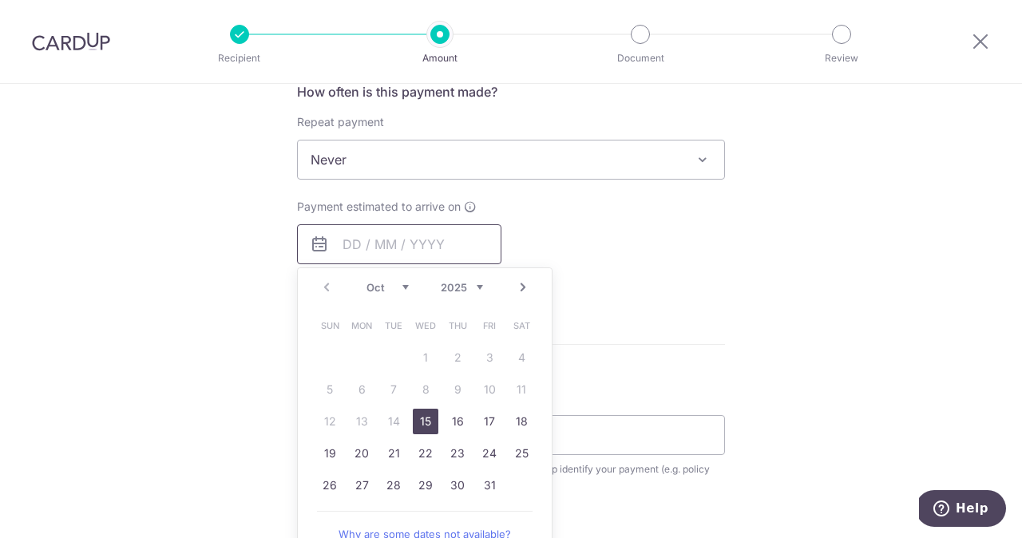
scroll to position [663, 0]
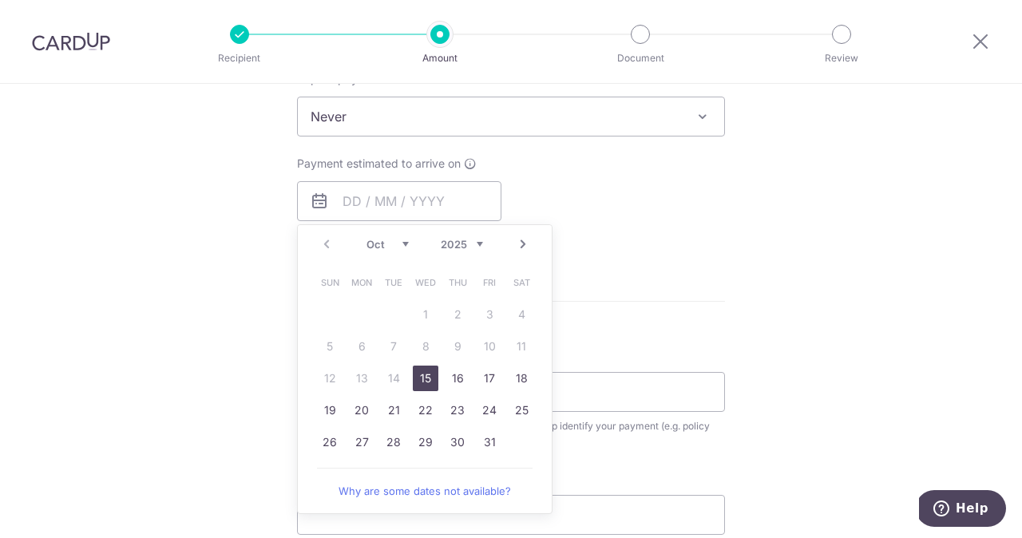
click at [422, 383] on link "15" at bounding box center [426, 379] width 26 height 26
type input "15/10/2025"
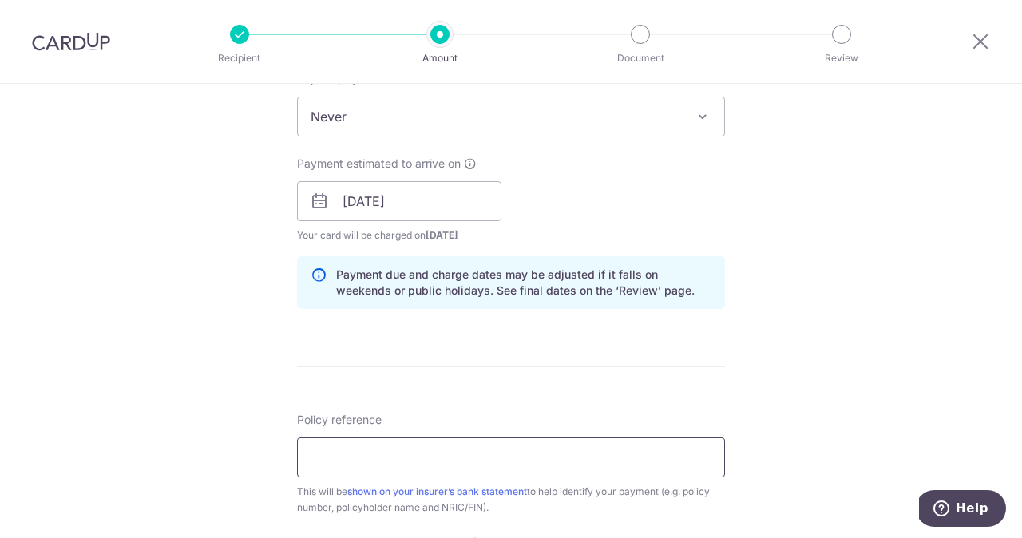
click at [324, 450] on input "Policy reference" at bounding box center [511, 458] width 428 height 40
paste input "U128401727"
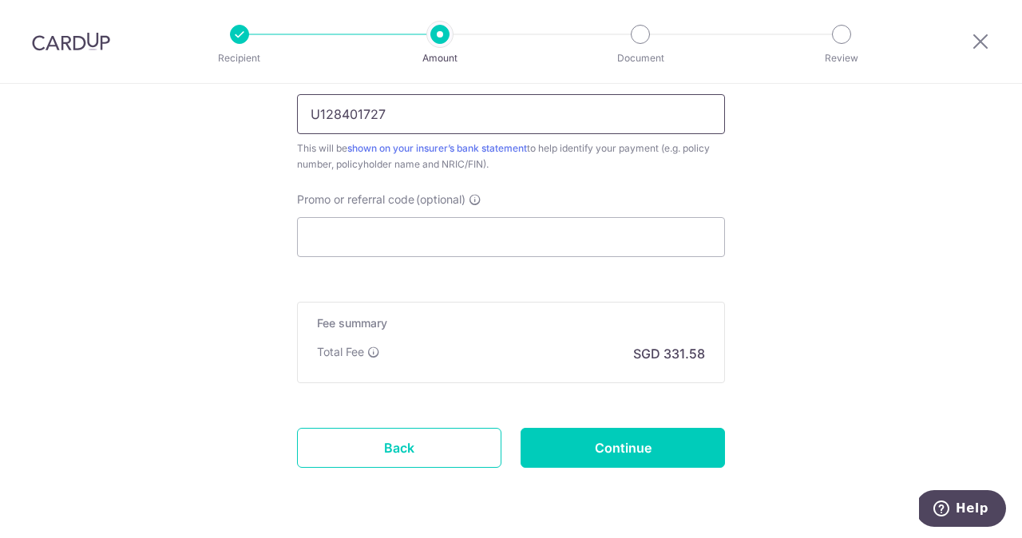
scroll to position [1010, 0]
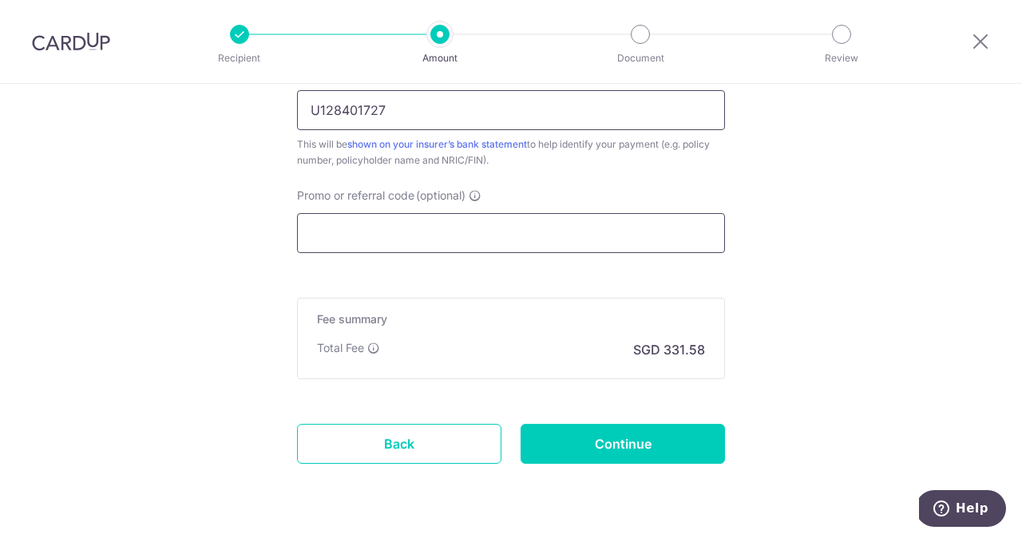
type input "U128401727"
click at [366, 236] on input "Promo or referral code (optional)" at bounding box center [511, 233] width 428 height 40
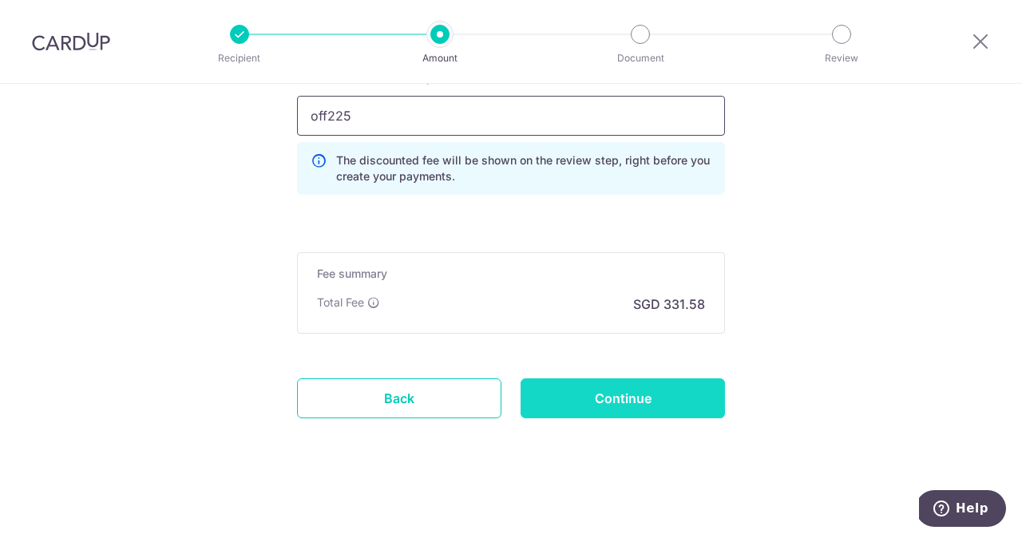
scroll to position [1128, 0]
type input "off225"
click at [625, 410] on input "Continue" at bounding box center [623, 399] width 204 height 40
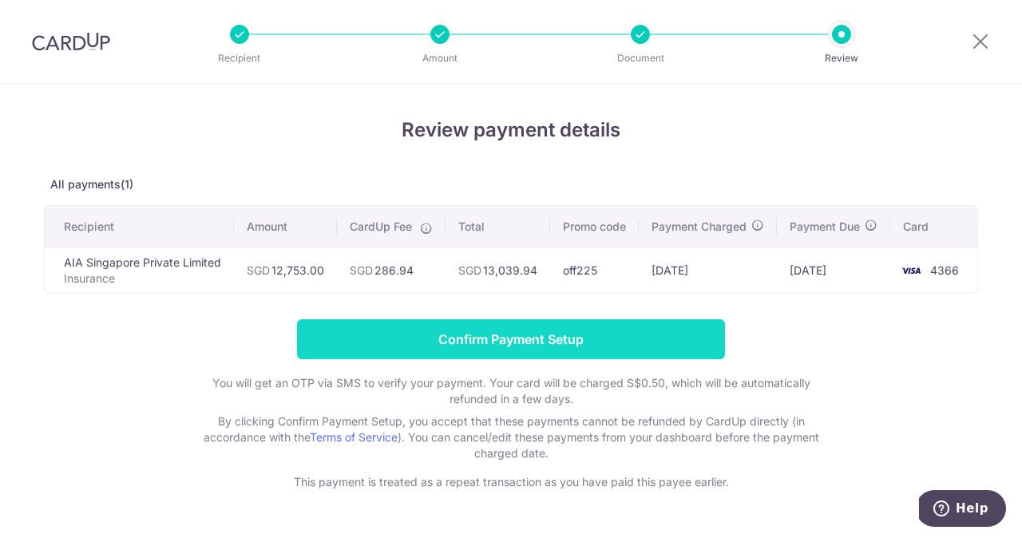
click at [410, 340] on input "Confirm Payment Setup" at bounding box center [511, 339] width 428 height 40
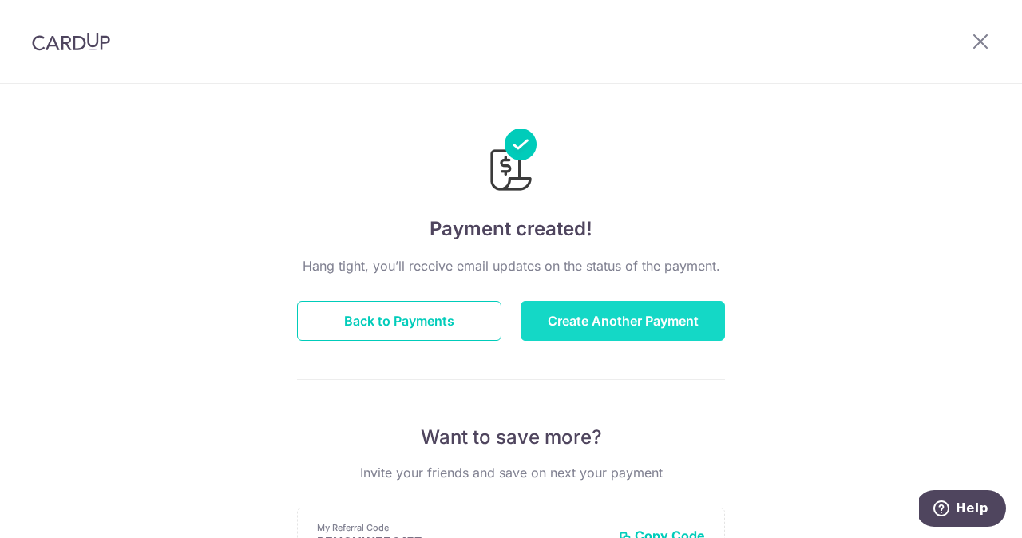
click at [561, 326] on button "Create Another Payment" at bounding box center [623, 321] width 204 height 40
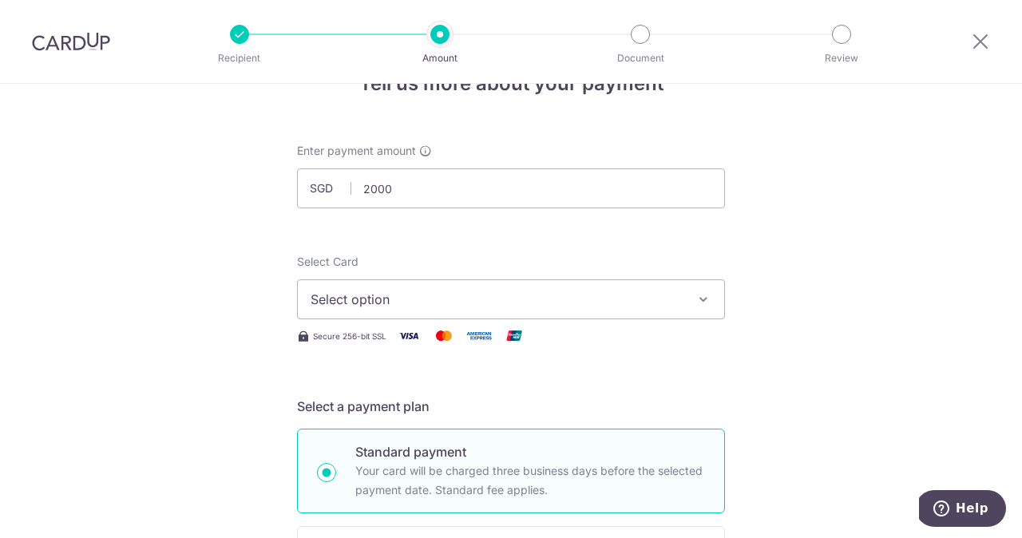
click at [375, 300] on span "Select option" at bounding box center [497, 299] width 372 height 19
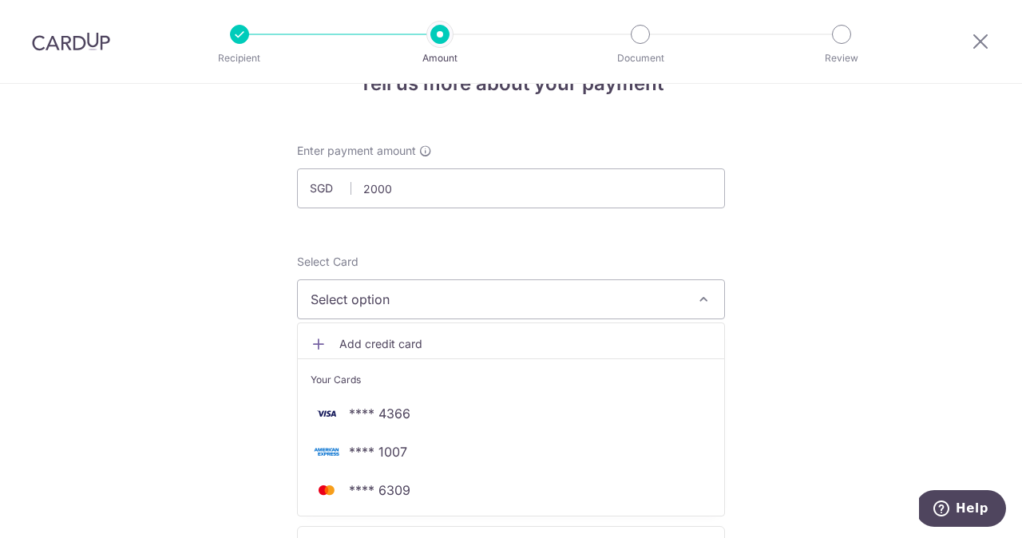
type input "2,000.00"
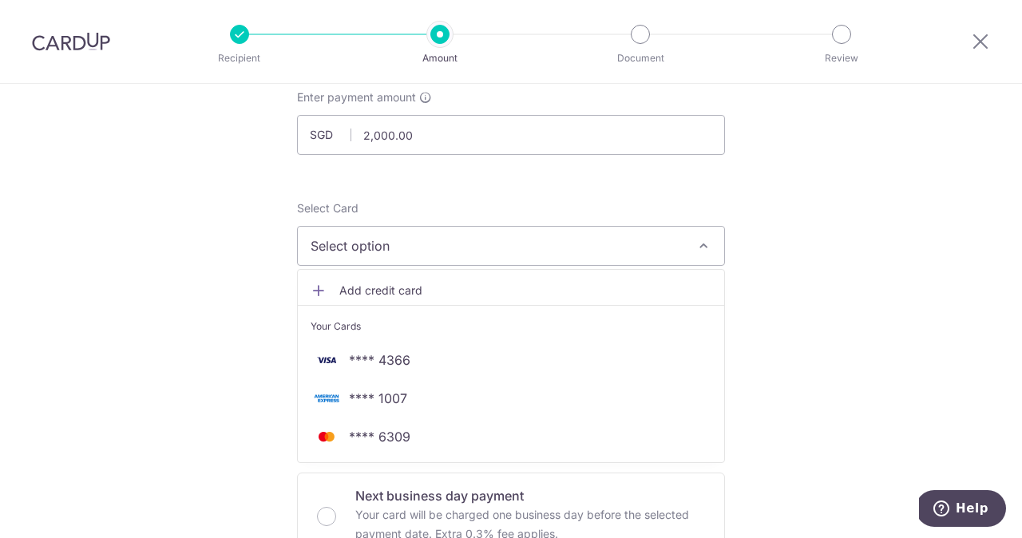
scroll to position [111, 0]
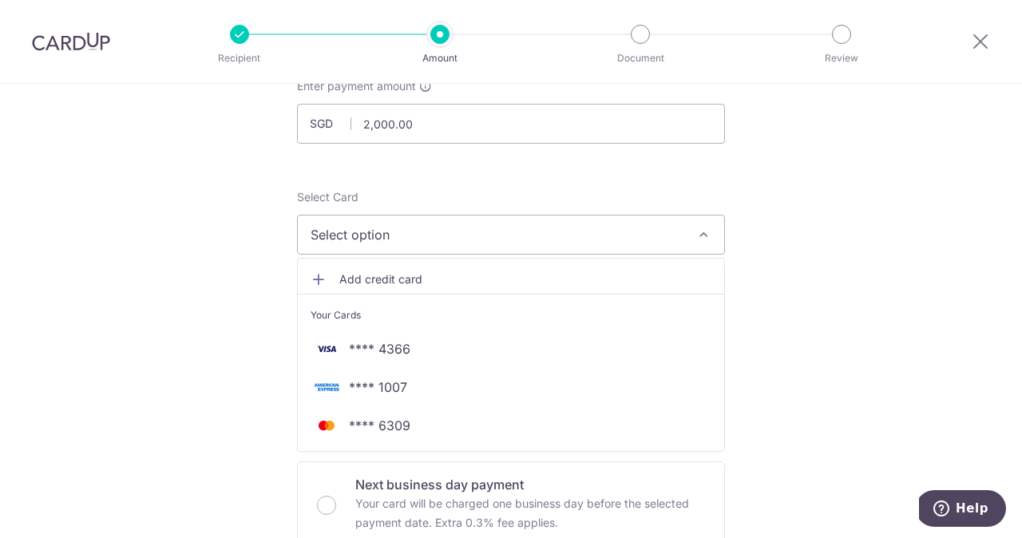
click at [375, 283] on span "Add credit card" at bounding box center [525, 280] width 372 height 16
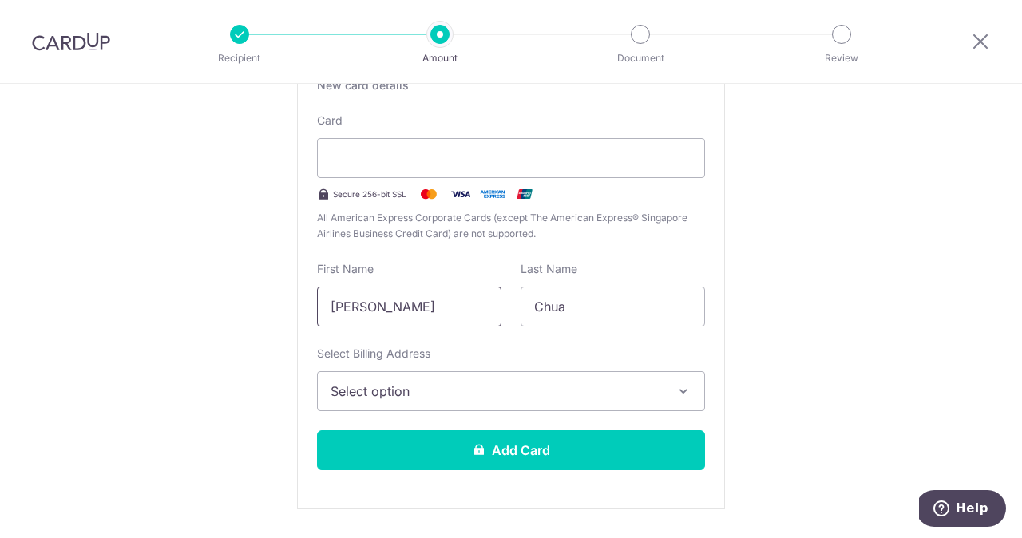
scroll to position [327, 0]
click at [392, 389] on span "Select option" at bounding box center [497, 391] width 332 height 19
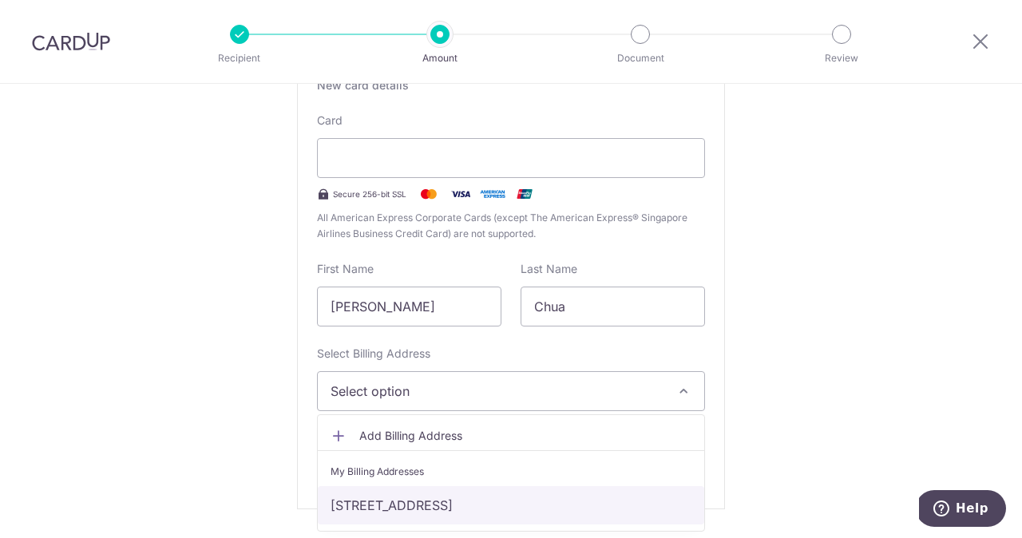
click at [470, 501] on link "[STREET_ADDRESS]" at bounding box center [511, 505] width 387 height 38
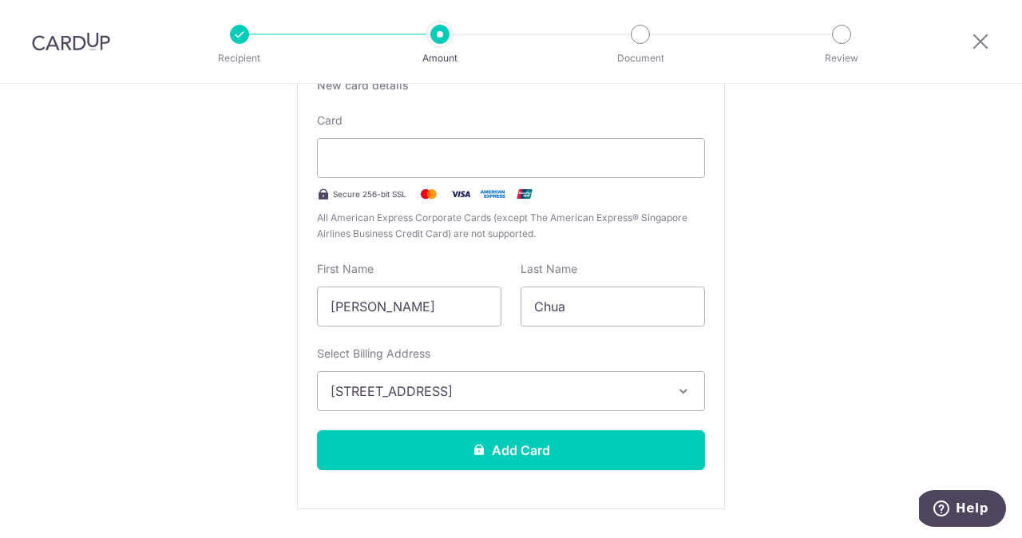
scroll to position [384, 0]
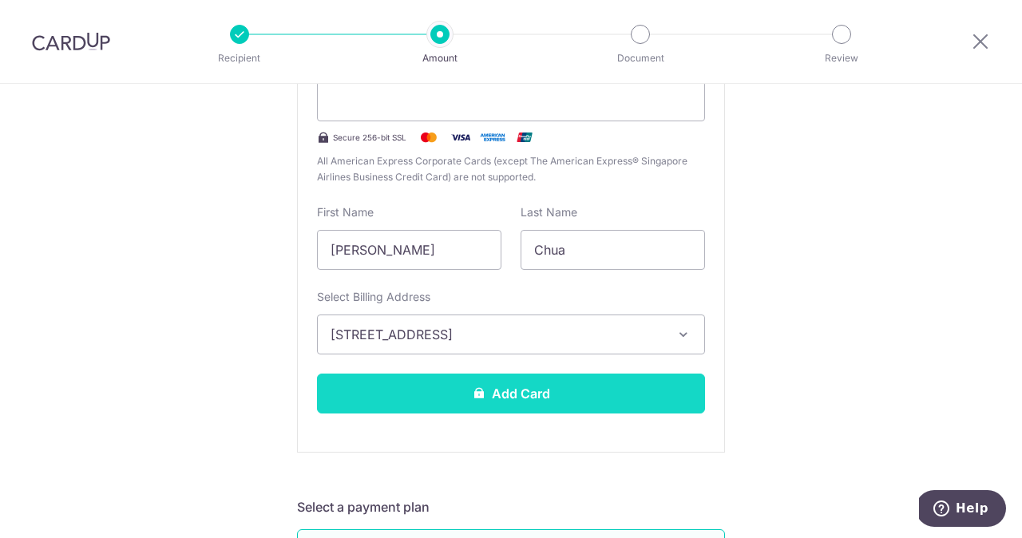
click at [500, 389] on button "Add Card" at bounding box center [511, 394] width 388 height 40
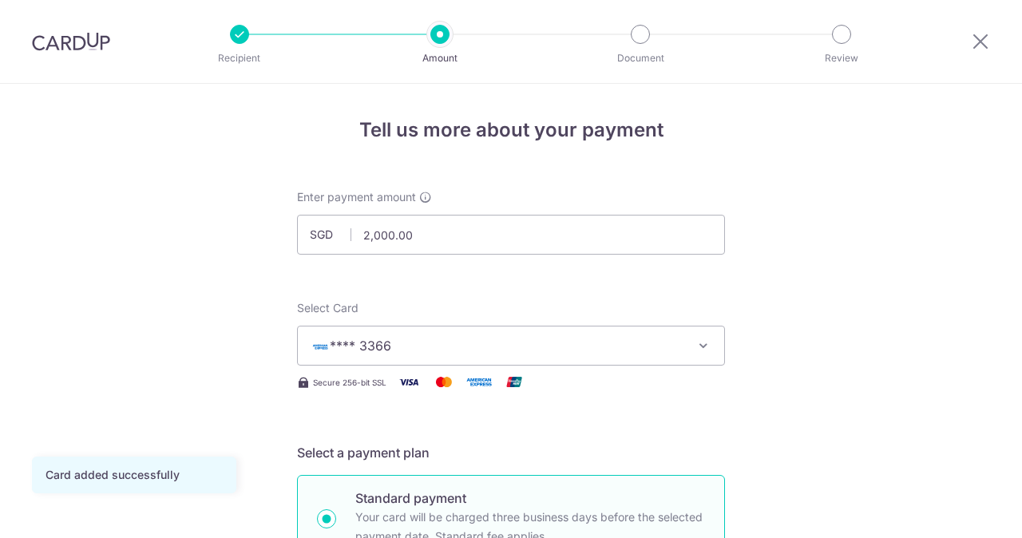
scroll to position [465, 0]
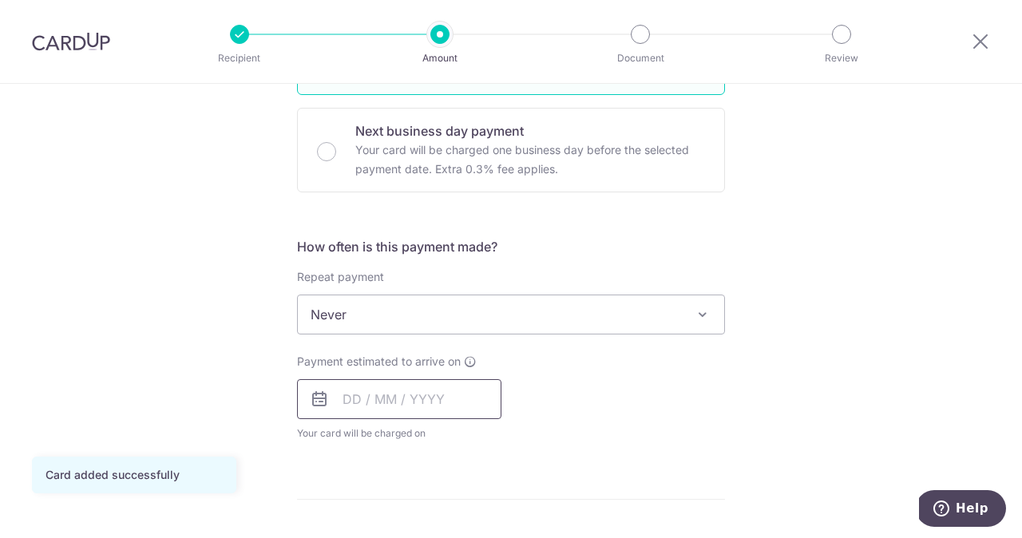
click at [359, 405] on input "text" at bounding box center [399, 399] width 204 height 40
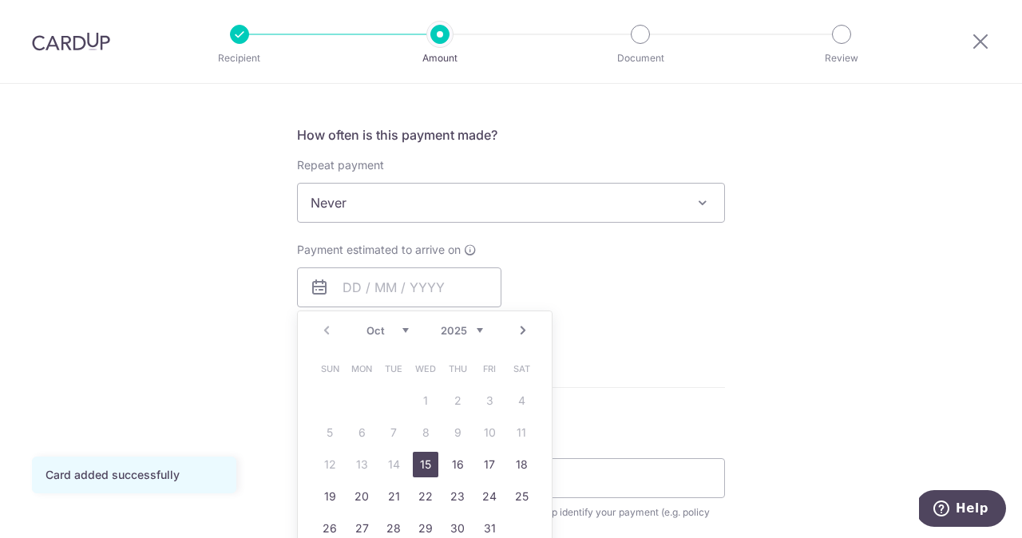
click at [421, 469] on link "15" at bounding box center [426, 465] width 26 height 26
type input "[DATE]"
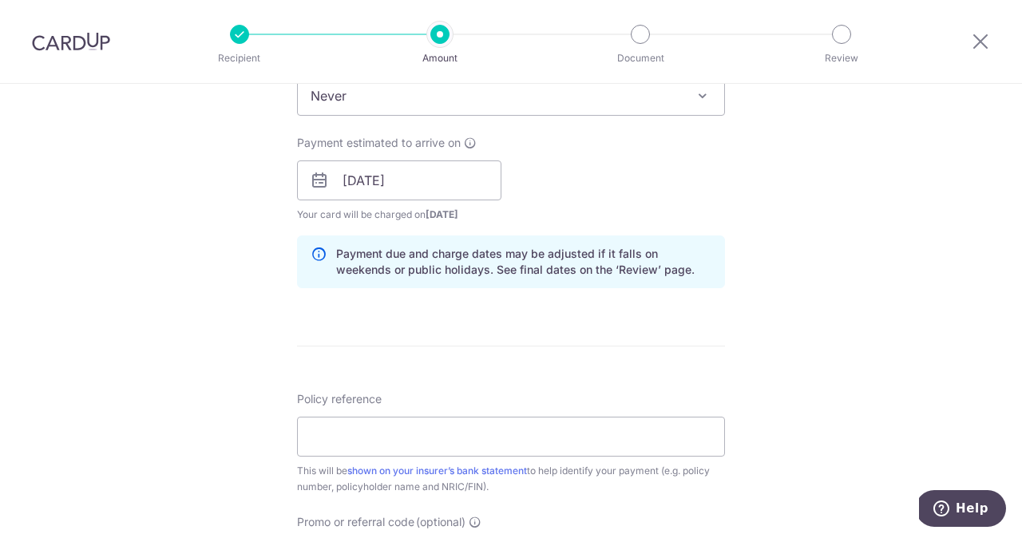
scroll to position [692, 0]
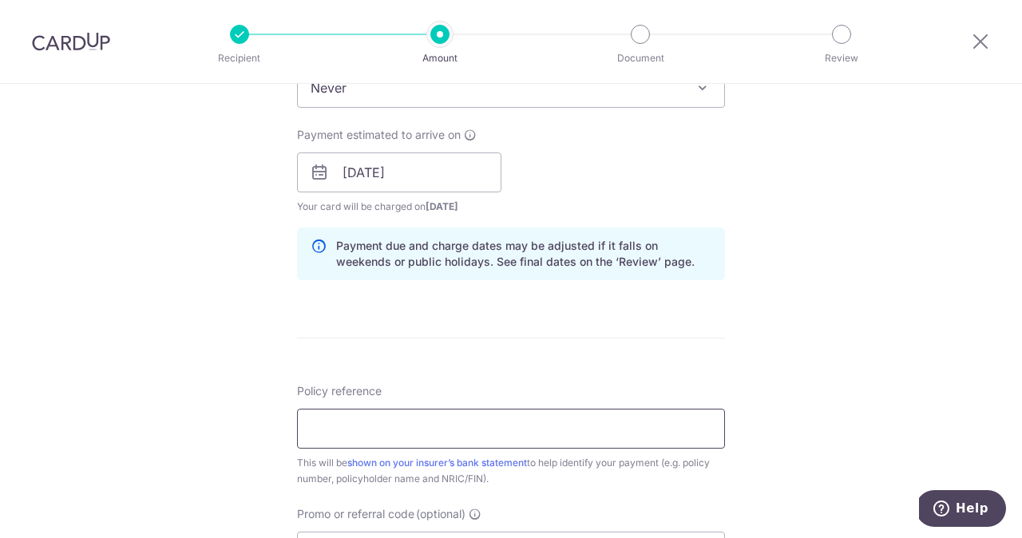
click at [358, 426] on input "Policy reference" at bounding box center [511, 429] width 428 height 40
paste input "U122371332"
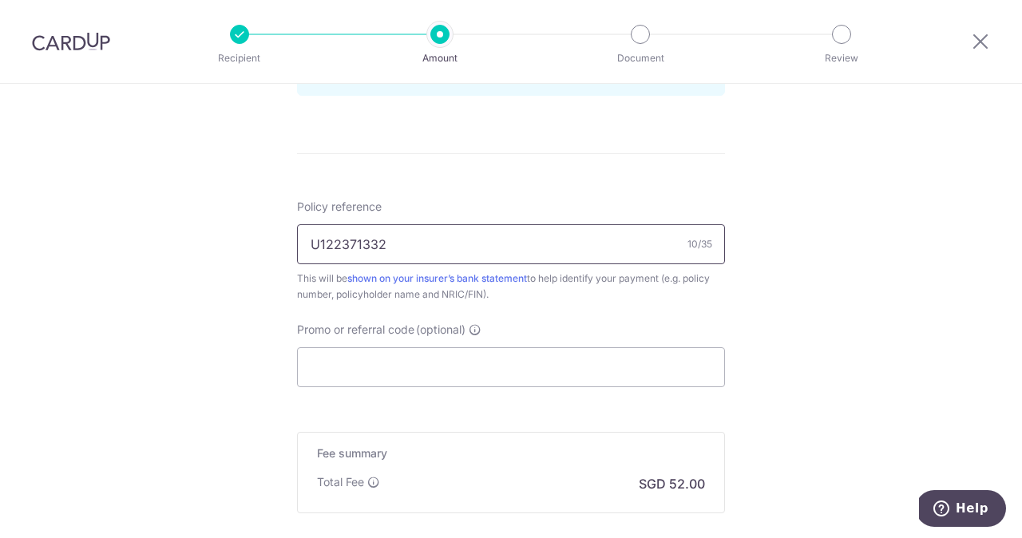
scroll to position [891, 0]
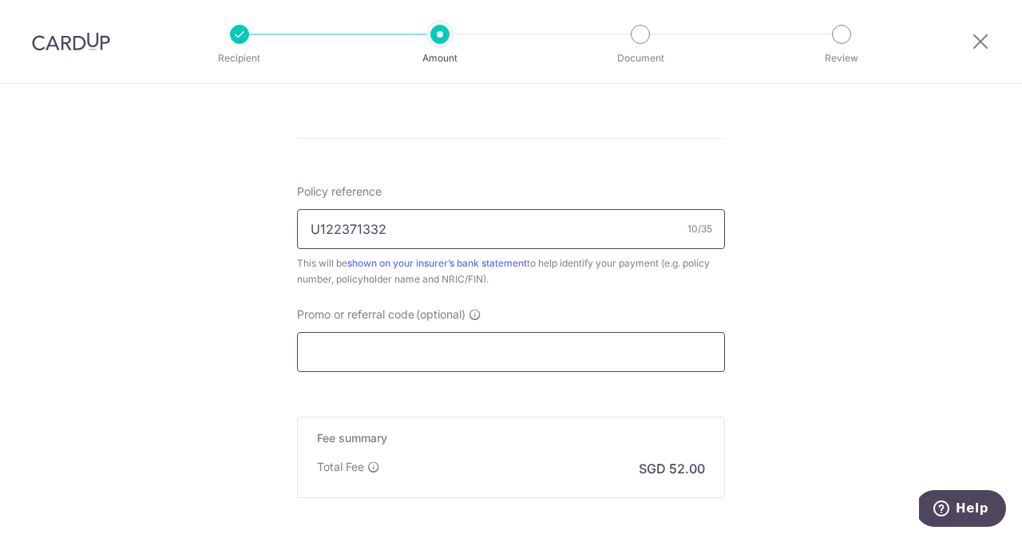
type input "U122371332"
click at [350, 350] on input "Promo or referral code (optional)" at bounding box center [511, 352] width 428 height 40
paste input "25AMEX18"
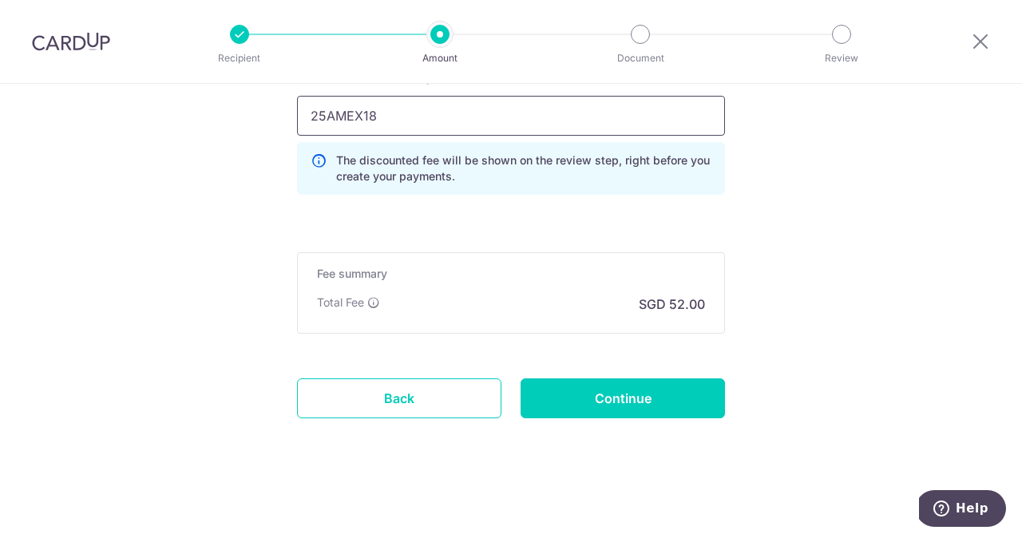
scroll to position [1128, 0]
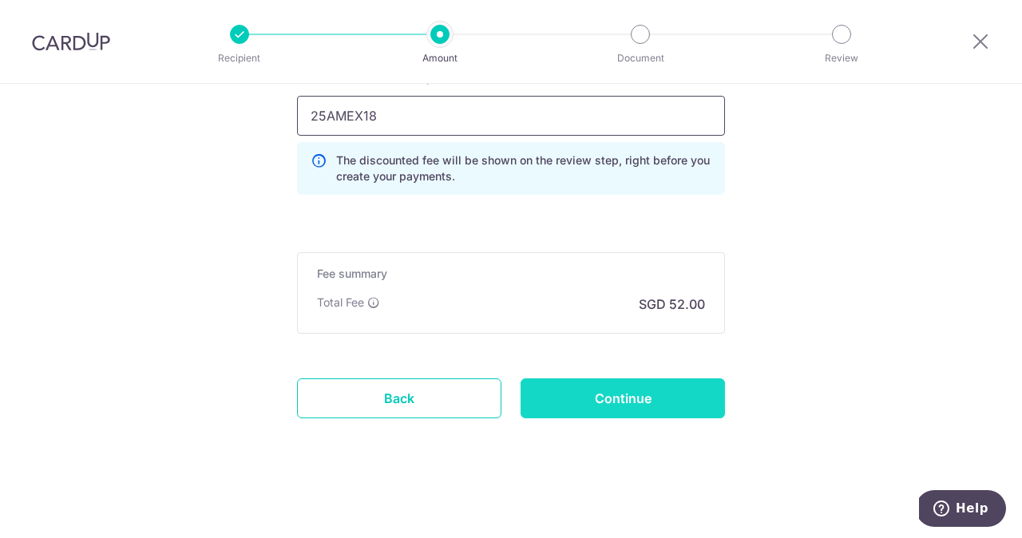
type input "25AMEX18"
click at [573, 400] on input "Continue" at bounding box center [623, 399] width 204 height 40
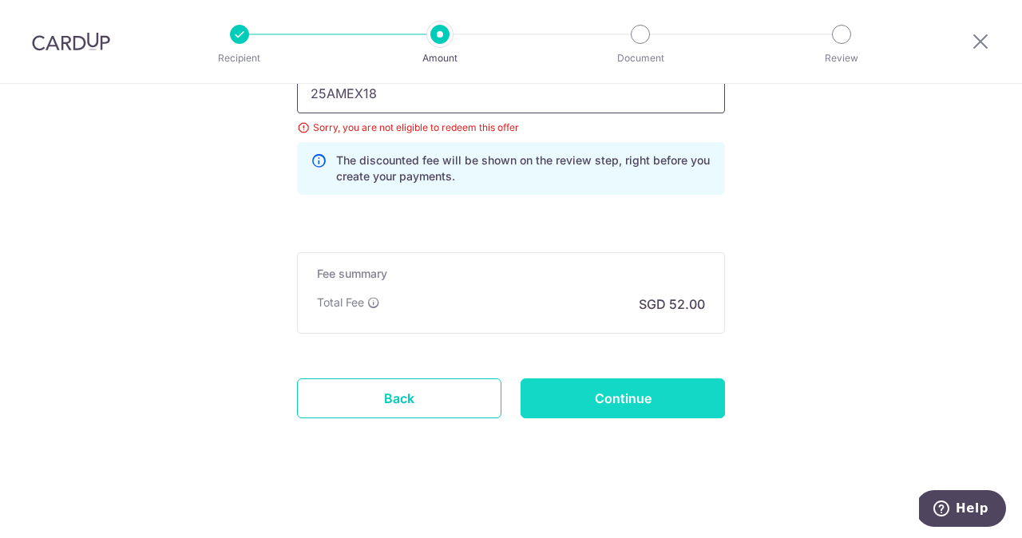
scroll to position [1150, 0]
click at [622, 406] on input "Continue" at bounding box center [623, 399] width 204 height 40
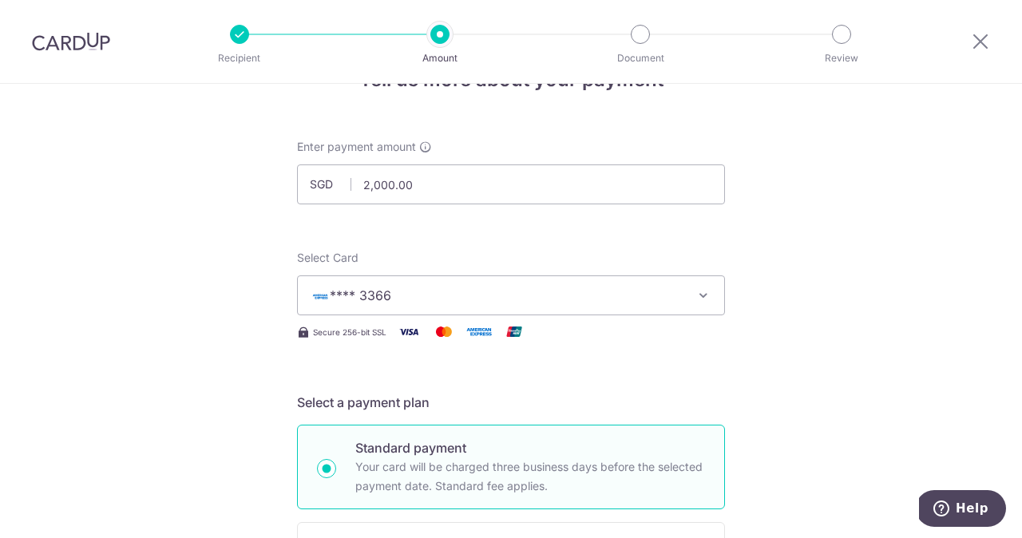
scroll to position [52, 0]
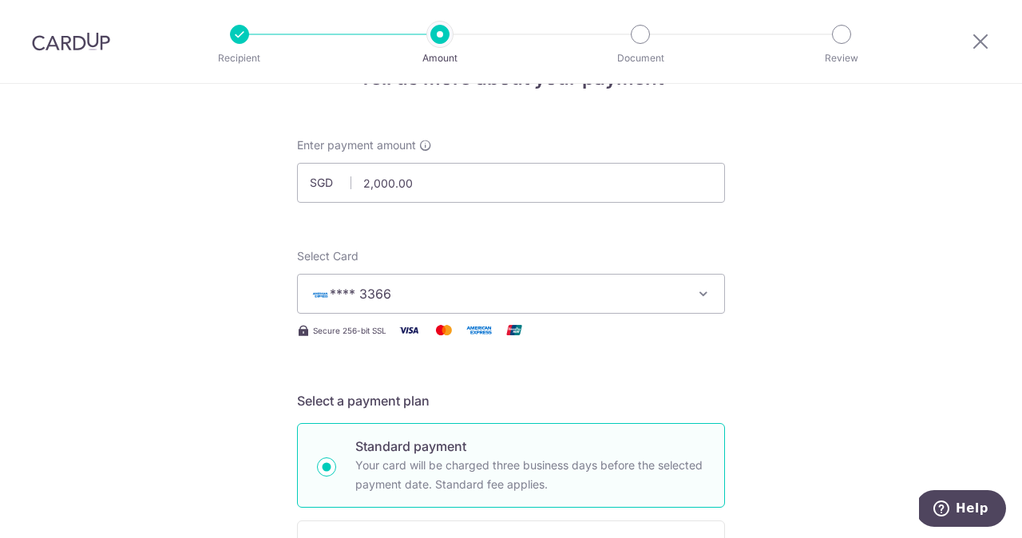
click at [455, 298] on span "**** 3366" at bounding box center [497, 293] width 372 height 19
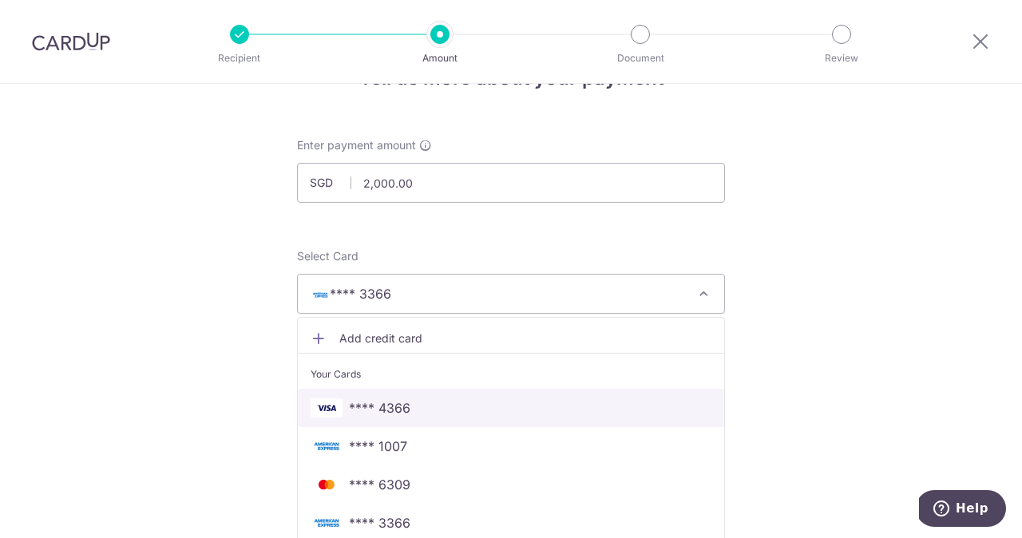
click at [442, 413] on span "**** 4366" at bounding box center [511, 407] width 401 height 19
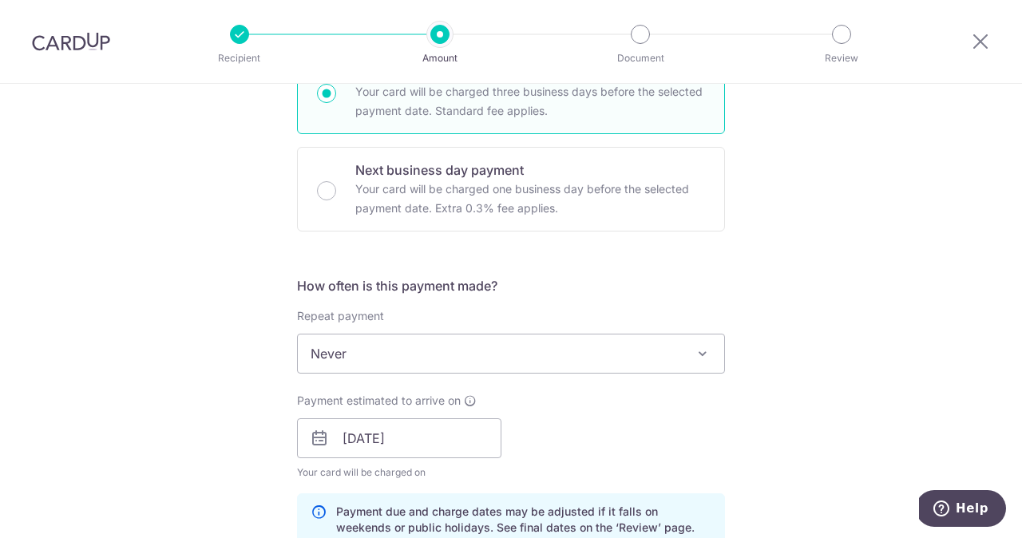
scroll to position [444, 0]
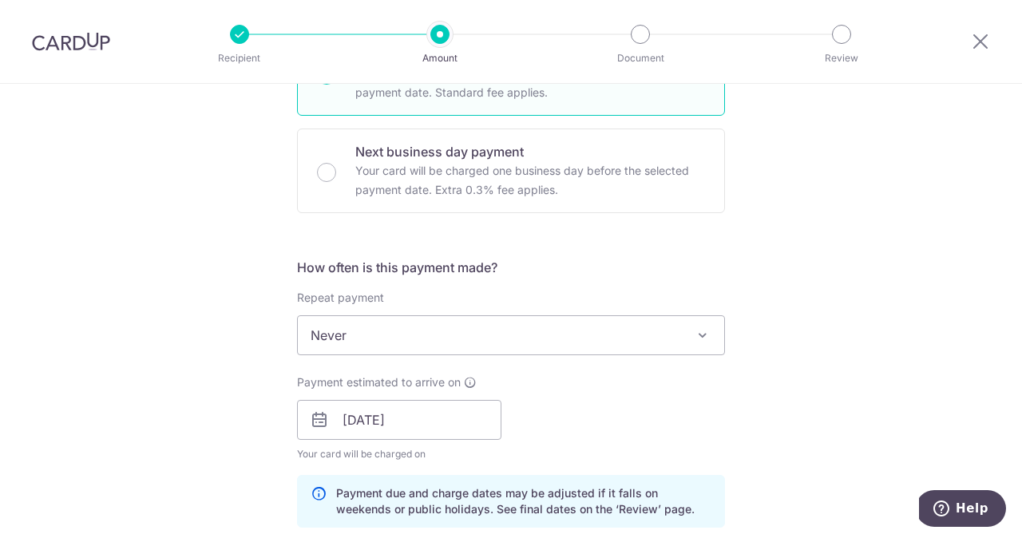
click at [406, 335] on span "Never" at bounding box center [511, 335] width 426 height 38
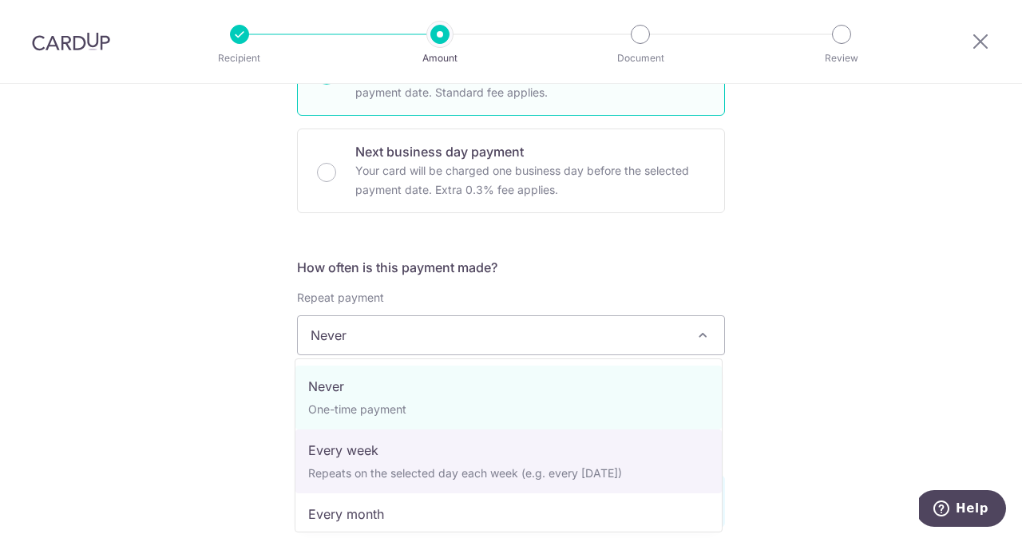
select select "2"
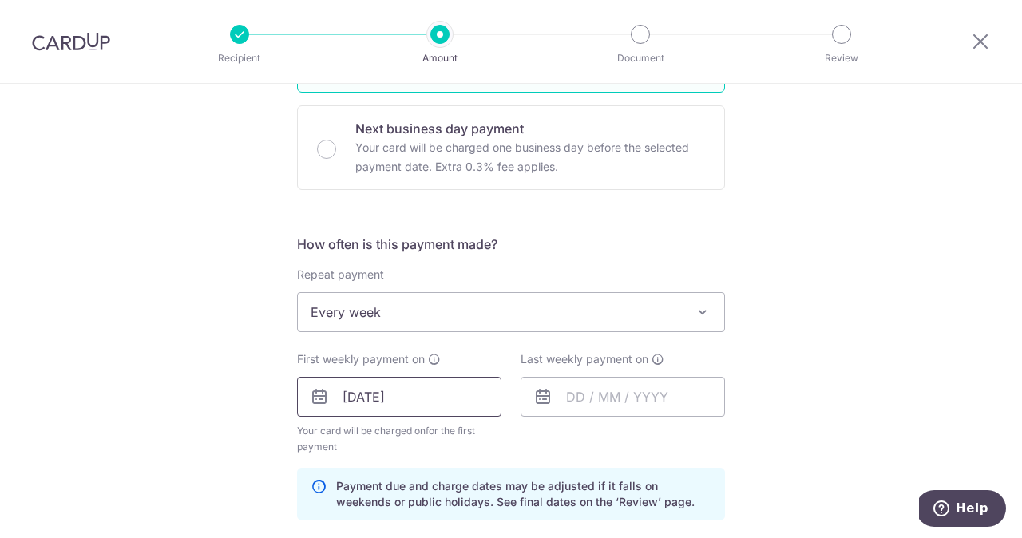
scroll to position [468, 0]
click at [575, 398] on input "text" at bounding box center [623, 396] width 204 height 40
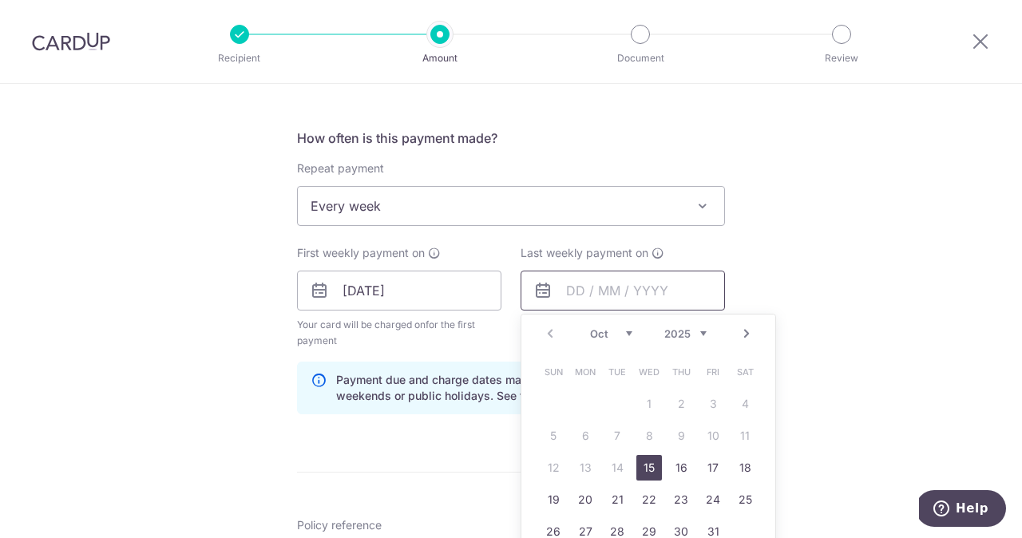
scroll to position [599, 0]
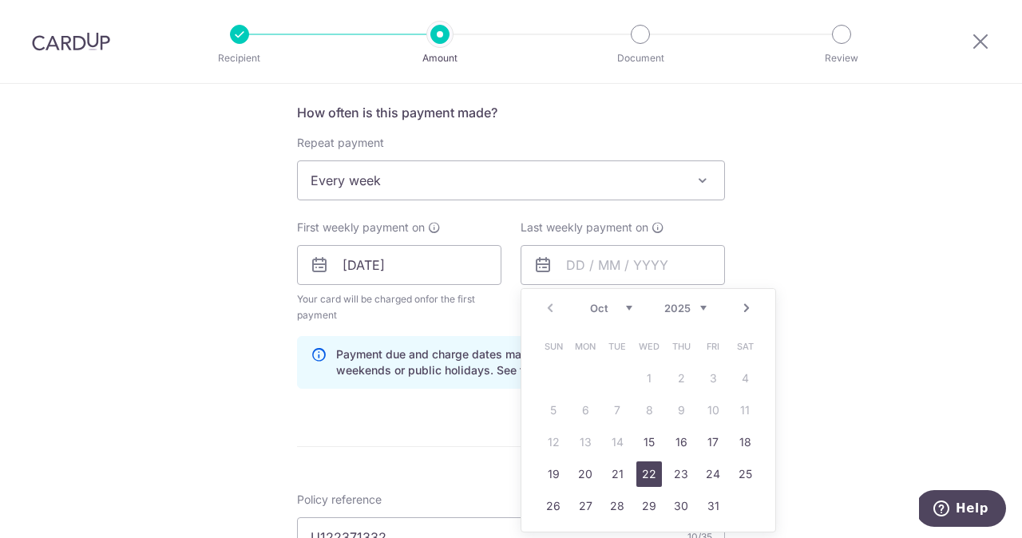
click at [644, 467] on link "22" at bounding box center [649, 475] width 26 height 26
type input "[DATE]"
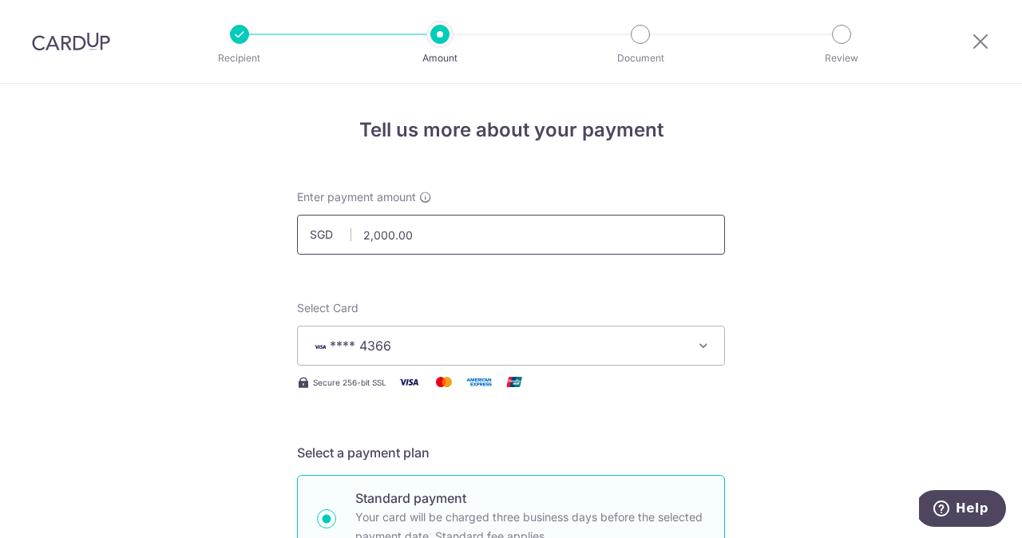
scroll to position [0, 0]
click at [393, 240] on input "2,000.00" at bounding box center [511, 235] width 428 height 40
click at [433, 310] on div "Select Card **** 4366 Add credit card Your Cards **** 4366 **** 1007 **** 6309 …" at bounding box center [511, 332] width 428 height 65
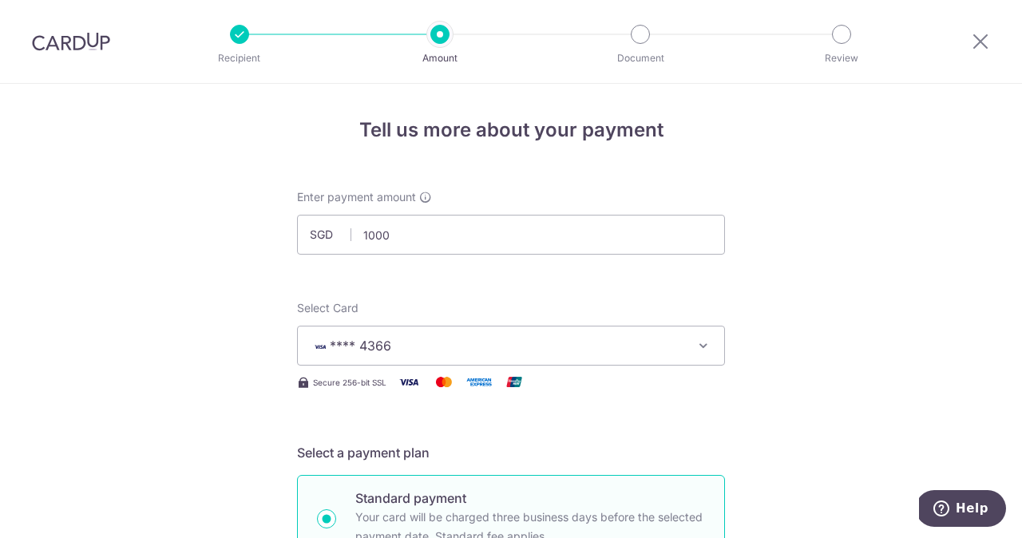
type input "1,000.00"
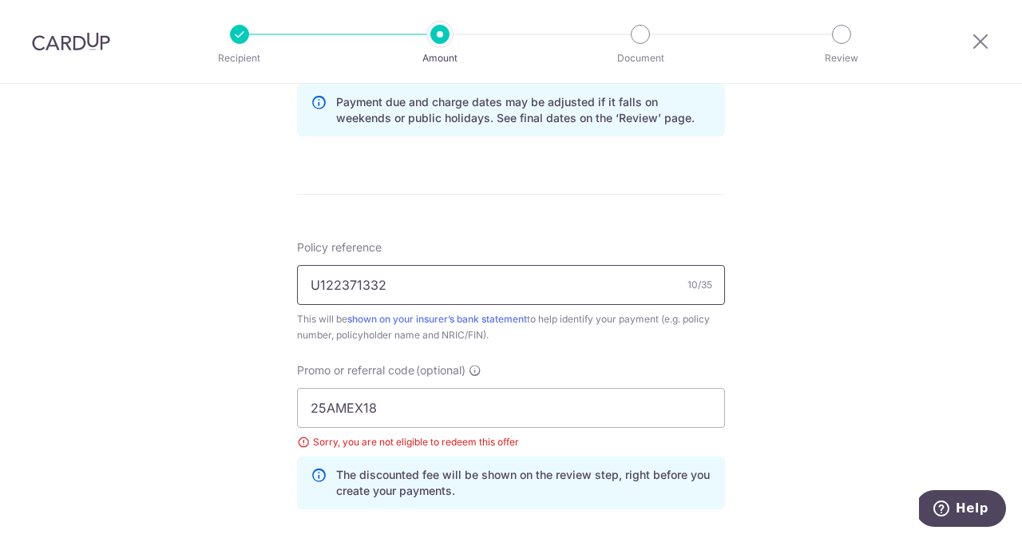
scroll to position [852, 0]
click at [364, 407] on input "25AMEX18" at bounding box center [511, 407] width 428 height 40
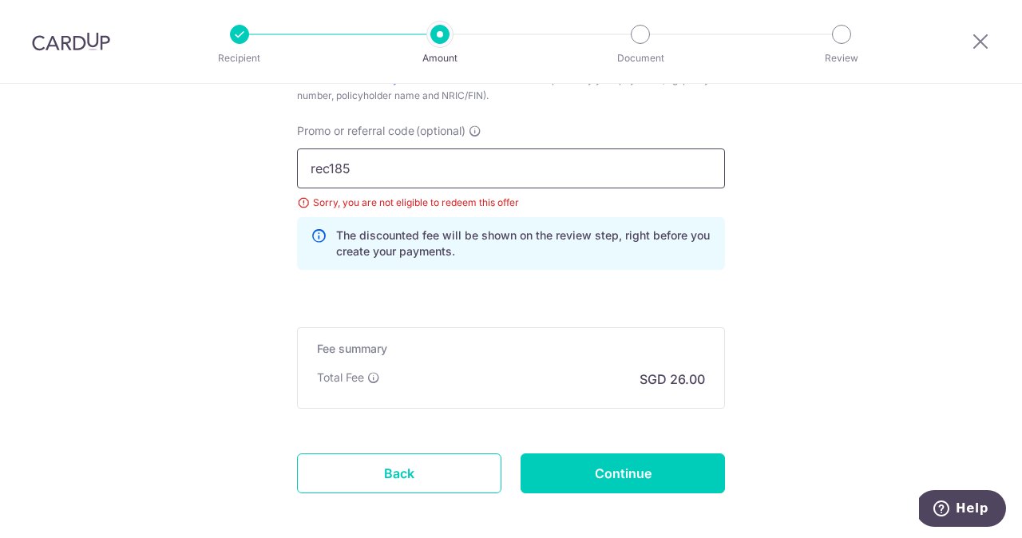
scroll to position [1102, 0]
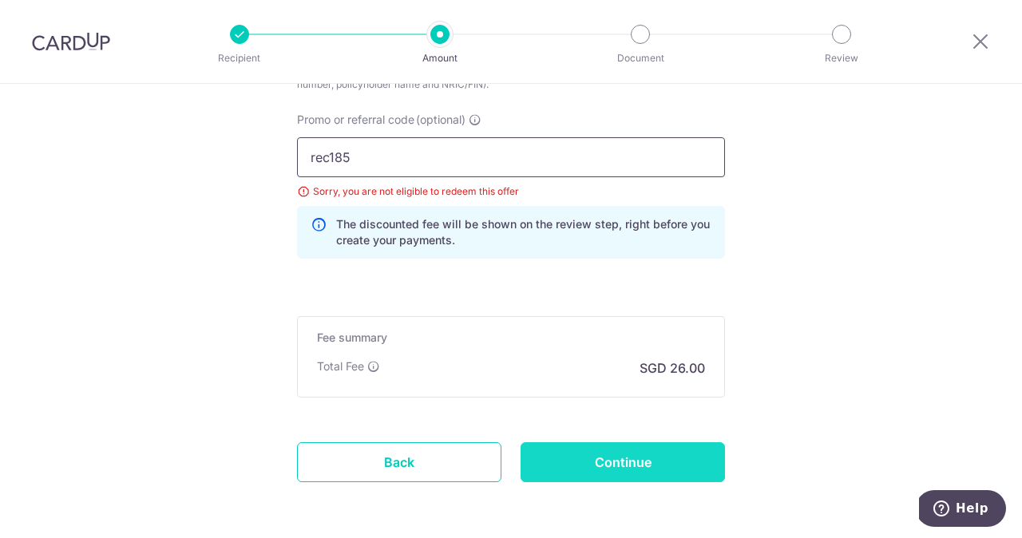
type input "rec185"
click at [573, 452] on input "Continue" at bounding box center [623, 462] width 204 height 40
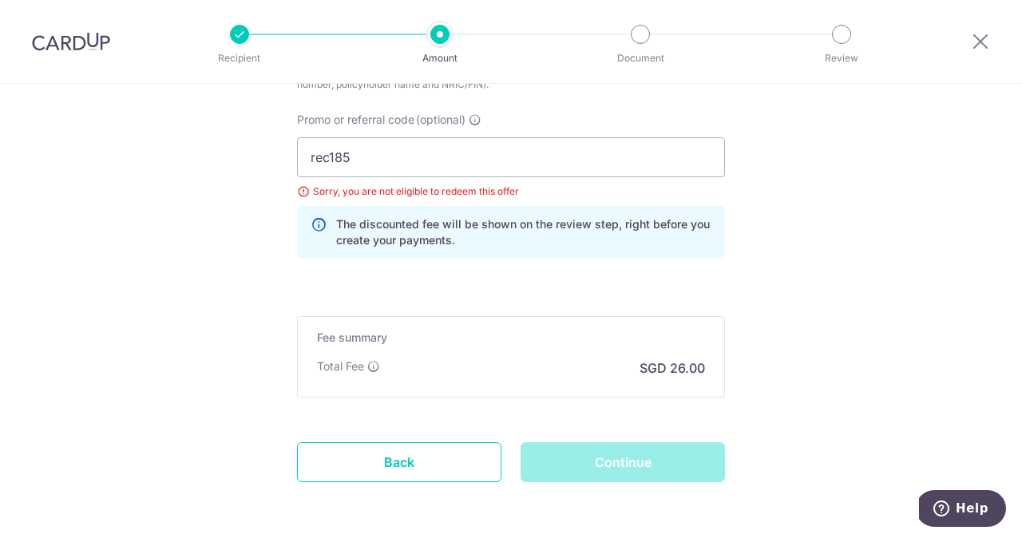
click at [609, 463] on div "Continue" at bounding box center [623, 462] width 224 height 40
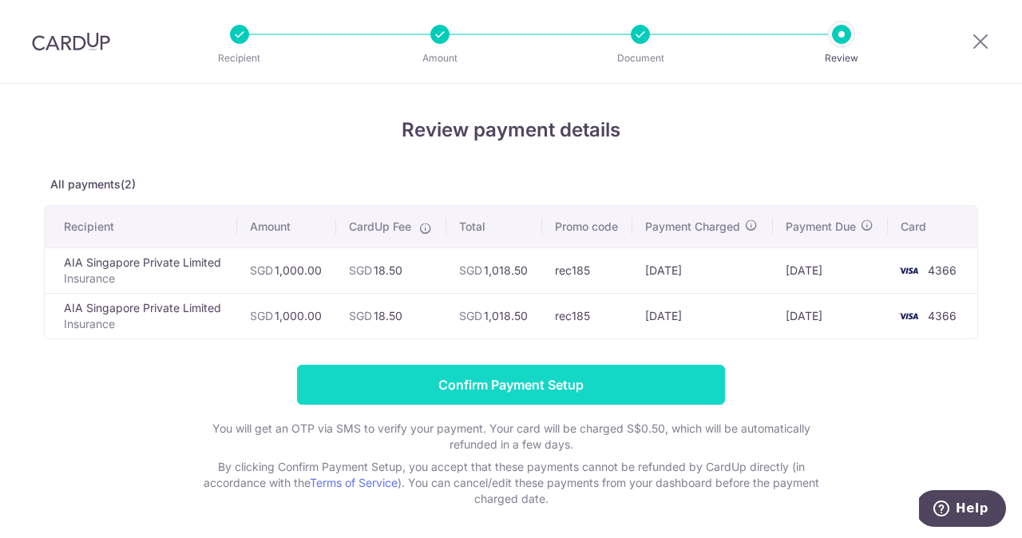
click at [454, 388] on input "Confirm Payment Setup" at bounding box center [511, 385] width 428 height 40
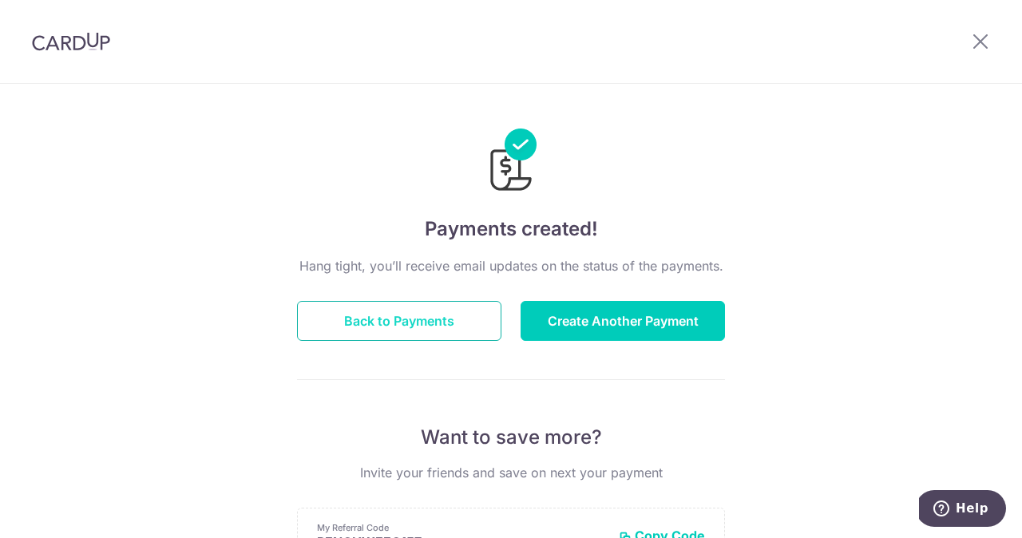
click at [429, 324] on button "Back to Payments" at bounding box center [399, 321] width 204 height 40
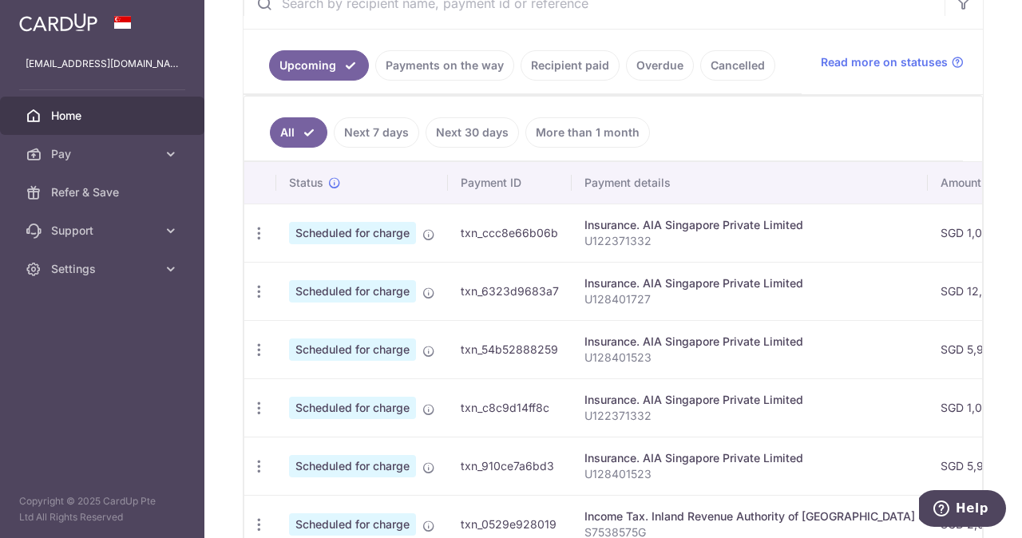
scroll to position [337, 0]
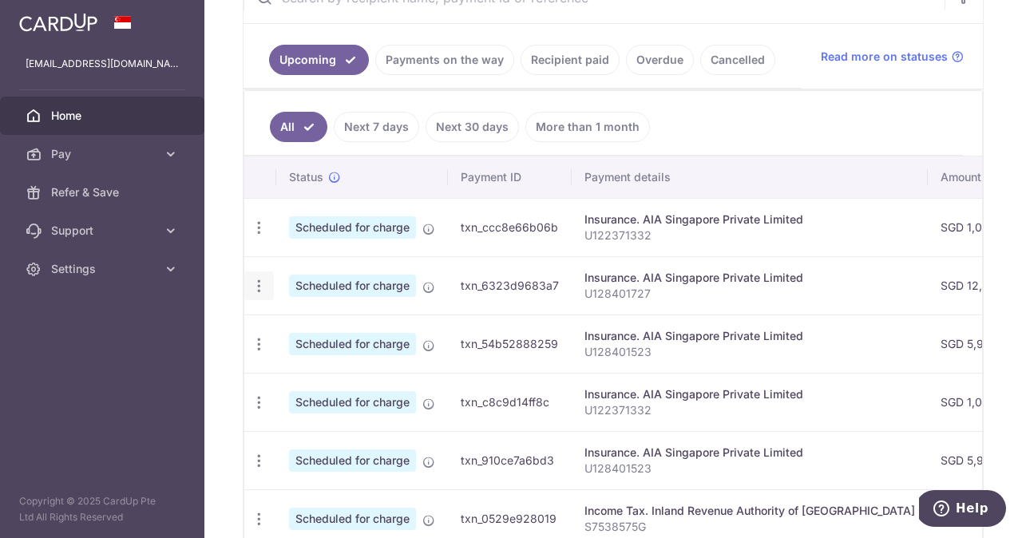
click at [257, 283] on icon "button" at bounding box center [259, 286] width 17 height 17
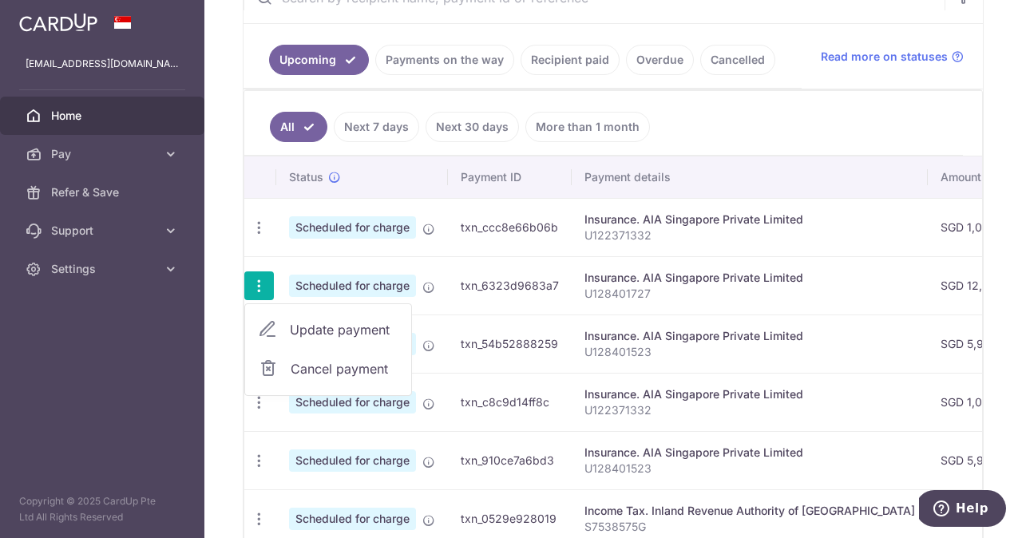
click at [309, 325] on span "Update payment" at bounding box center [344, 329] width 109 height 19
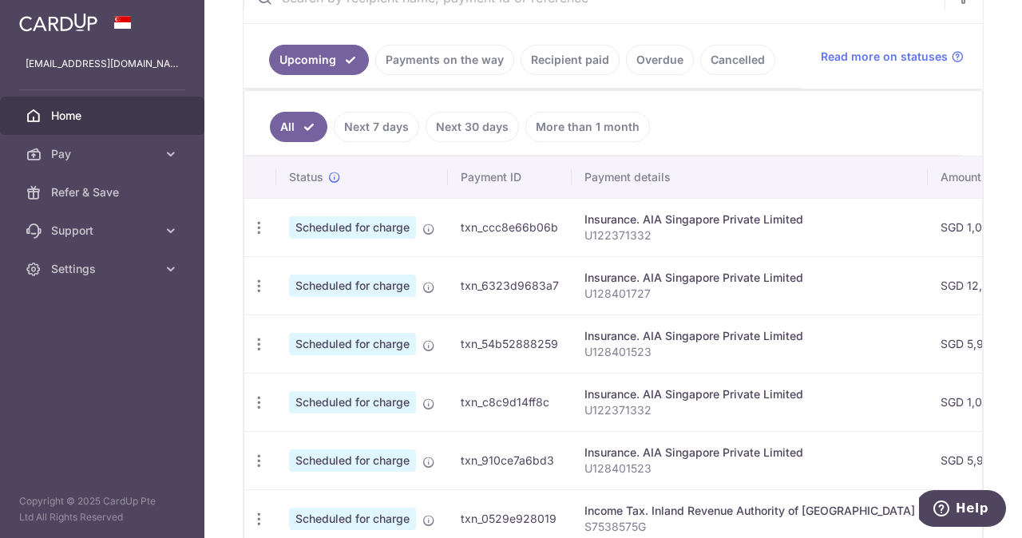
radio input "true"
type input "12,753.00"
type input "[DATE]"
type input "U128401727"
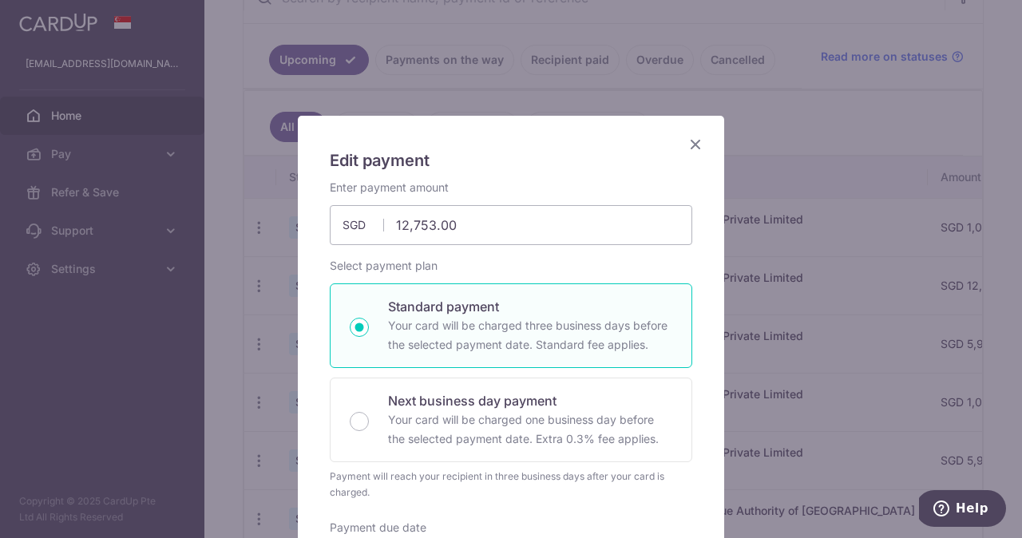
type input "OFF225"
click at [695, 145] on icon "Close" at bounding box center [695, 144] width 19 height 20
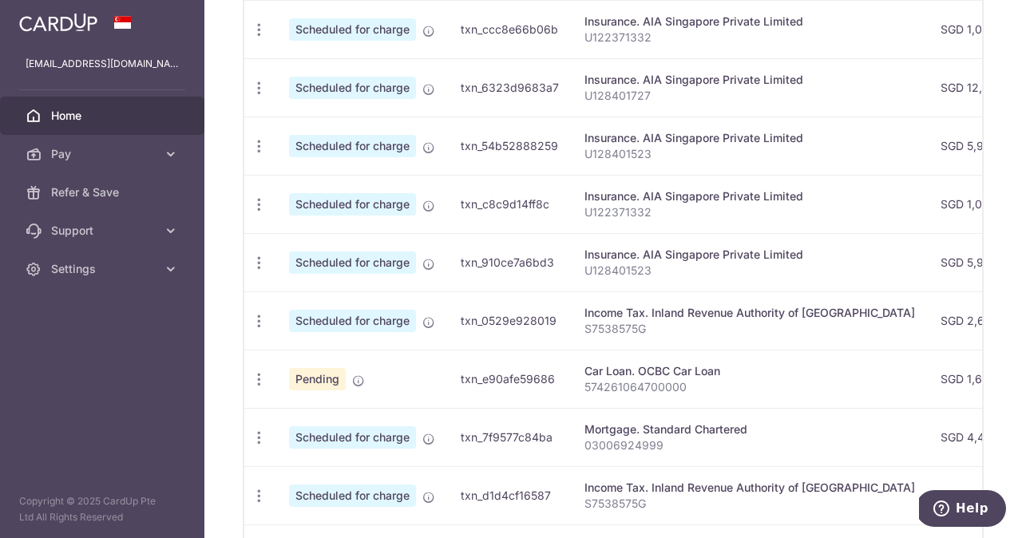
scroll to position [529, 0]
